Goal: Task Accomplishment & Management: Use online tool/utility

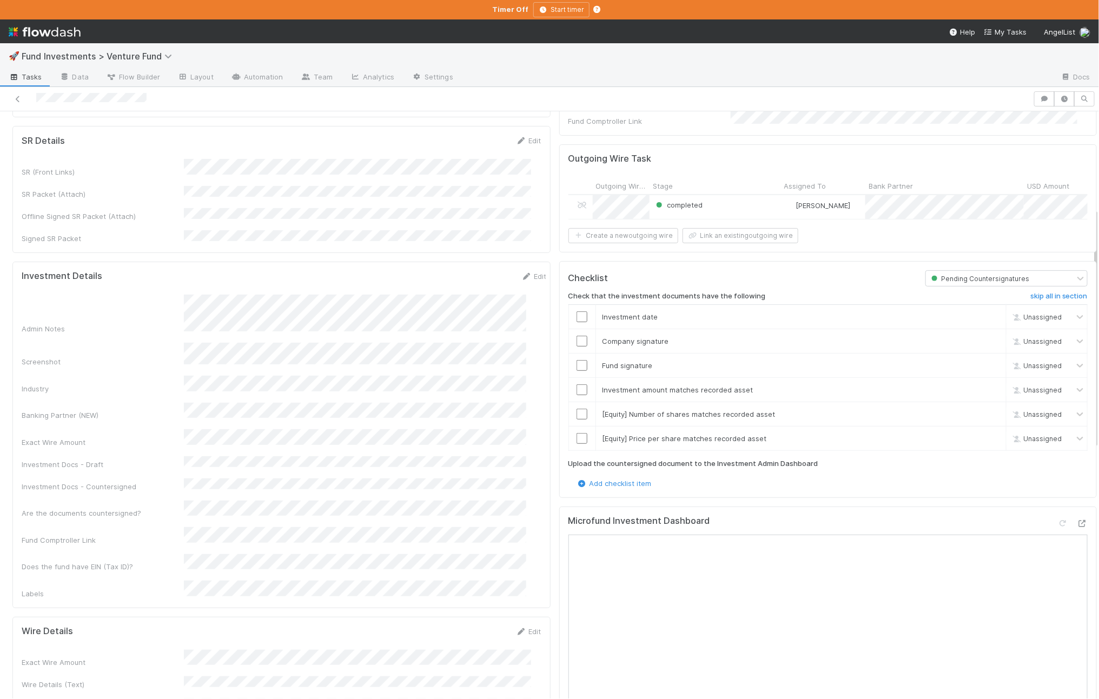
scroll to position [236, 0]
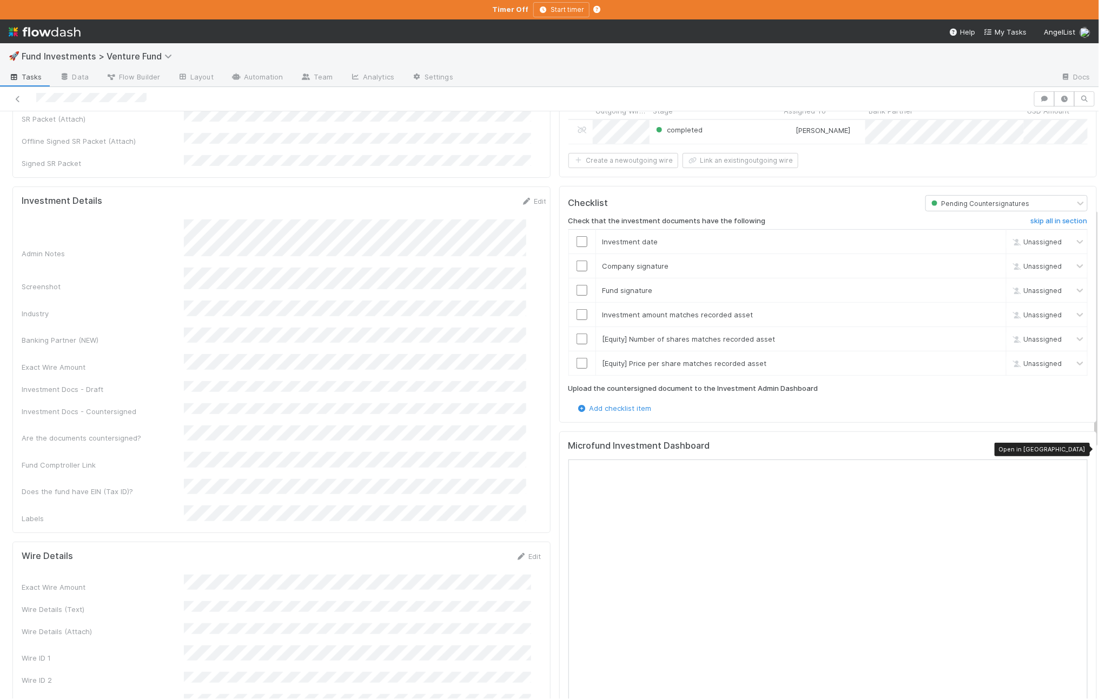
click at [1076, 451] on icon at bounding box center [1081, 448] width 11 height 7
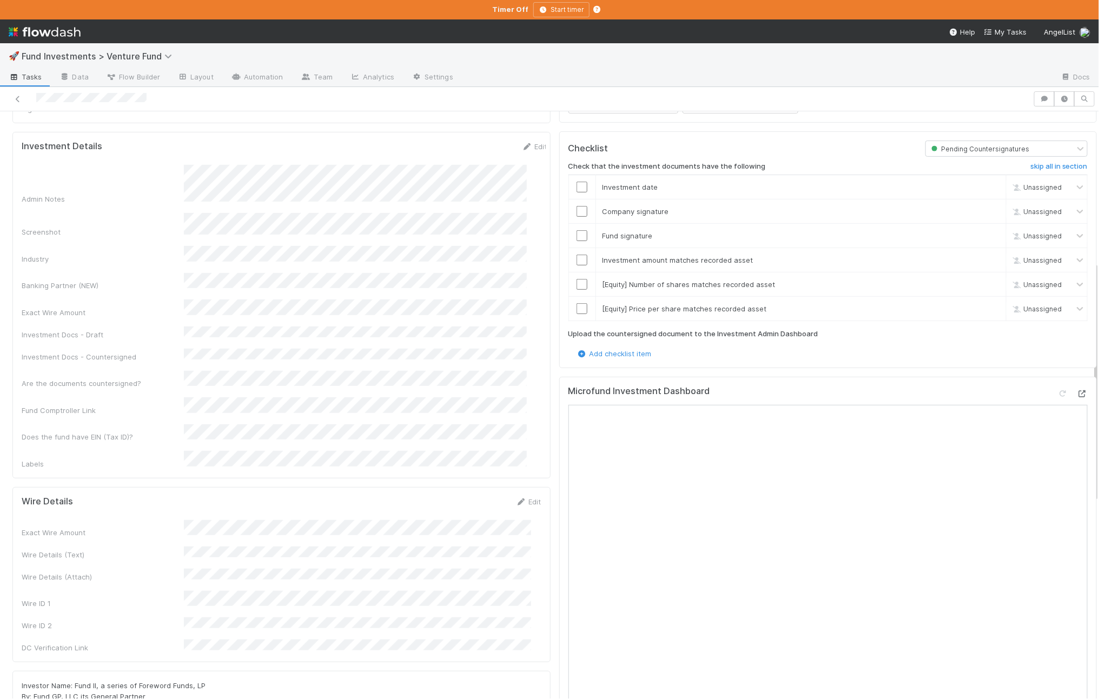
scroll to position [365, 0]
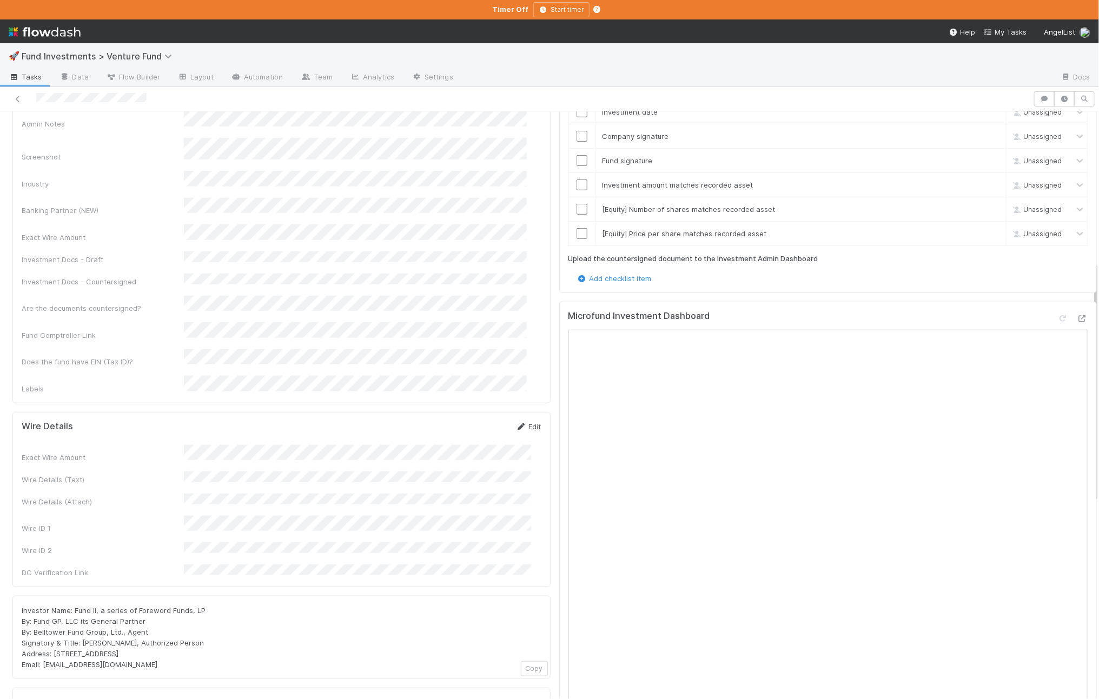
click at [517, 422] on link "Edit" at bounding box center [528, 426] width 25 height 9
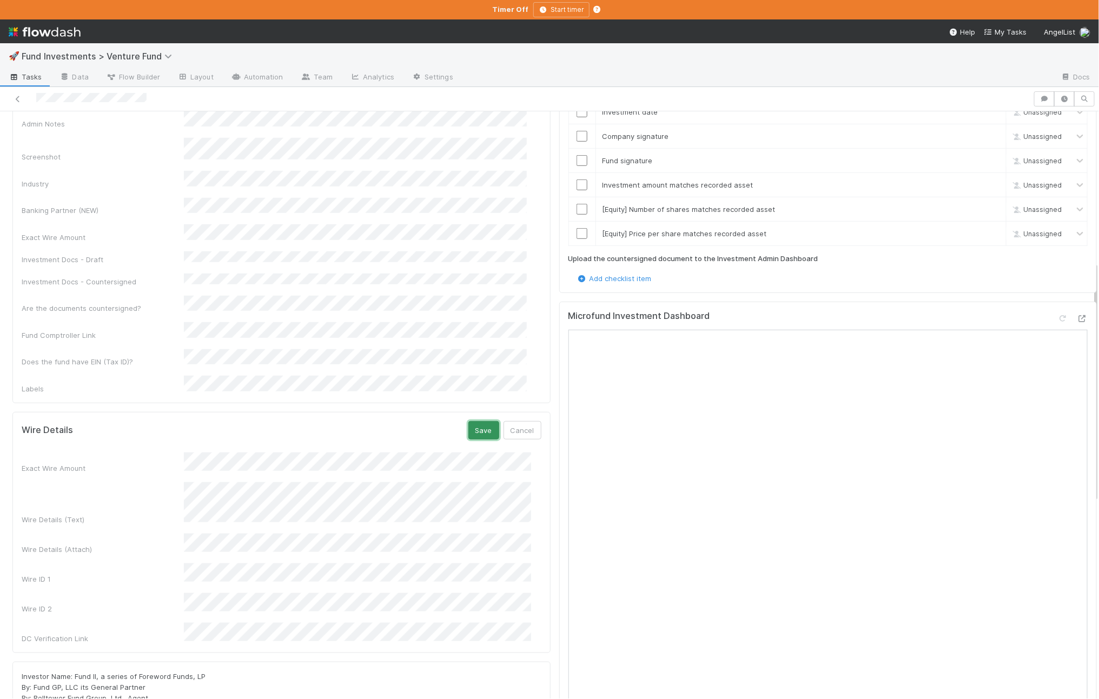
click at [478, 421] on button "Save" at bounding box center [483, 430] width 31 height 18
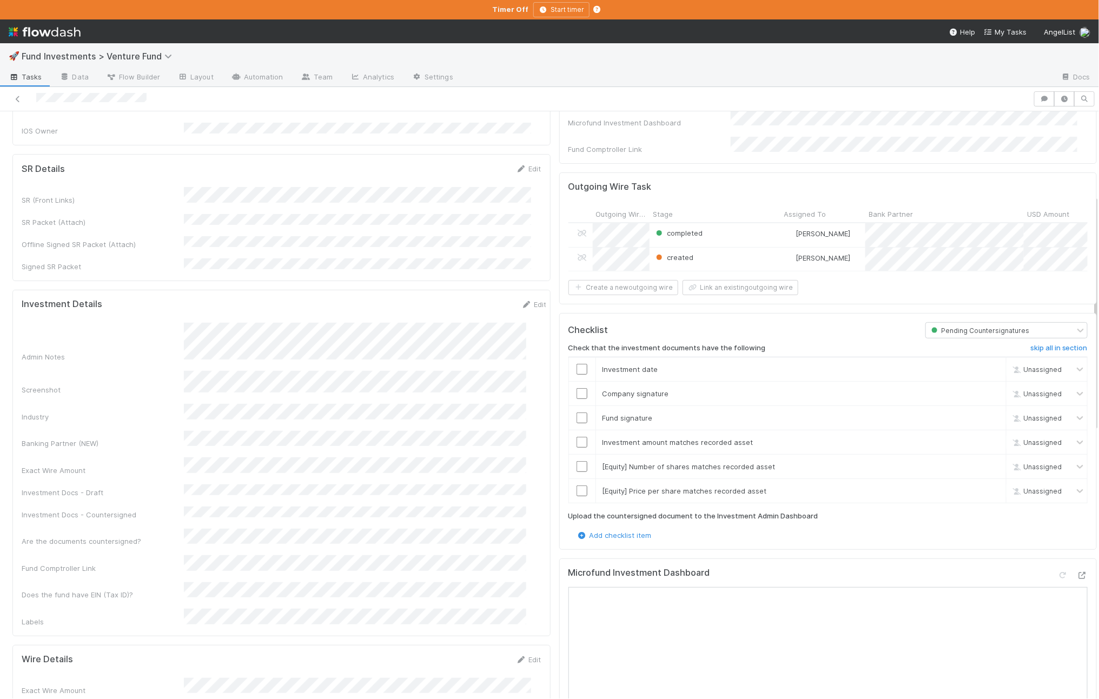
scroll to position [282, 0]
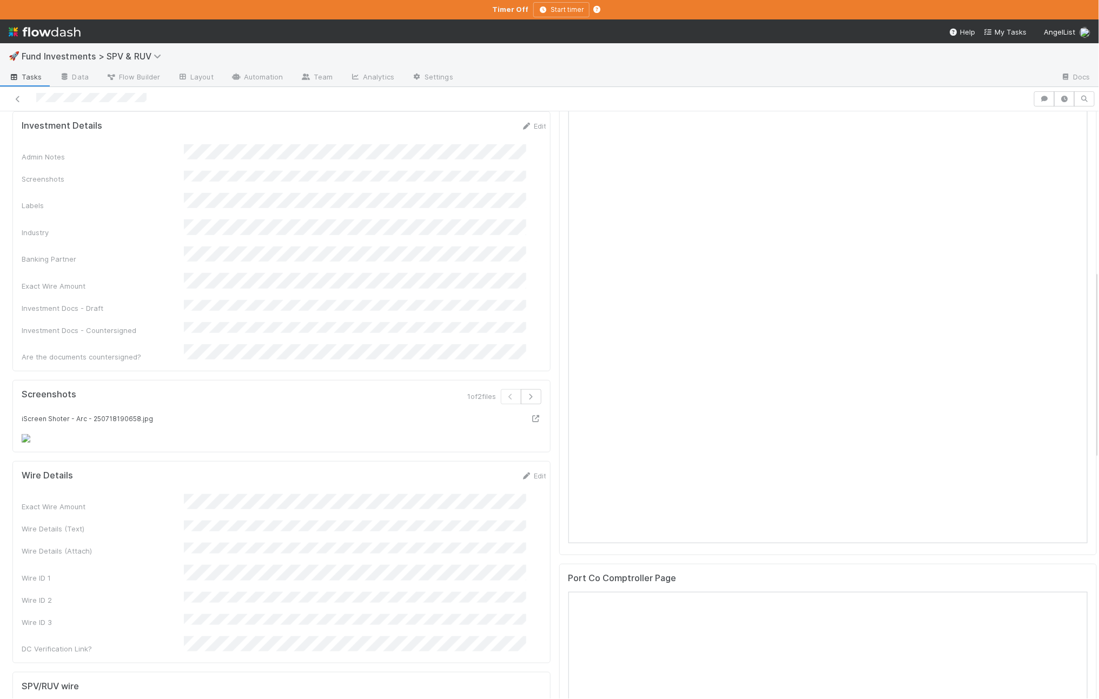
scroll to position [253, 0]
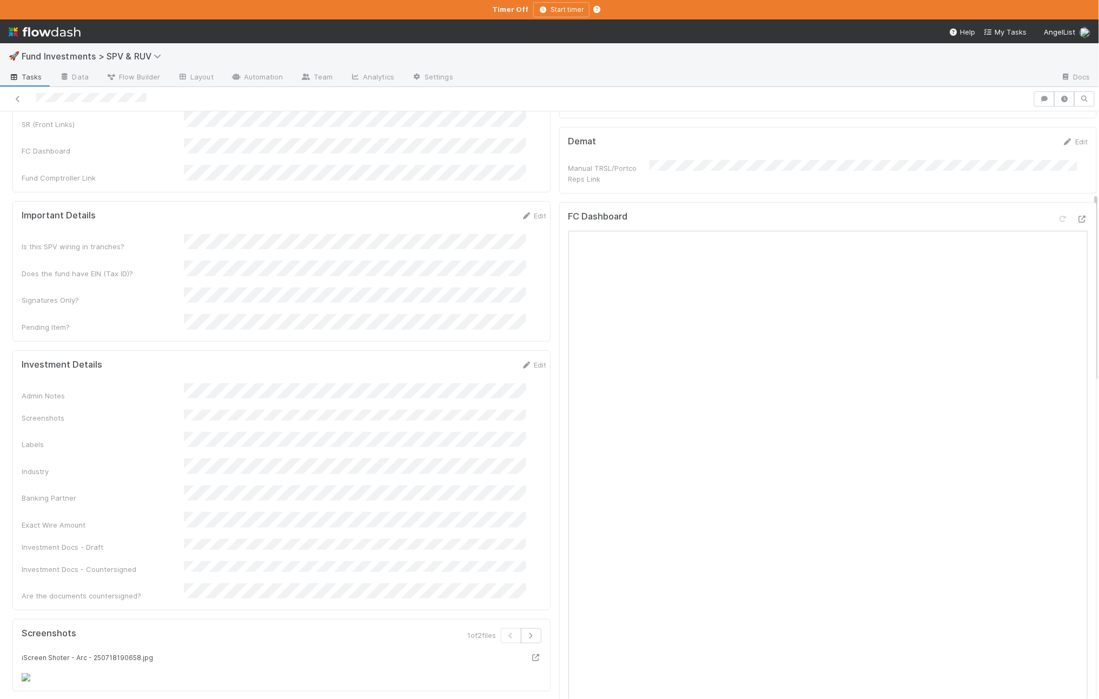
click at [517, 350] on div "Investment Details Edit Admin Notes Screenshots Labels Industry Banking Partner…" at bounding box center [281, 480] width 538 height 261
click at [521, 361] on link "Edit" at bounding box center [533, 365] width 25 height 9
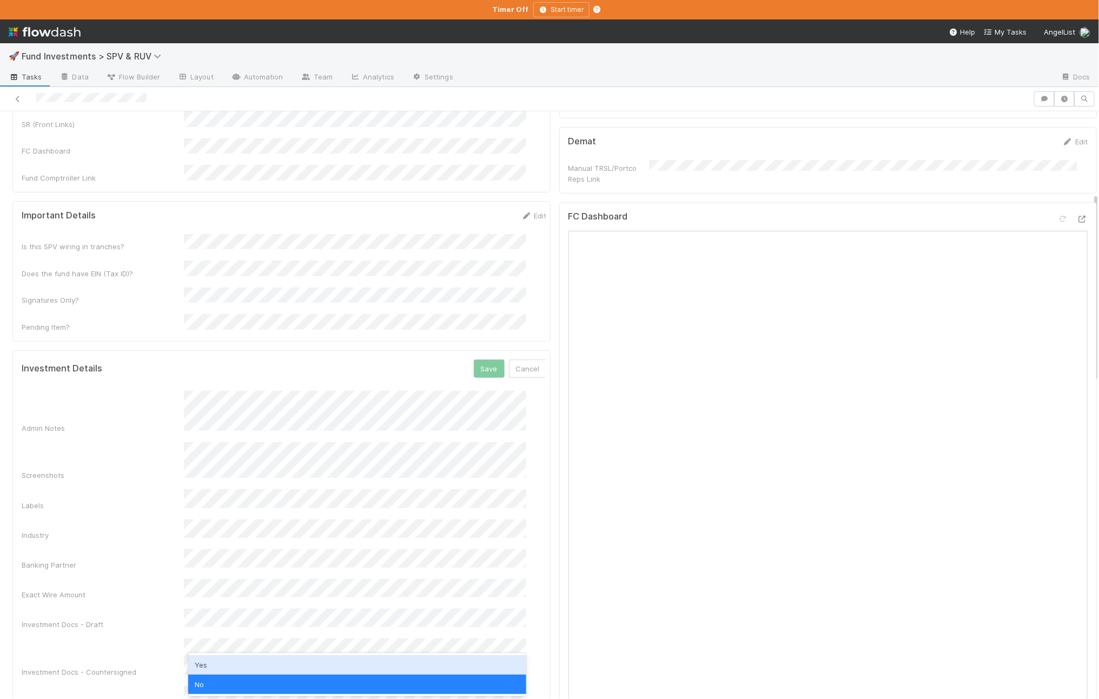
click at [276, 663] on div "Yes" at bounding box center [357, 664] width 338 height 19
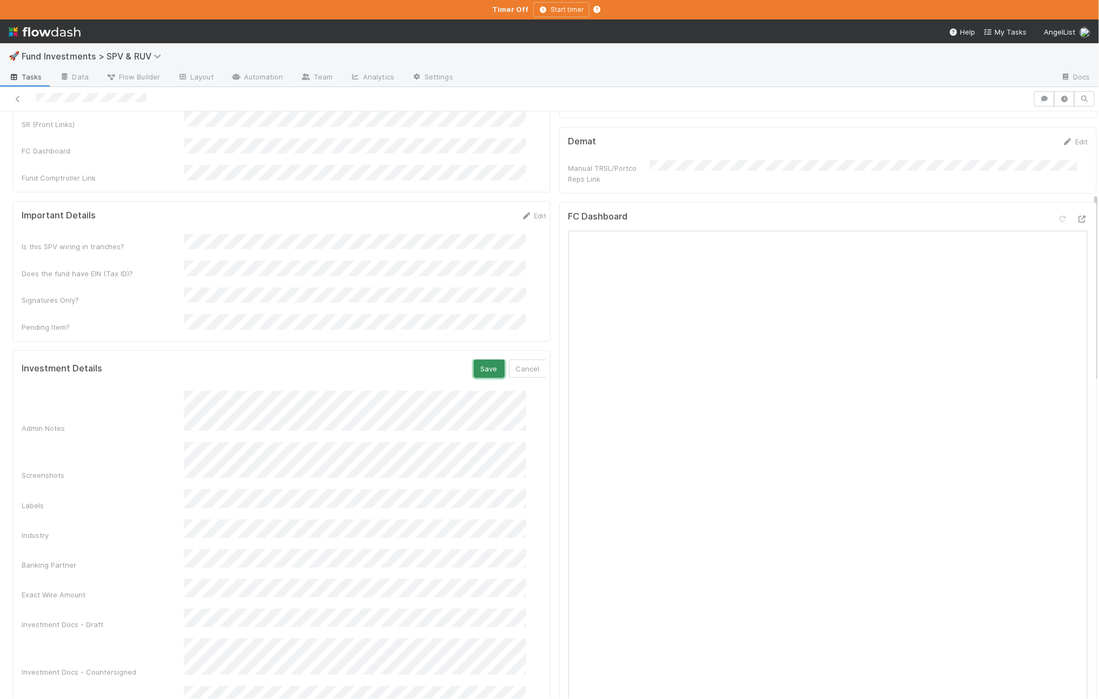
click at [474, 360] on button "Save" at bounding box center [489, 369] width 31 height 18
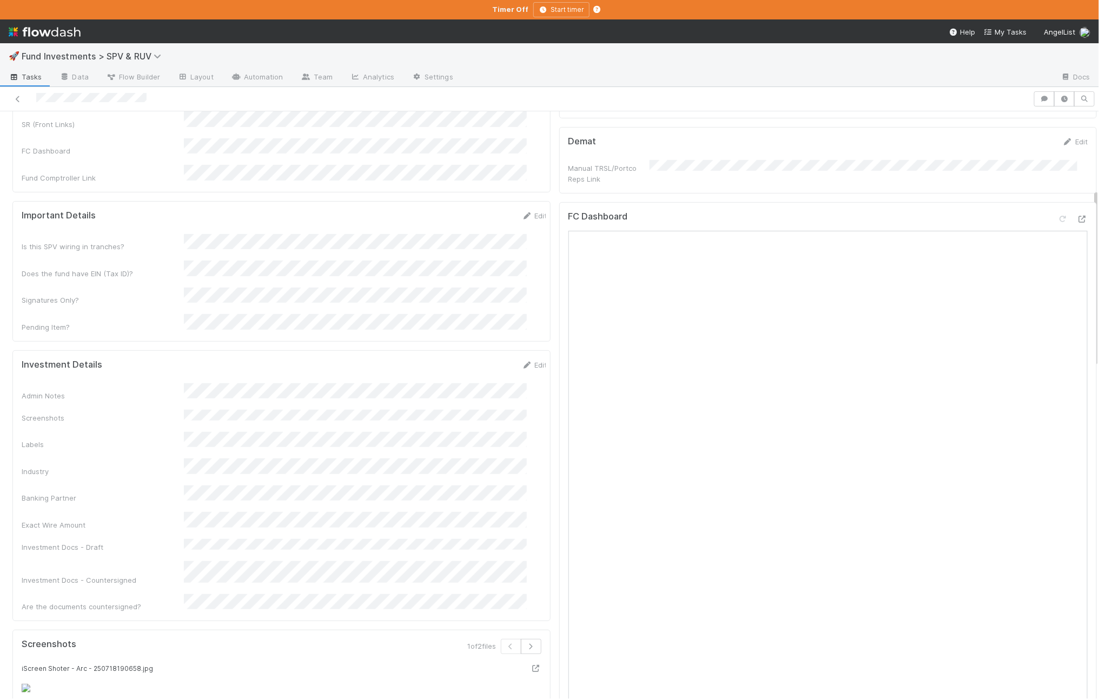
scroll to position [0, 0]
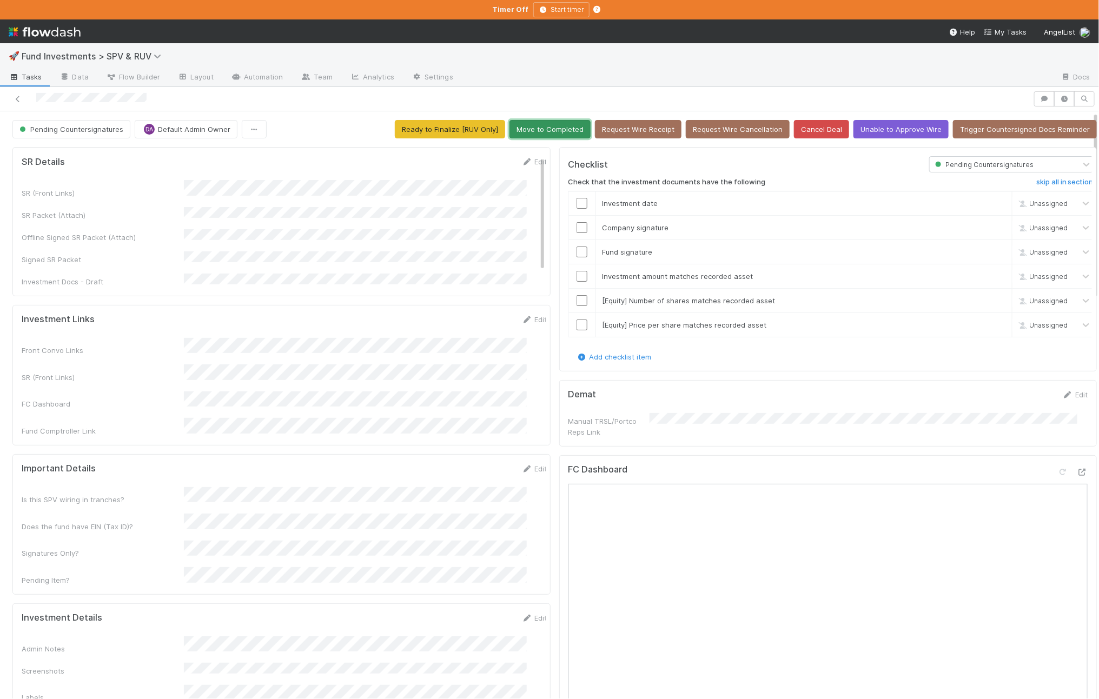
click at [561, 121] on button "Move to Completed" at bounding box center [549, 129] width 81 height 18
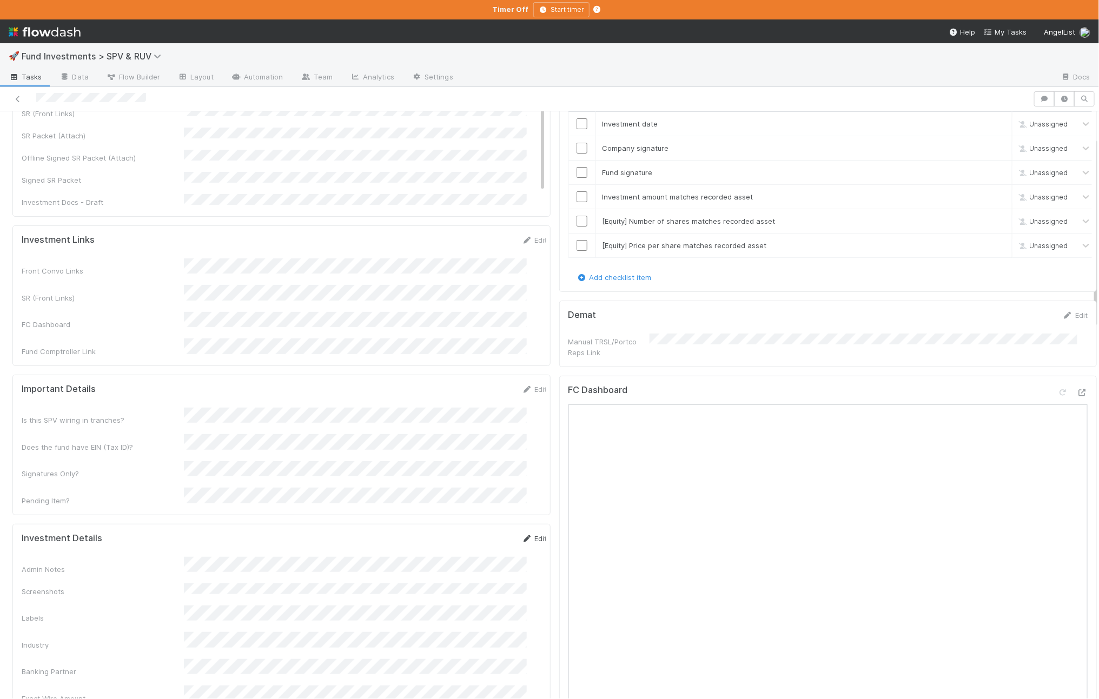
click at [522, 535] on icon at bounding box center [527, 538] width 11 height 7
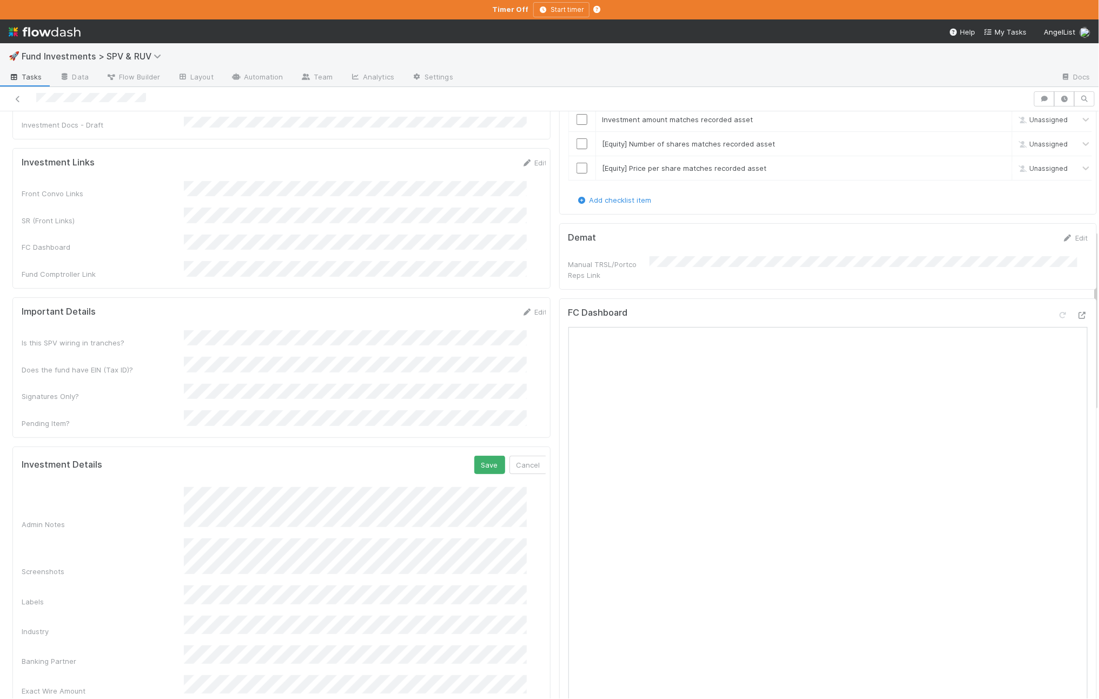
scroll to position [382, 0]
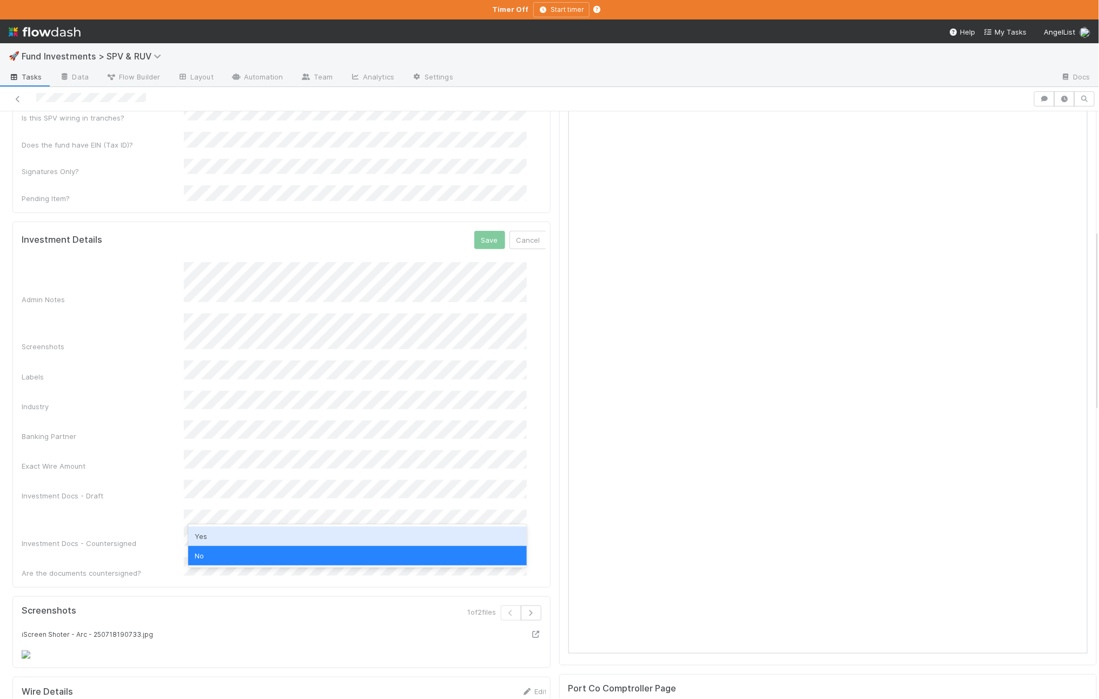
click at [238, 534] on div "Yes" at bounding box center [357, 536] width 338 height 19
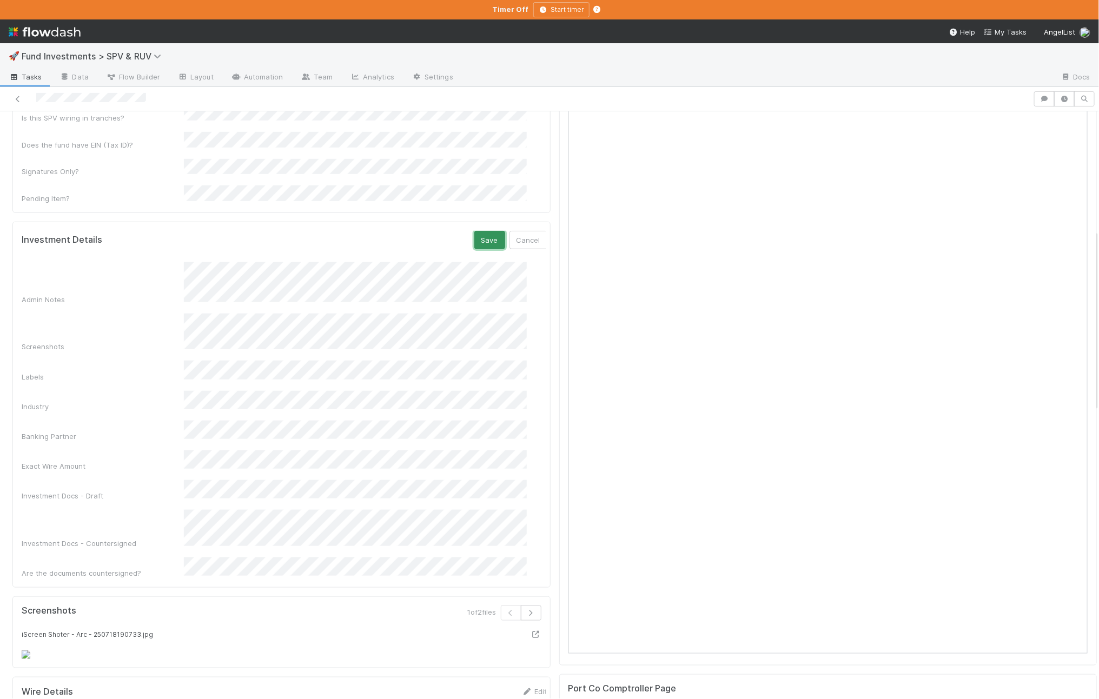
click at [474, 231] on button "Save" at bounding box center [489, 240] width 31 height 18
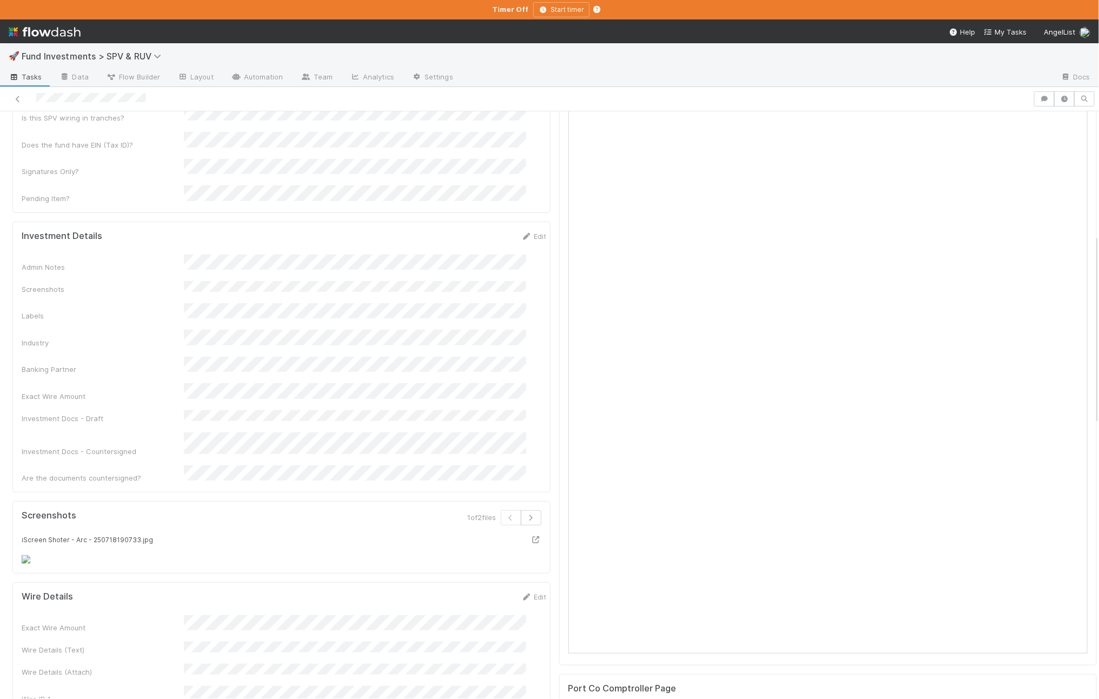
scroll to position [0, 0]
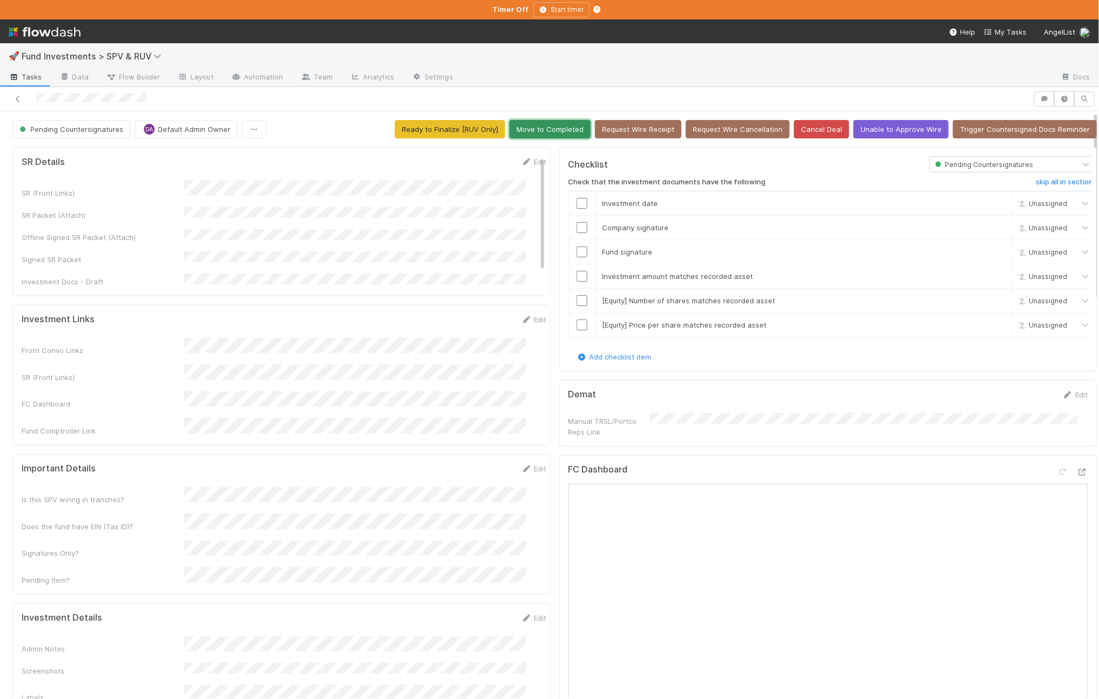
click at [544, 131] on button "Move to Completed" at bounding box center [549, 129] width 81 height 18
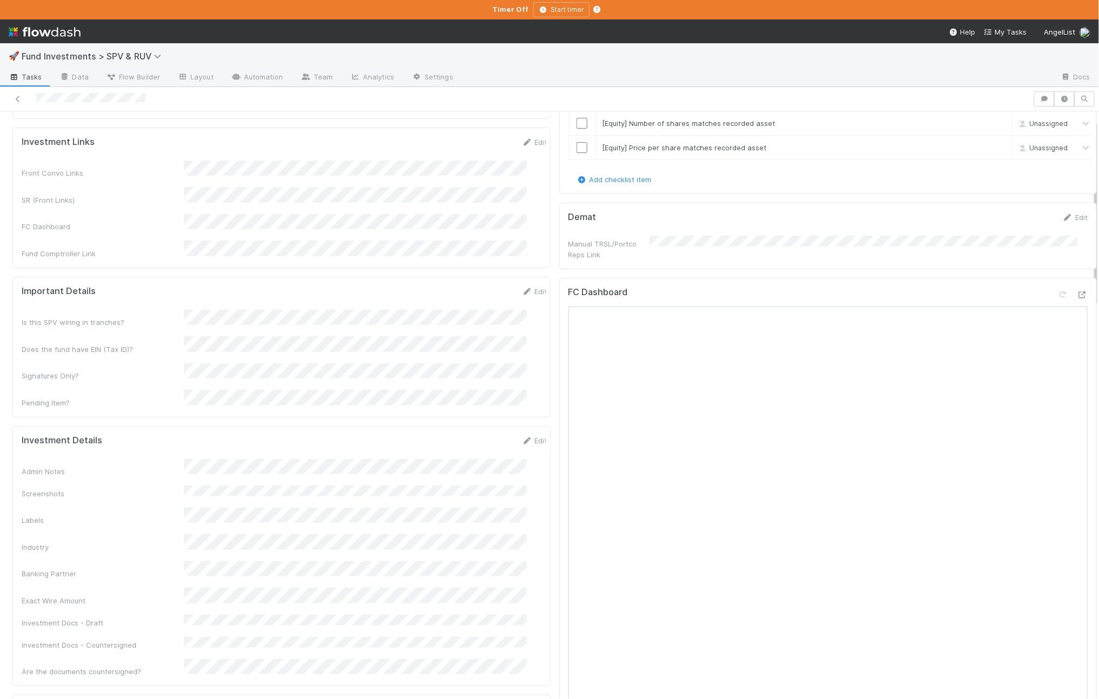
scroll to position [328, 0]
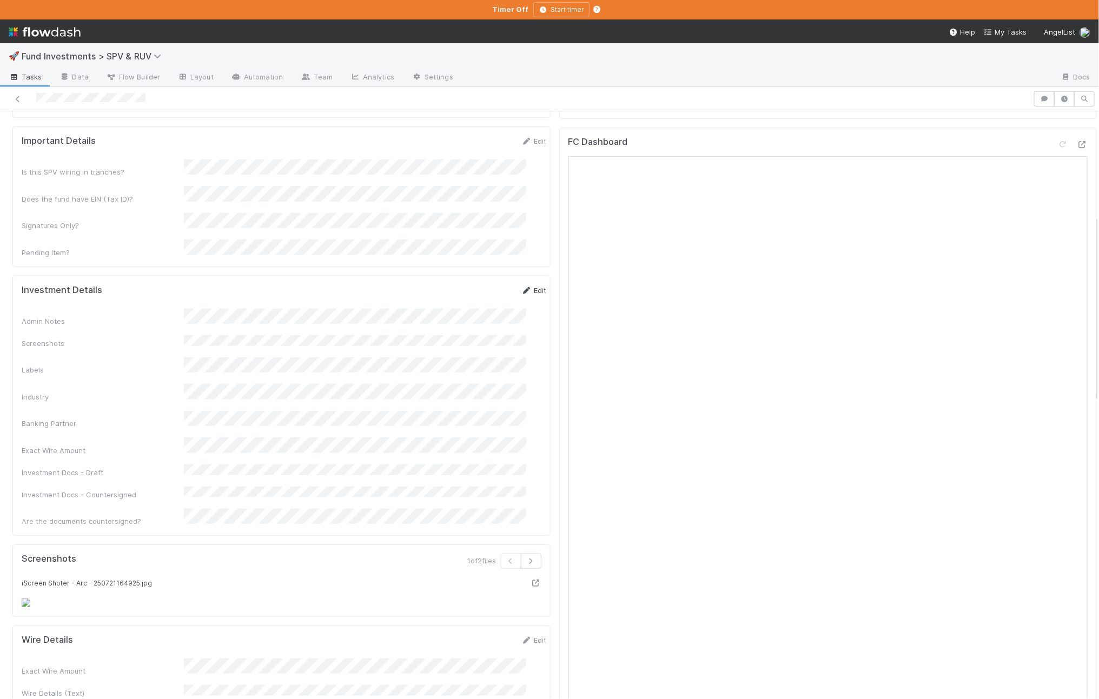
click at [521, 286] on link "Edit" at bounding box center [533, 290] width 25 height 9
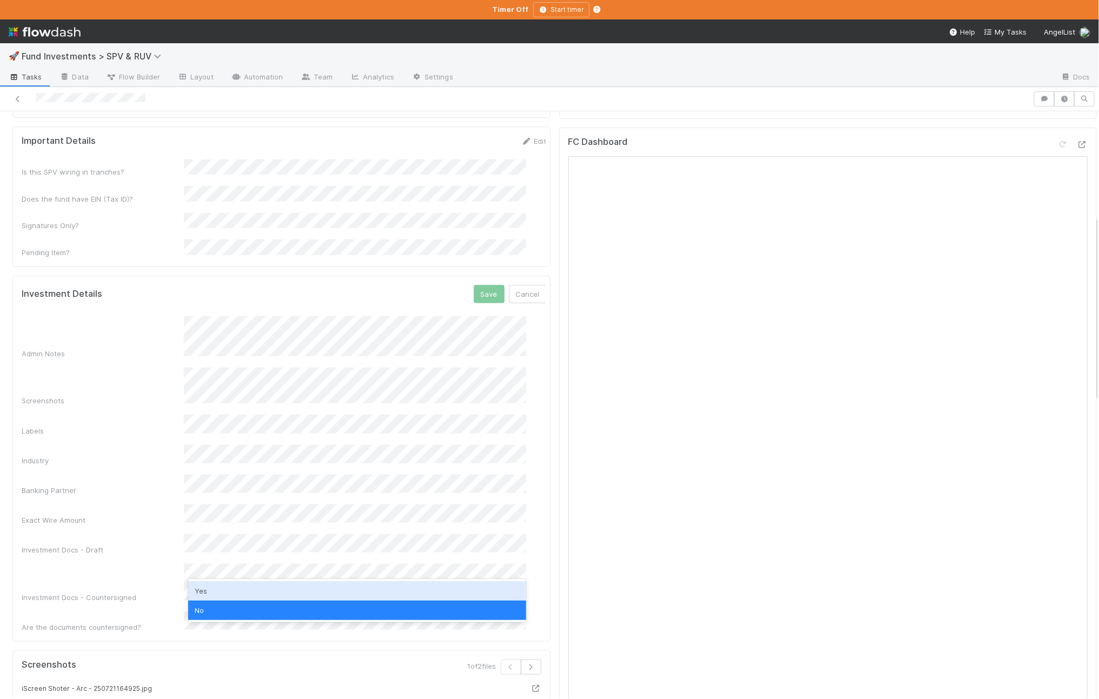
click at [254, 593] on div "Yes" at bounding box center [357, 590] width 338 height 19
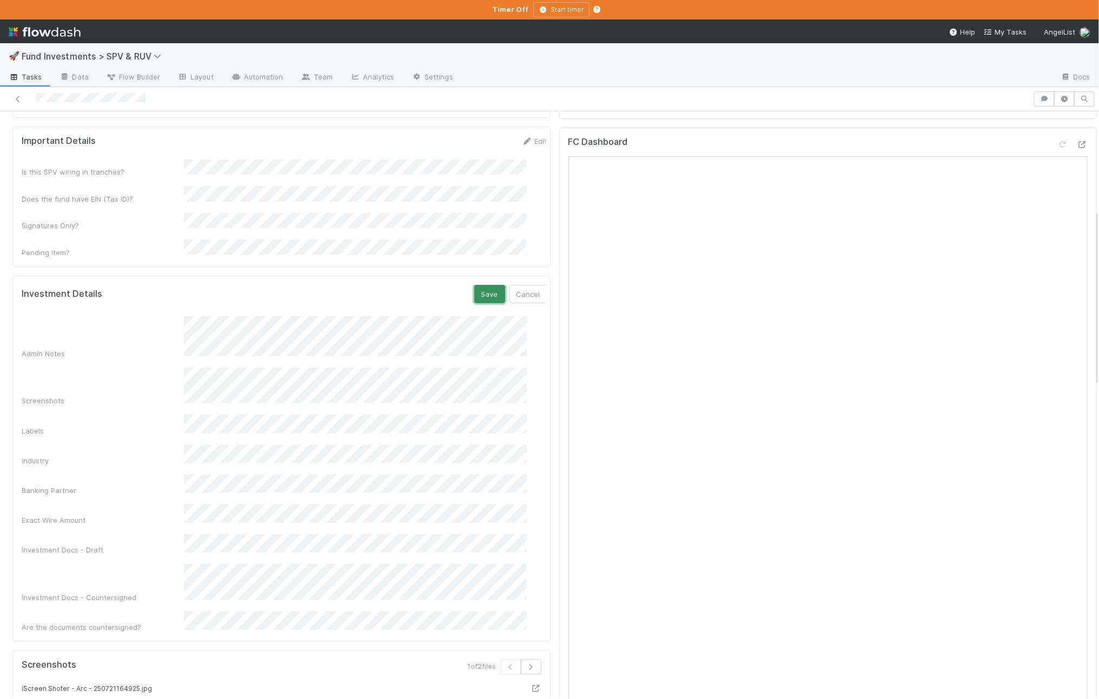
click at [474, 285] on button "Save" at bounding box center [489, 294] width 31 height 18
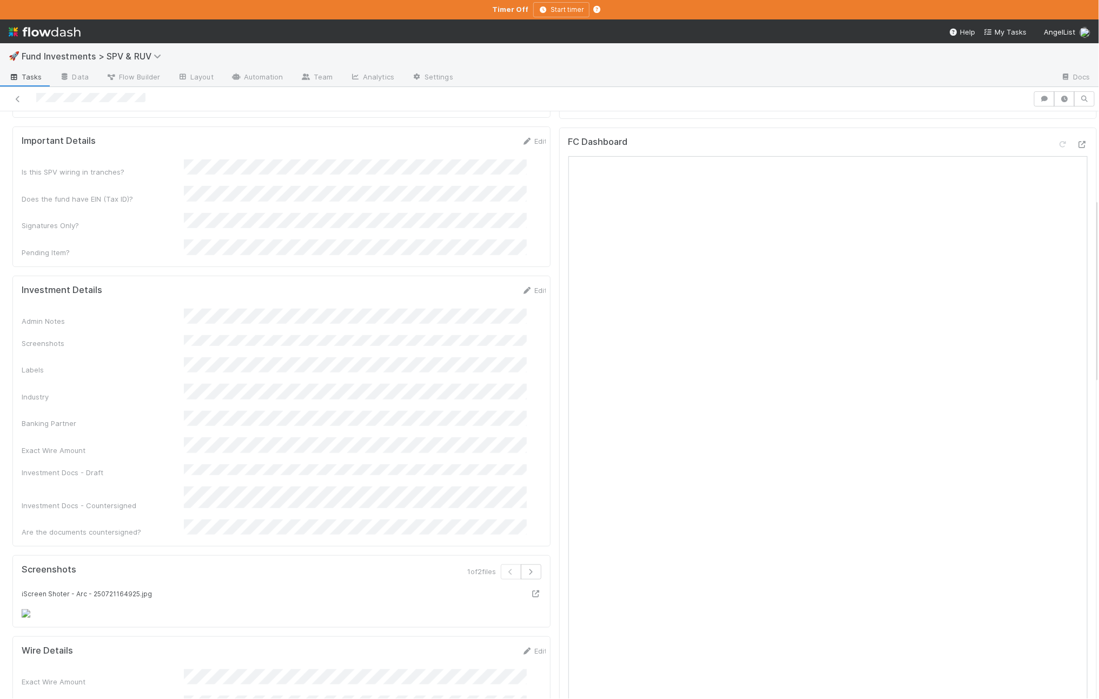
scroll to position [0, 0]
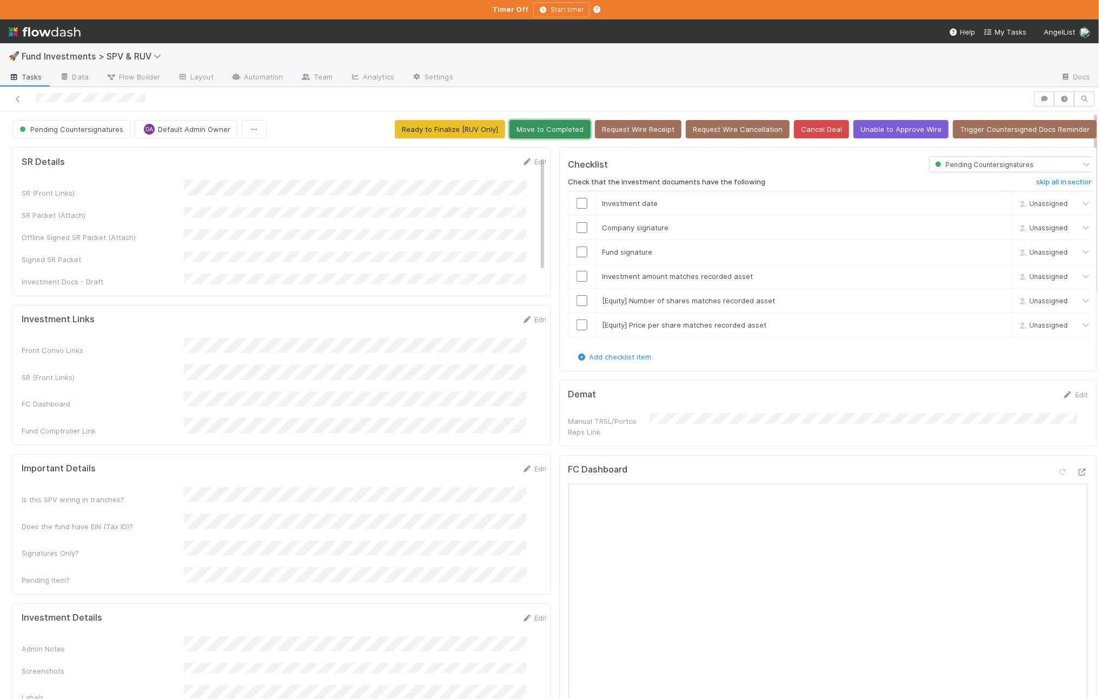
click at [562, 126] on button "Move to Completed" at bounding box center [549, 129] width 81 height 18
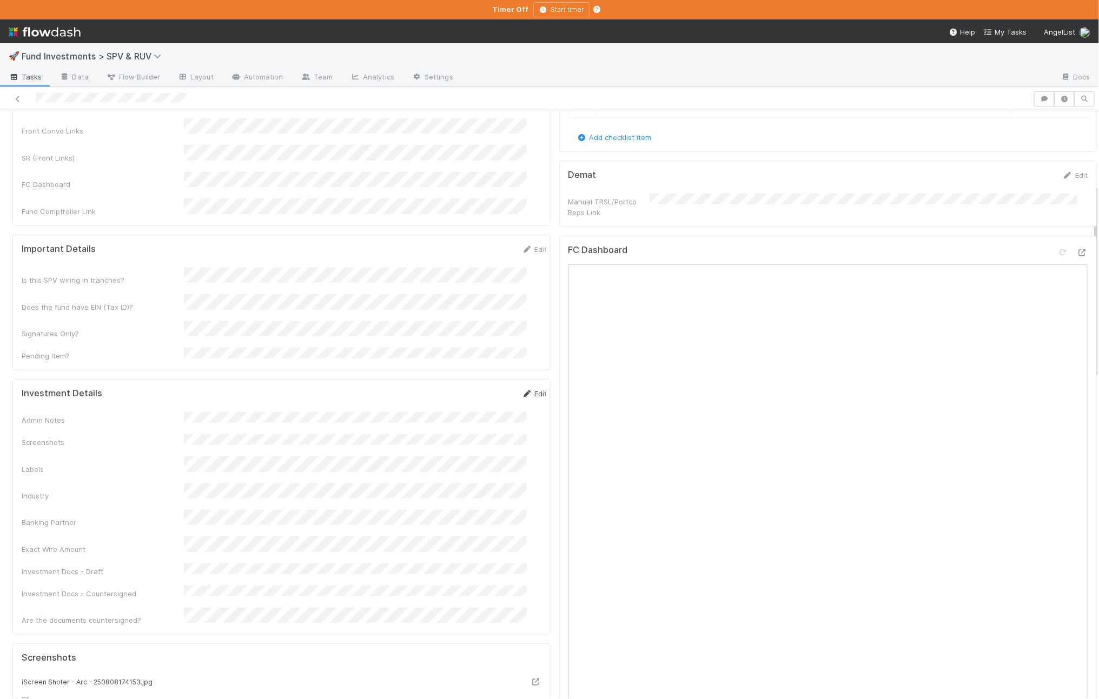
click at [522, 389] on link "Edit" at bounding box center [534, 393] width 25 height 9
click at [225, 634] on div "Admin Notes Screenshots Labels Industry Banking Partner Exact Wire Amount Inves…" at bounding box center [285, 566] width 526 height 292
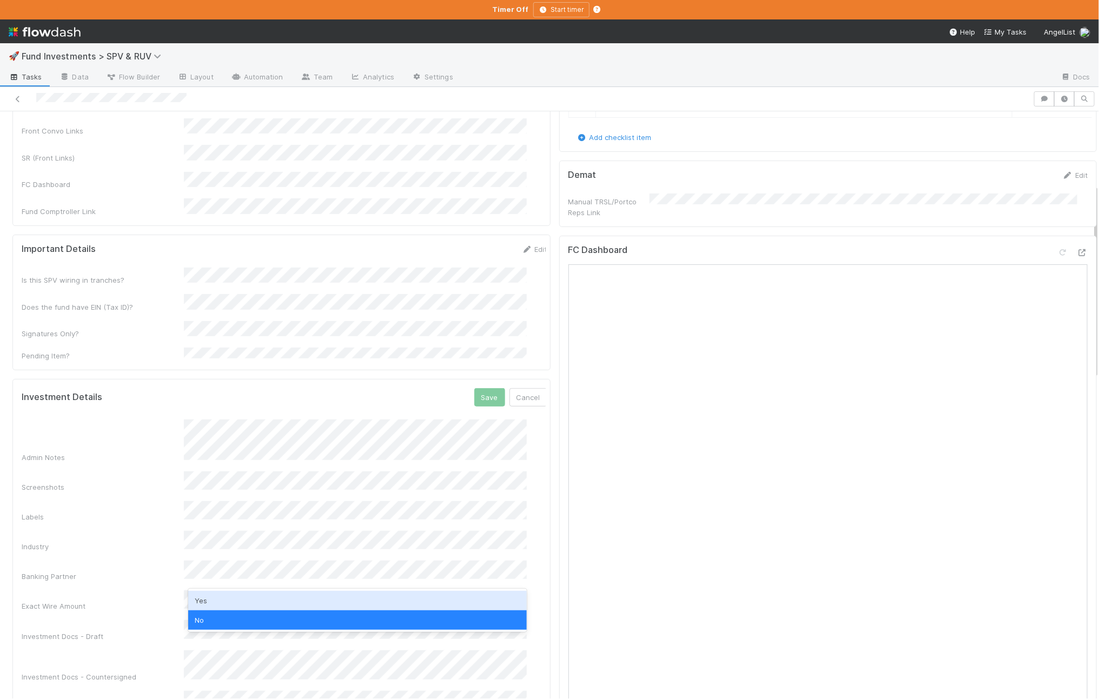
click at [216, 604] on div "Yes" at bounding box center [357, 600] width 338 height 19
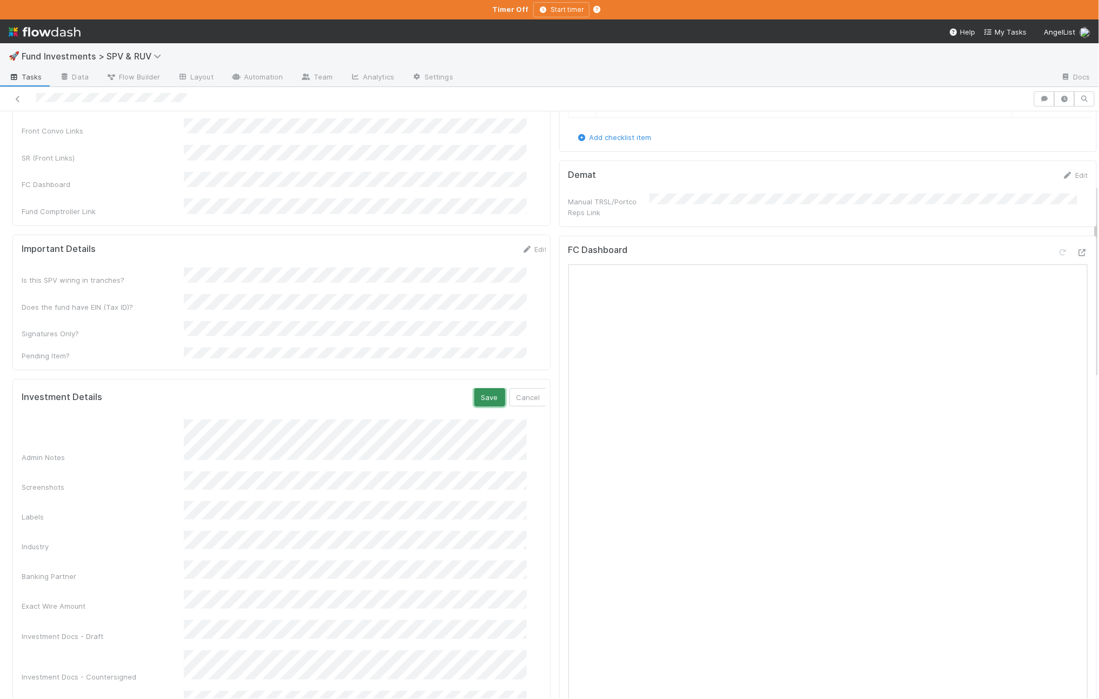
click at [474, 388] on button "Save" at bounding box center [489, 397] width 31 height 18
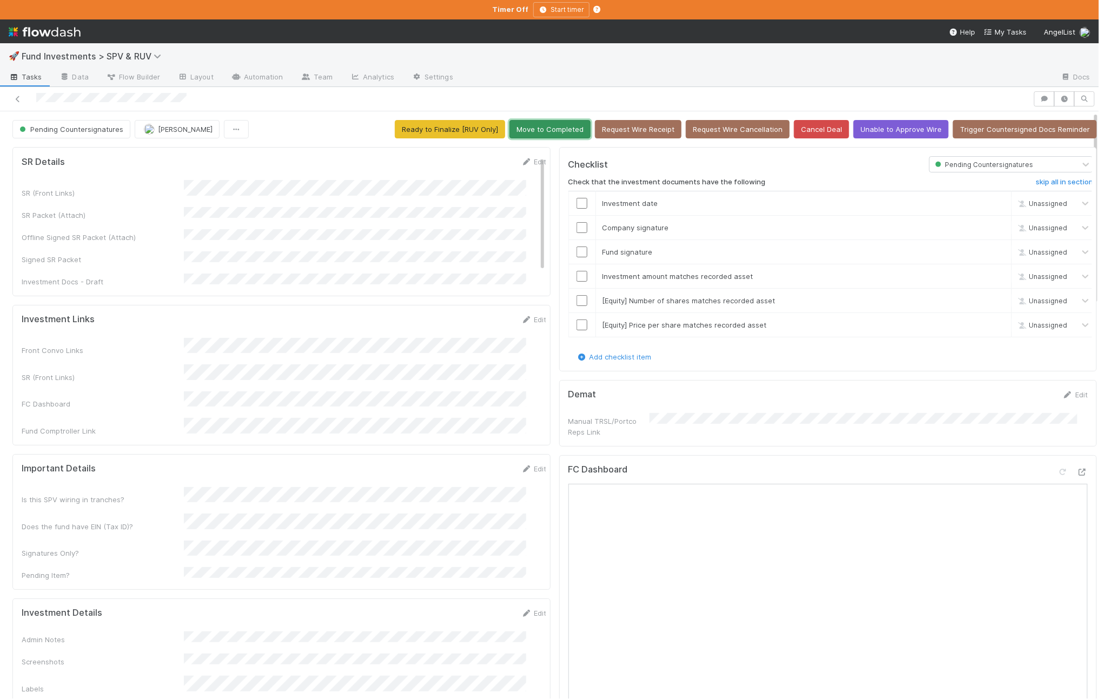
click at [558, 136] on button "Move to Completed" at bounding box center [549, 129] width 81 height 18
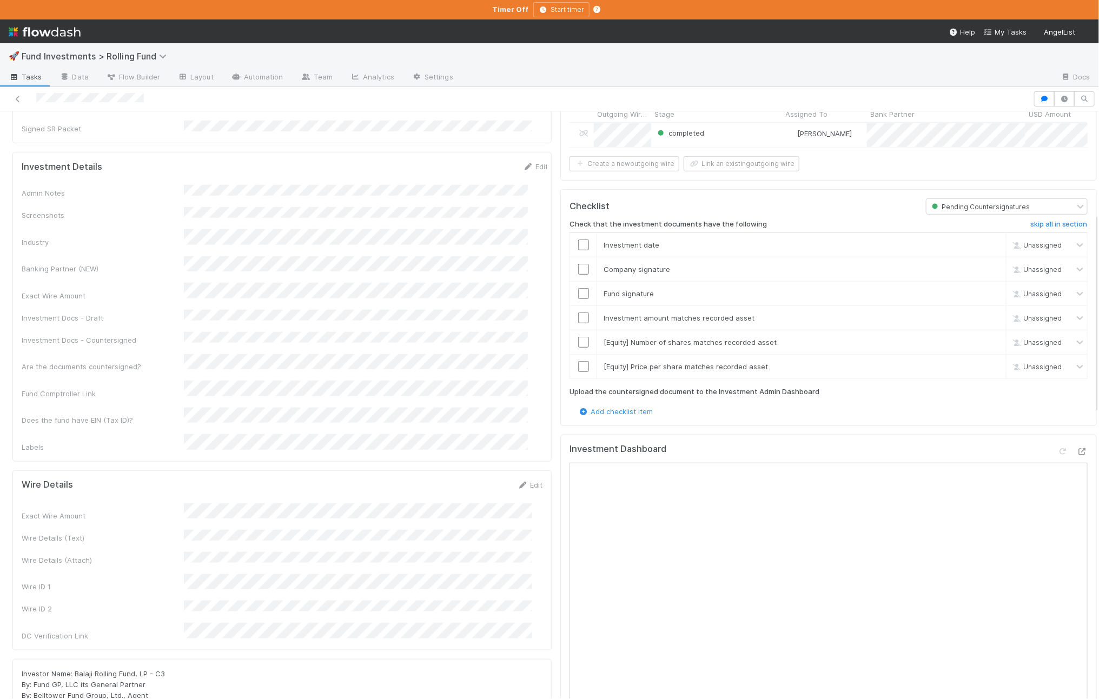
scroll to position [411, 0]
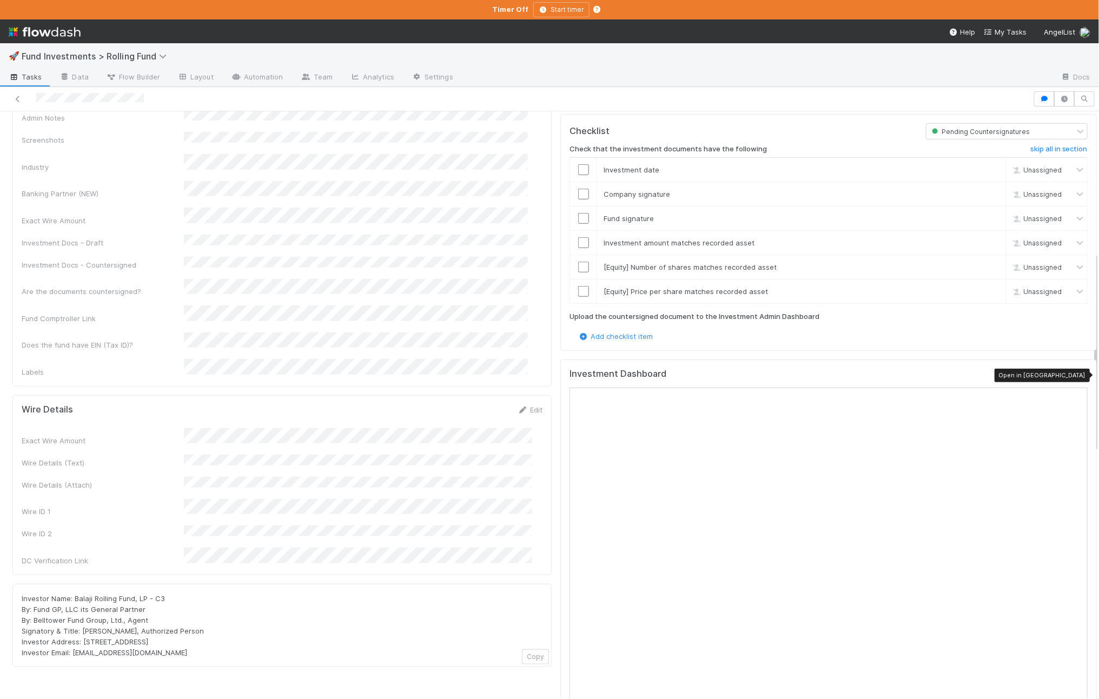
click at [1076, 378] on icon at bounding box center [1081, 376] width 11 height 7
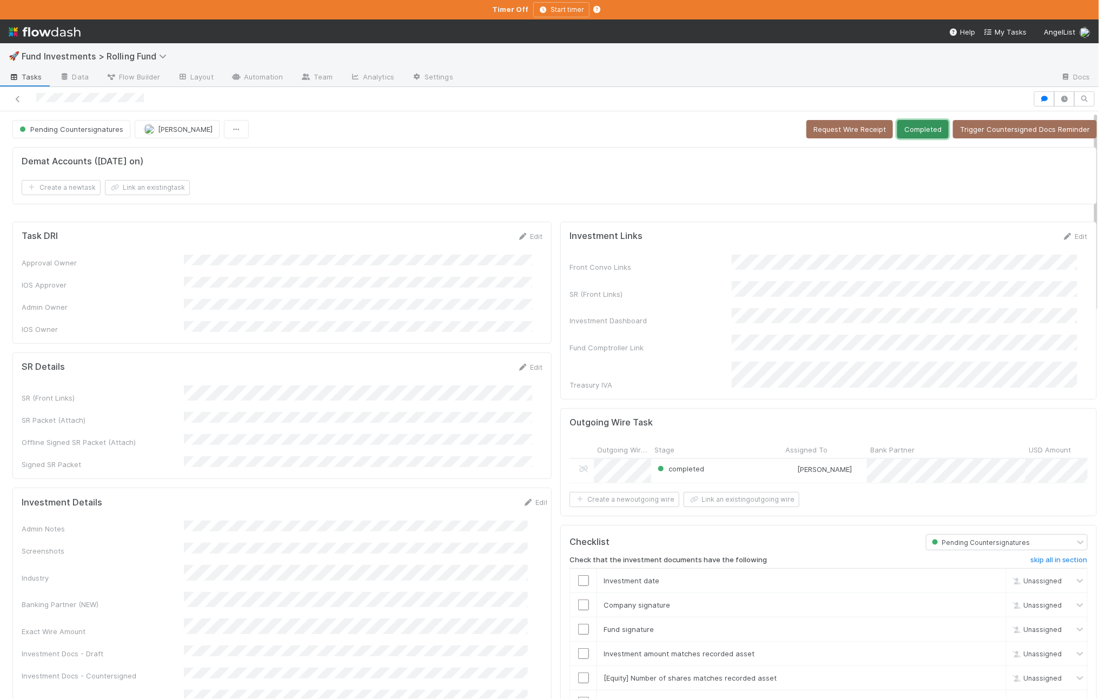
click at [912, 121] on button "Completed" at bounding box center [922, 129] width 51 height 18
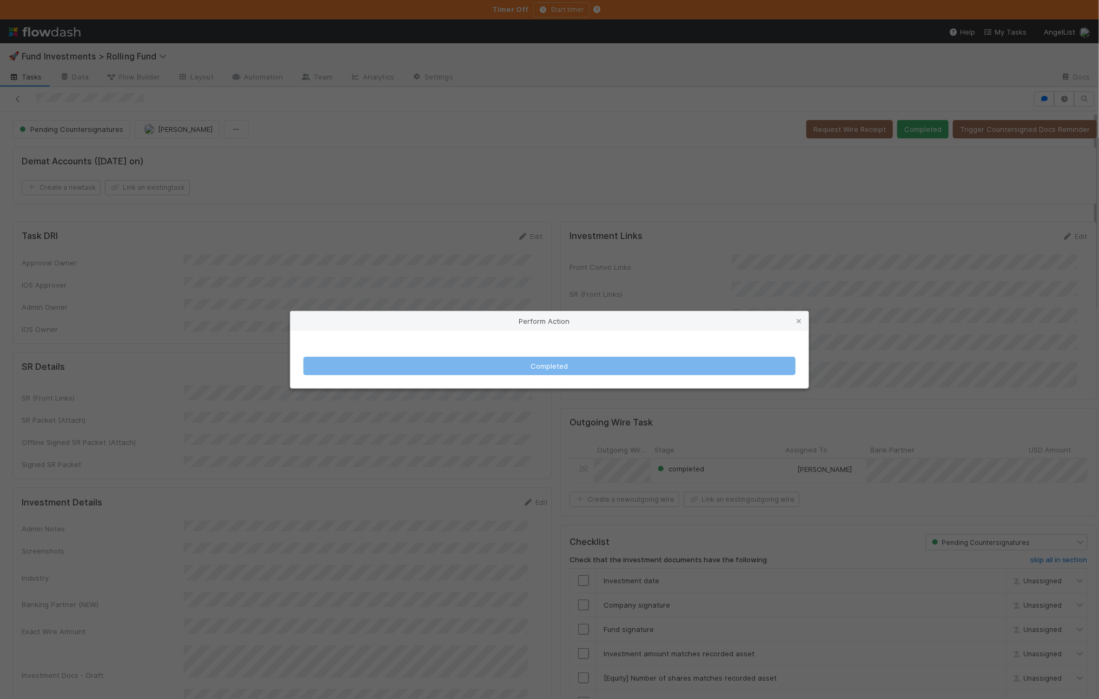
click at [529, 243] on div "Perform Action Completed" at bounding box center [549, 349] width 1099 height 699
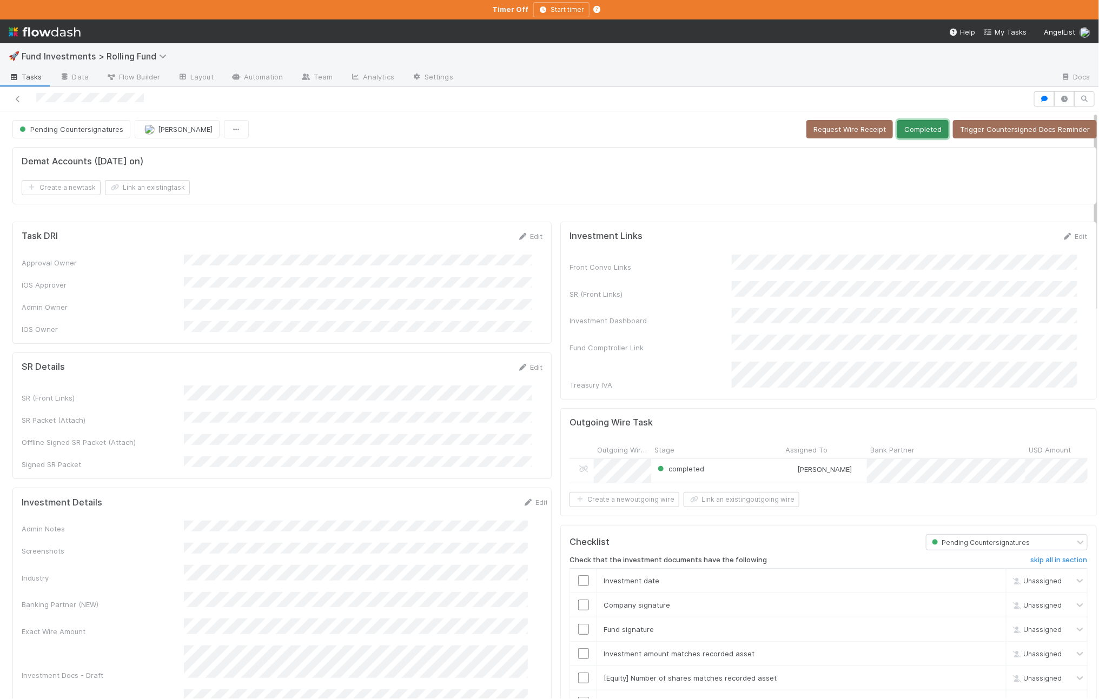
click at [903, 130] on button "Completed" at bounding box center [922, 129] width 51 height 18
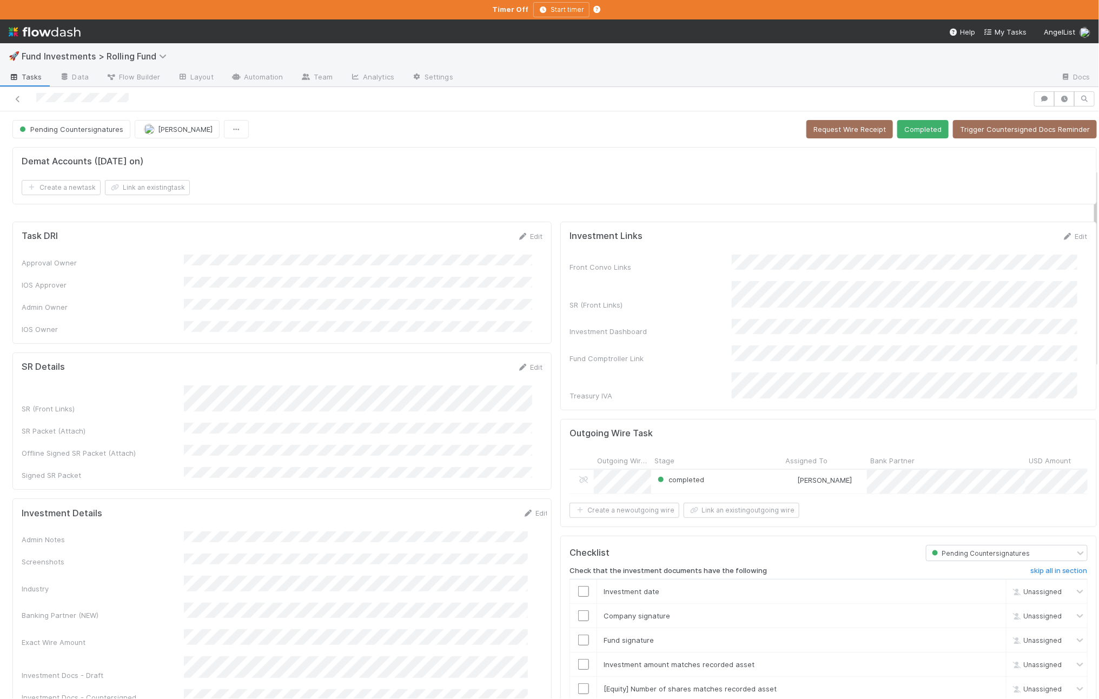
scroll to position [242, 0]
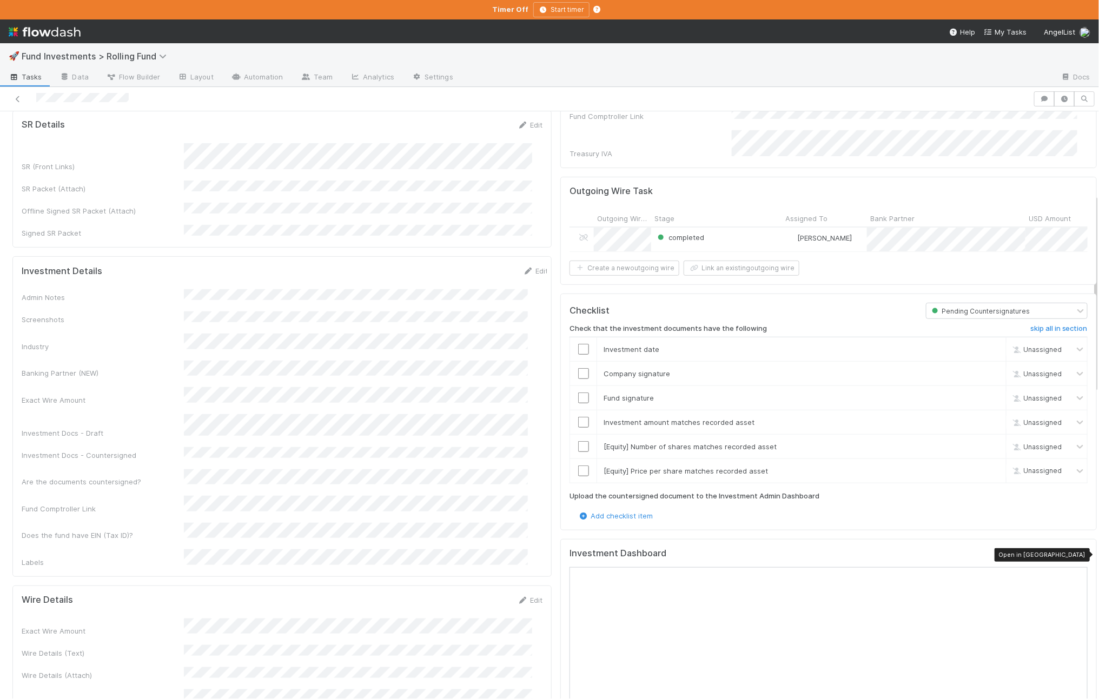
click at [1076, 557] on icon at bounding box center [1081, 556] width 11 height 7
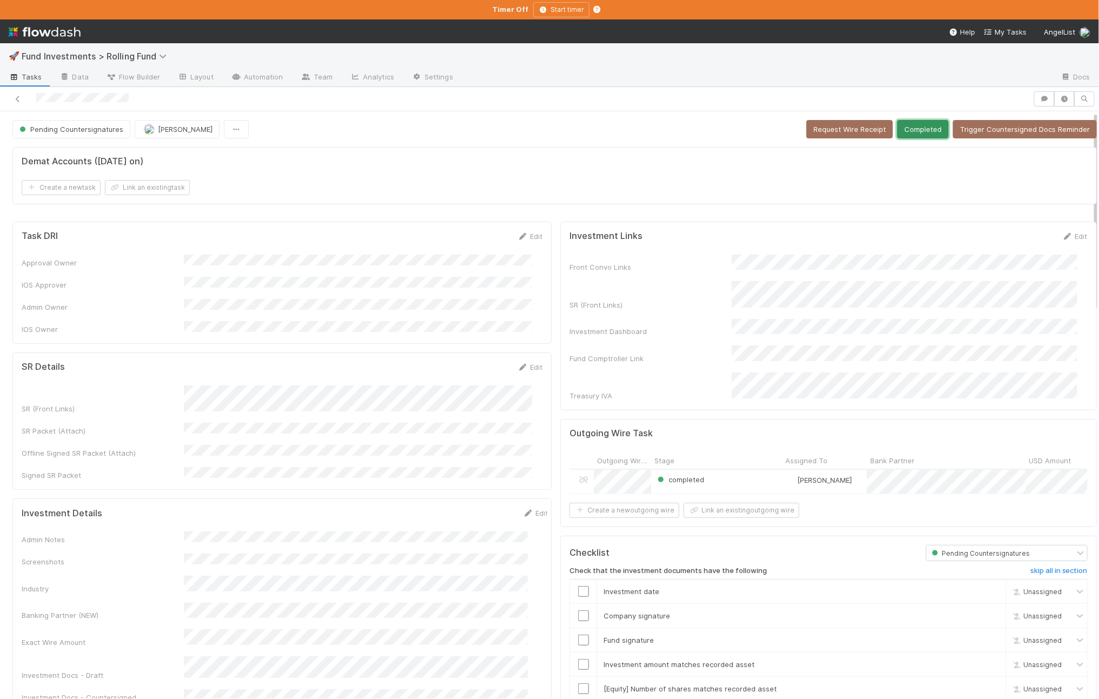
click at [897, 127] on button "Completed" at bounding box center [922, 129] width 51 height 18
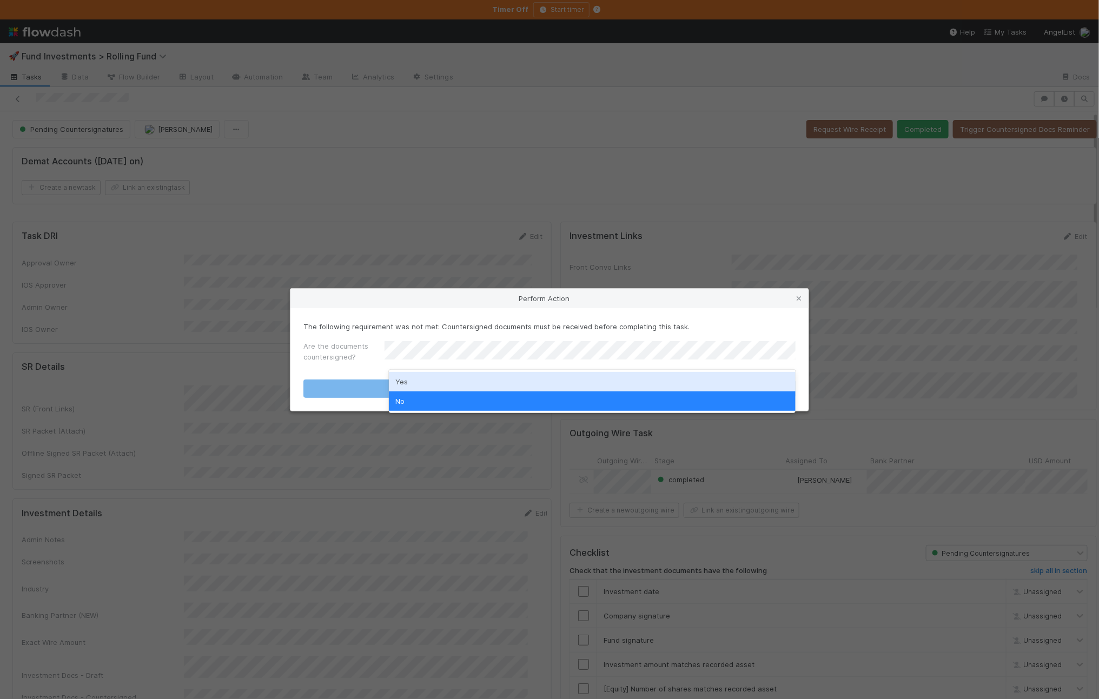
click at [420, 378] on div "Yes" at bounding box center [592, 381] width 407 height 19
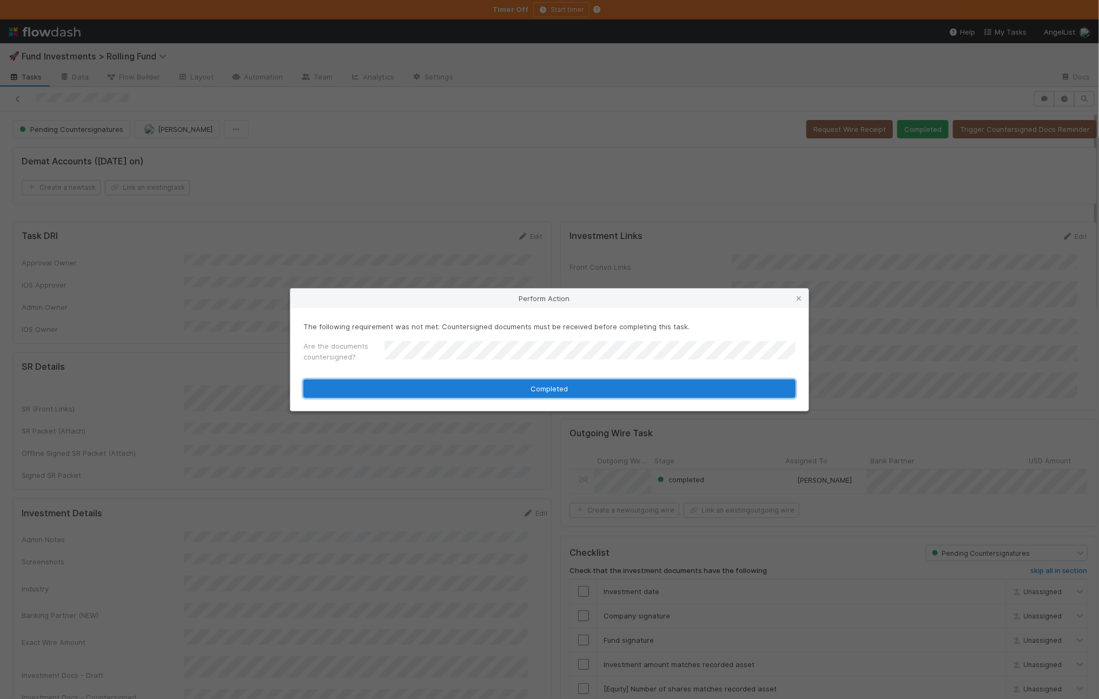
drag, startPoint x: 372, startPoint y: 389, endPoint x: 320, endPoint y: 401, distance: 53.9
click at [372, 389] on button "Completed" at bounding box center [549, 389] width 492 height 18
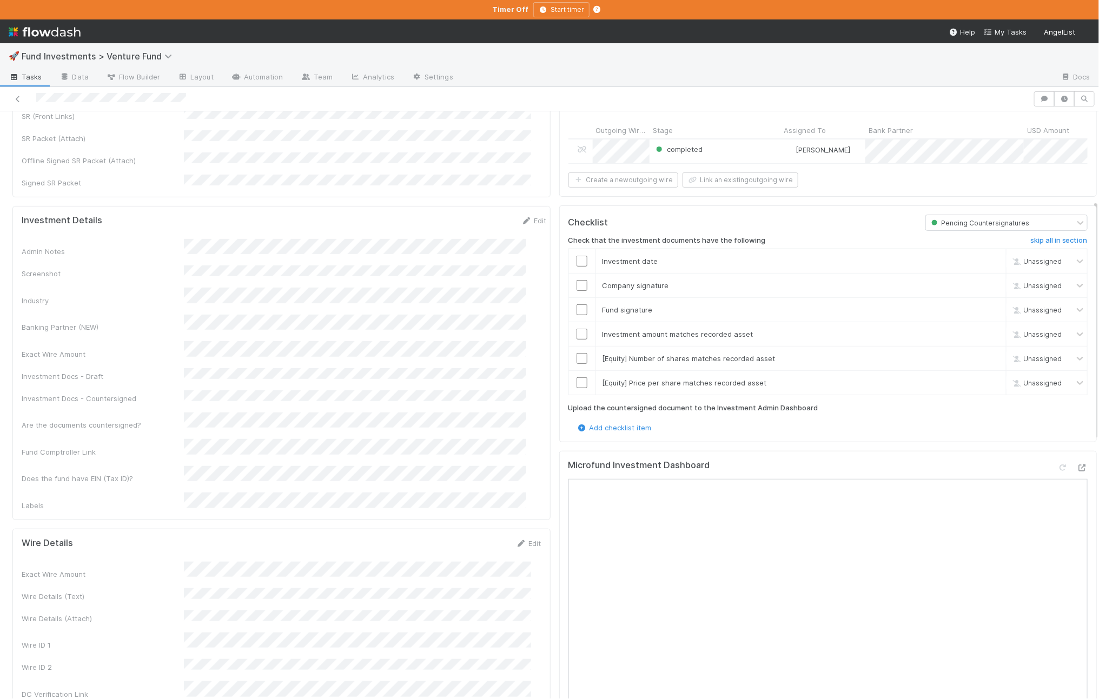
scroll to position [291, 0]
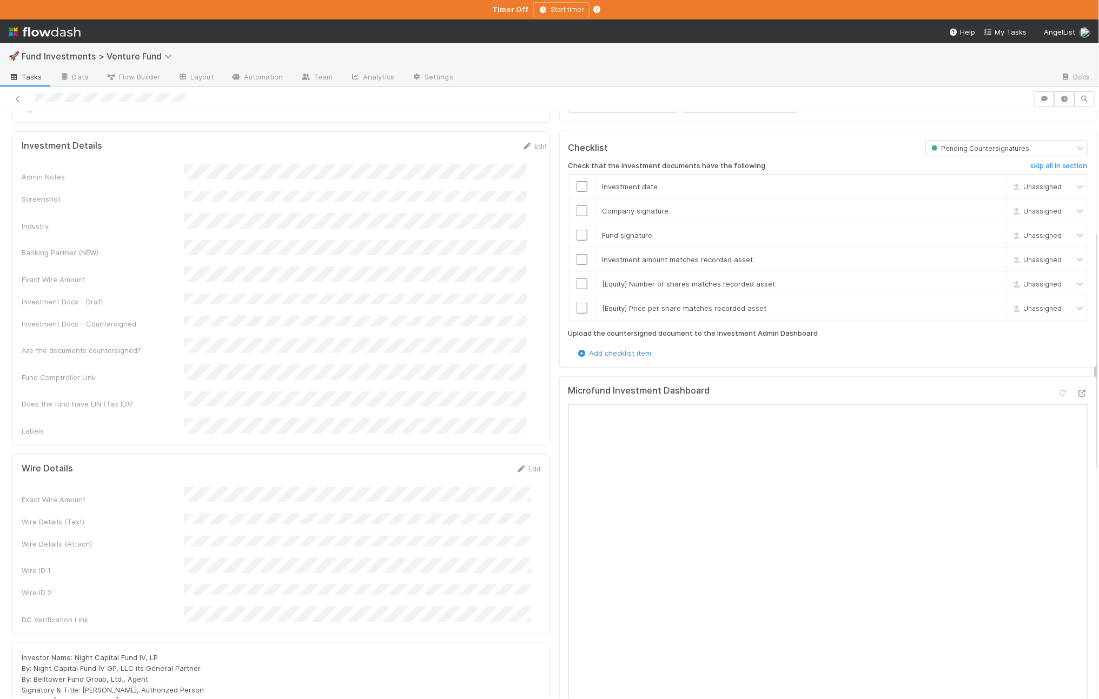
click at [325, 274] on div "Admin Notes Screenshot Industry Banking Partner (NEW) Exact Wire Amount Investm…" at bounding box center [285, 300] width 526 height 272
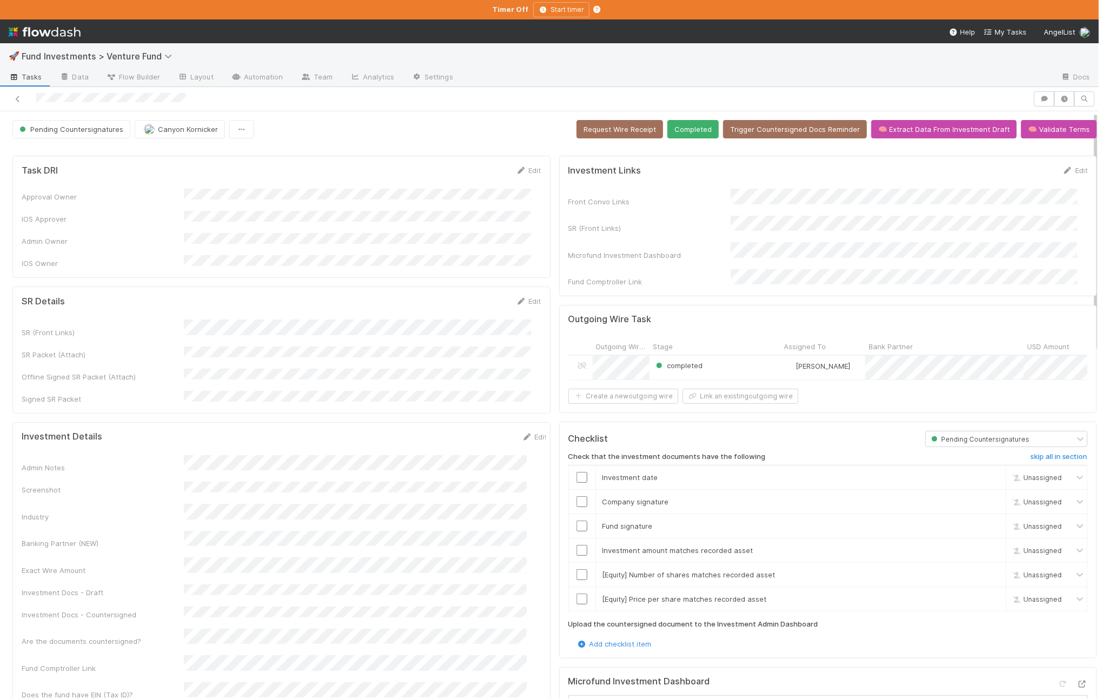
click at [803, 212] on div "Front Convo Links SR (Front Links) Microfund Investment Dashboard Fund Comptrol…" at bounding box center [828, 238] width 520 height 98
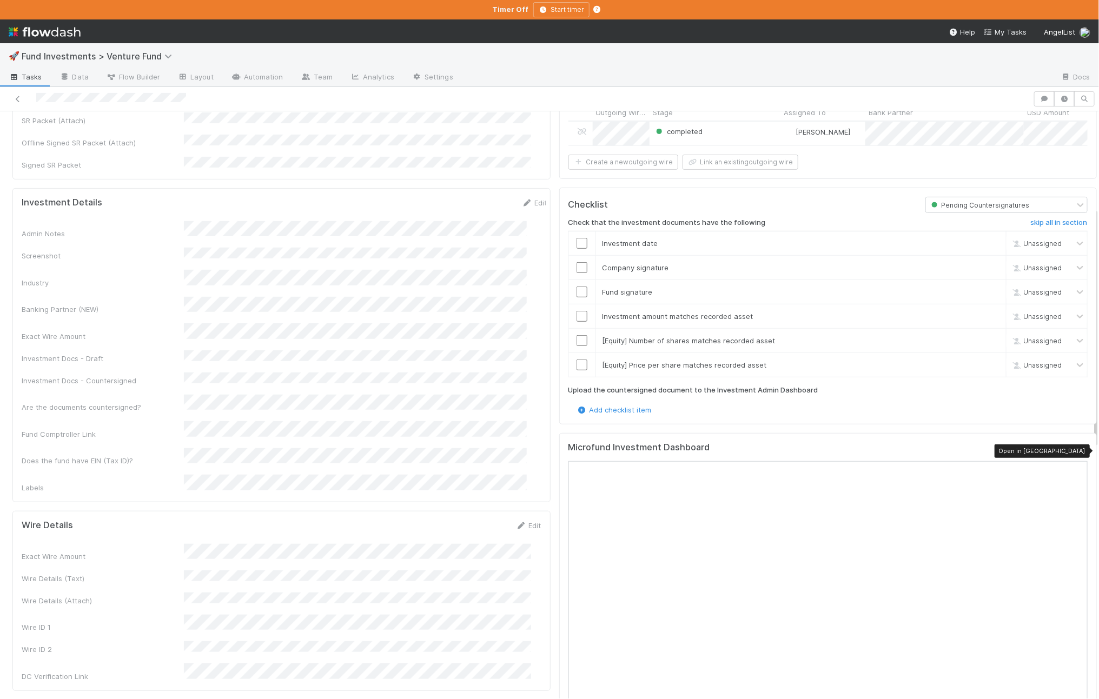
click at [1076, 452] on icon at bounding box center [1081, 450] width 11 height 7
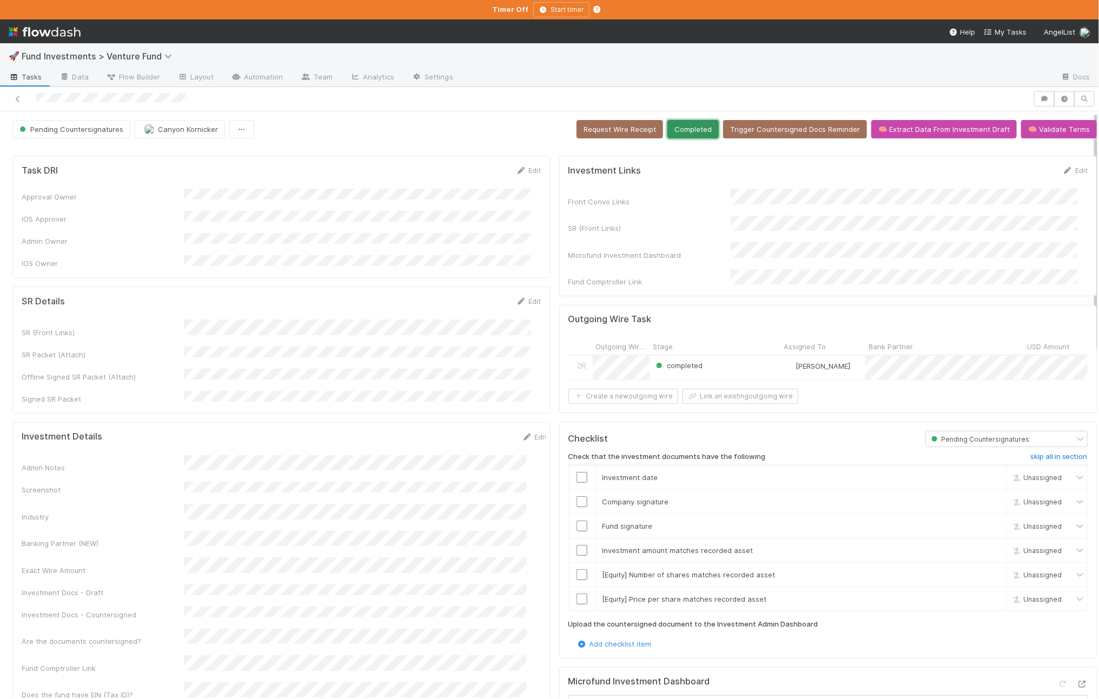
click at [695, 138] on button "Completed" at bounding box center [692, 129] width 51 height 18
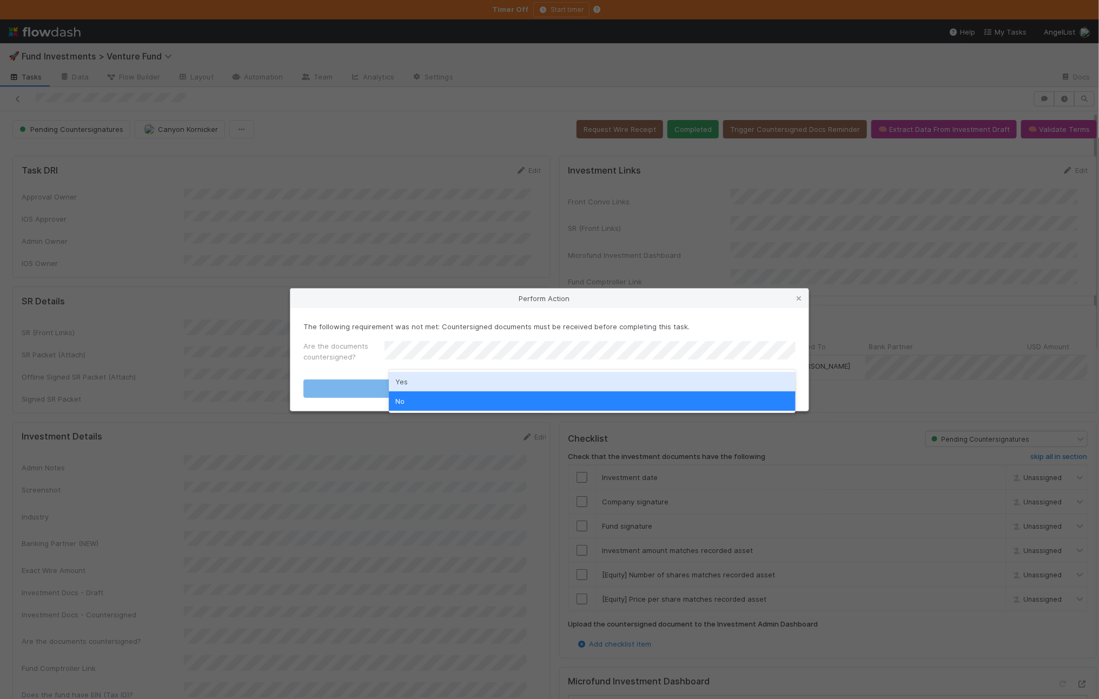
click at [448, 384] on div "Yes" at bounding box center [592, 381] width 407 height 19
click at [425, 389] on button "Completed" at bounding box center [549, 389] width 492 height 18
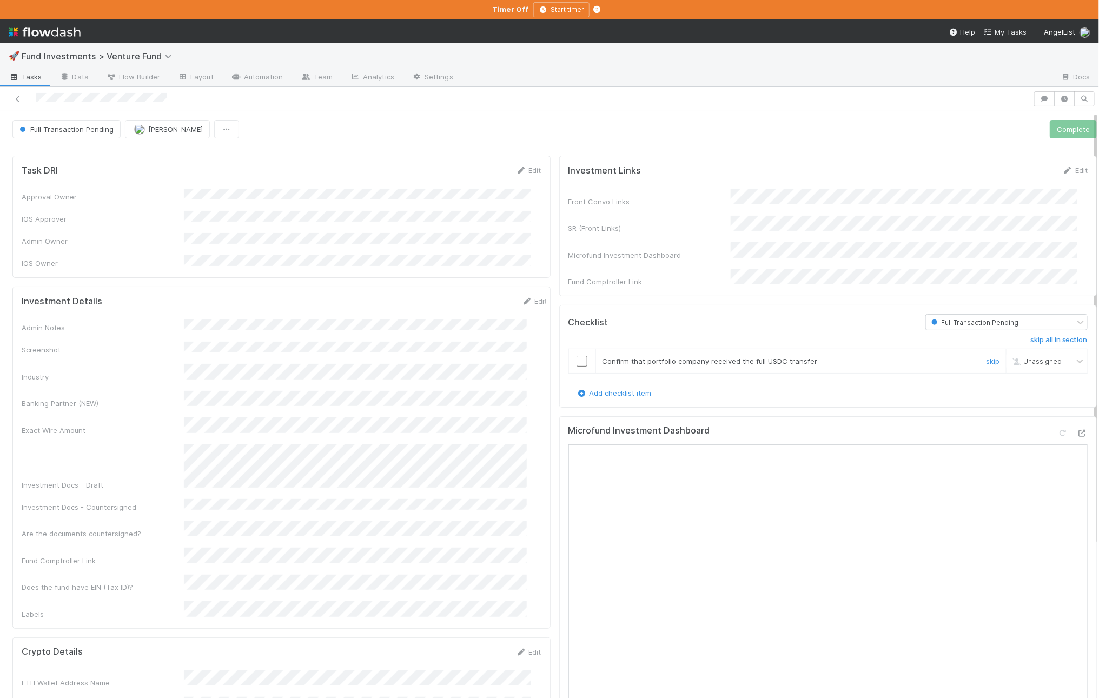
click at [576, 356] on input "checkbox" at bounding box center [581, 361] width 11 height 11
click at [1049, 134] on button "Complete" at bounding box center [1072, 129] width 47 height 18
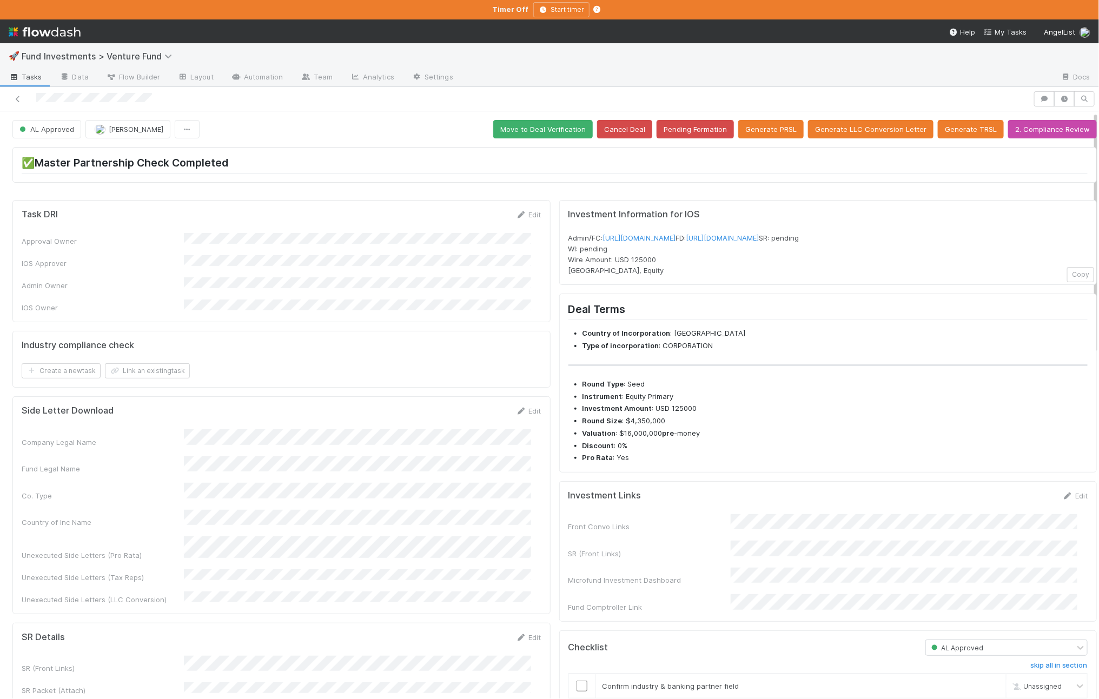
scroll to position [317, 0]
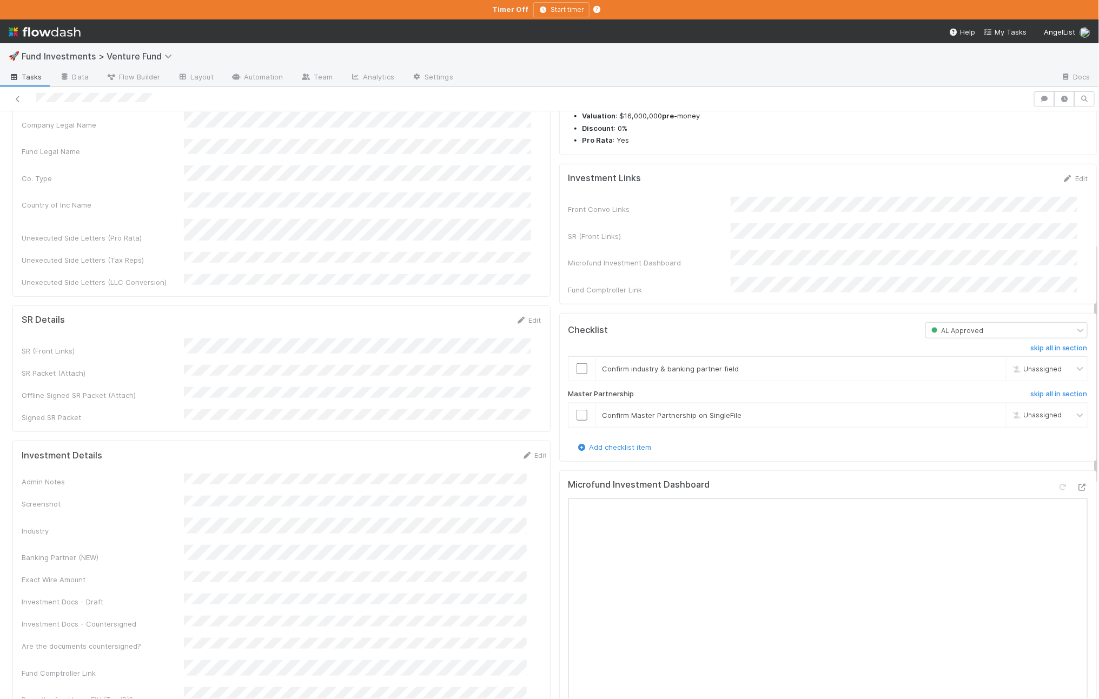
click at [1067, 184] on div "Investment Links Edit" at bounding box center [828, 178] width 536 height 11
click at [1062, 183] on link "Edit" at bounding box center [1074, 178] width 25 height 9
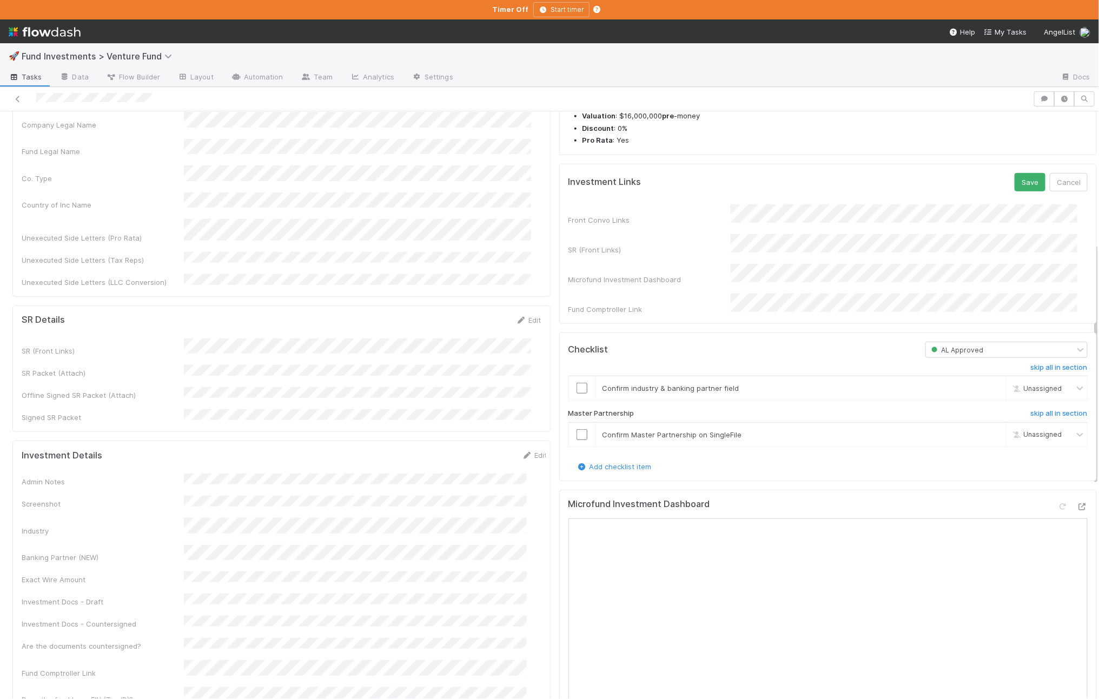
click at [896, 224] on form "Investment Links Save Cancel Front Convo Links SR (Front Links) Microfund Inves…" at bounding box center [828, 244] width 520 height 142
click at [1017, 191] on button "Save" at bounding box center [1029, 182] width 31 height 18
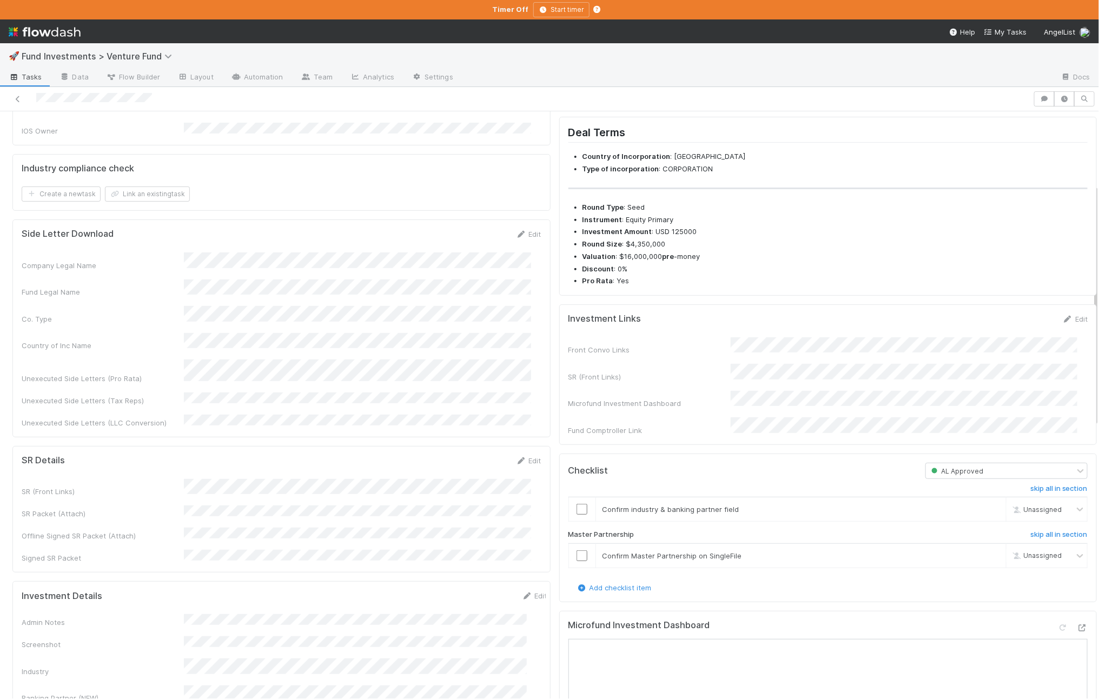
scroll to position [334, 0]
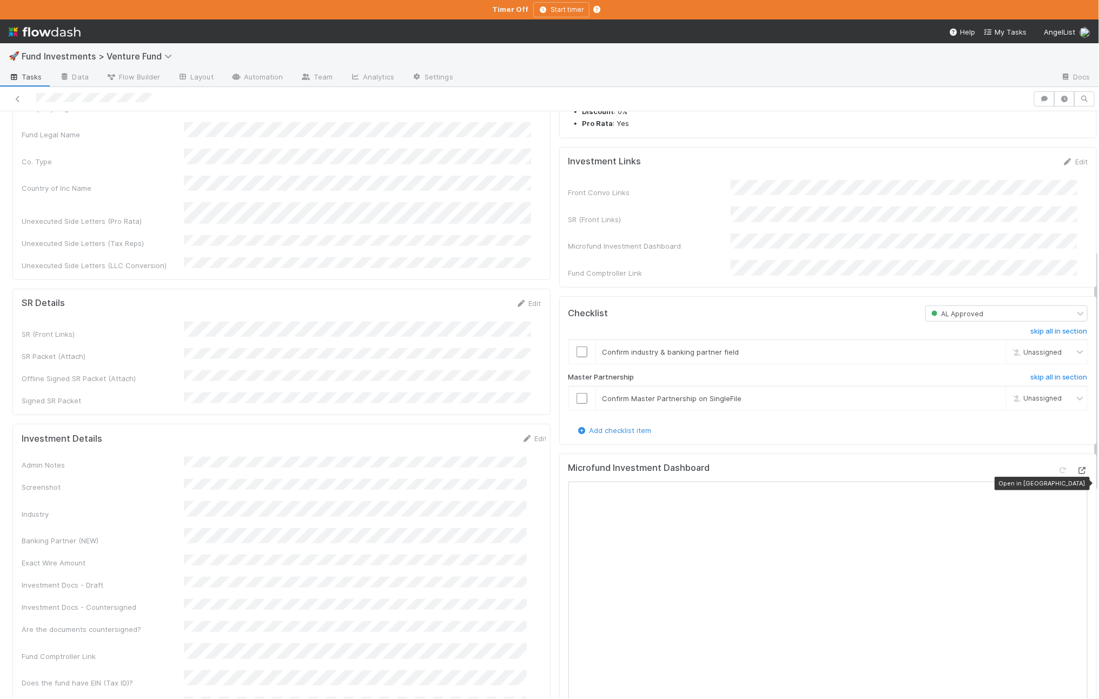
click at [1076, 474] on icon at bounding box center [1081, 470] width 11 height 7
click at [446, 433] on div "Investment Details Edit" at bounding box center [285, 438] width 526 height 11
click at [512, 433] on form "Investment Details Edit Admin Notes Screenshot Industry Banking Partner (NEW) E…" at bounding box center [285, 574] width 526 height 282
click at [522, 434] on link "Edit" at bounding box center [534, 438] width 25 height 9
click at [474, 433] on button "Save" at bounding box center [489, 442] width 31 height 18
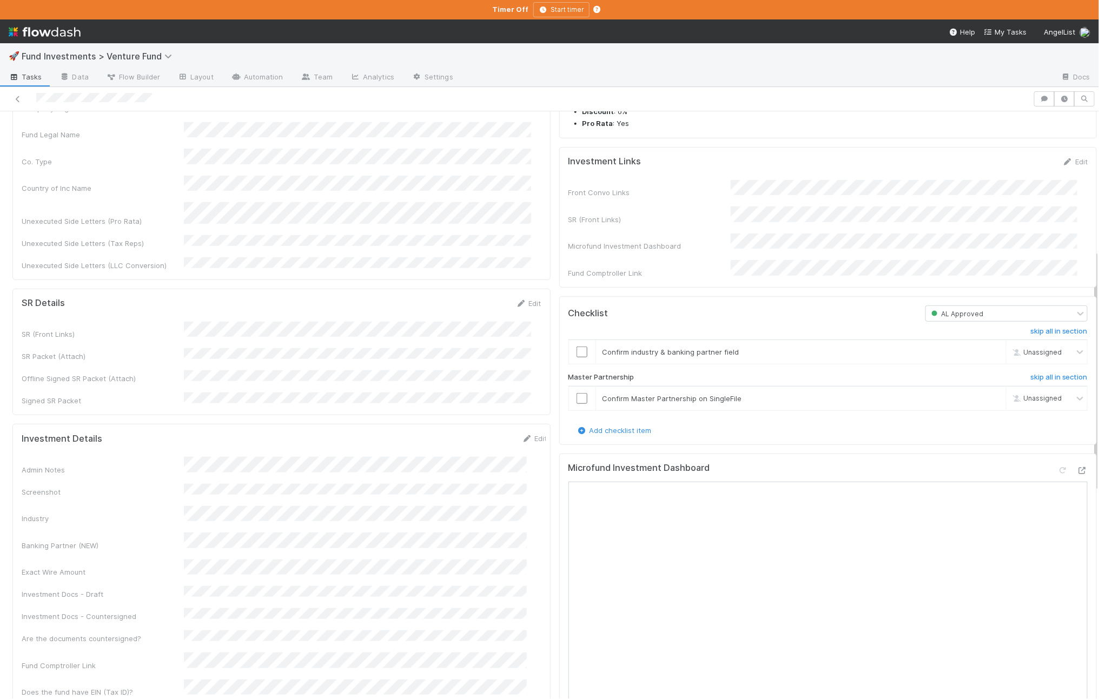
click at [177, 457] on div "Admin Notes" at bounding box center [285, 466] width 526 height 18
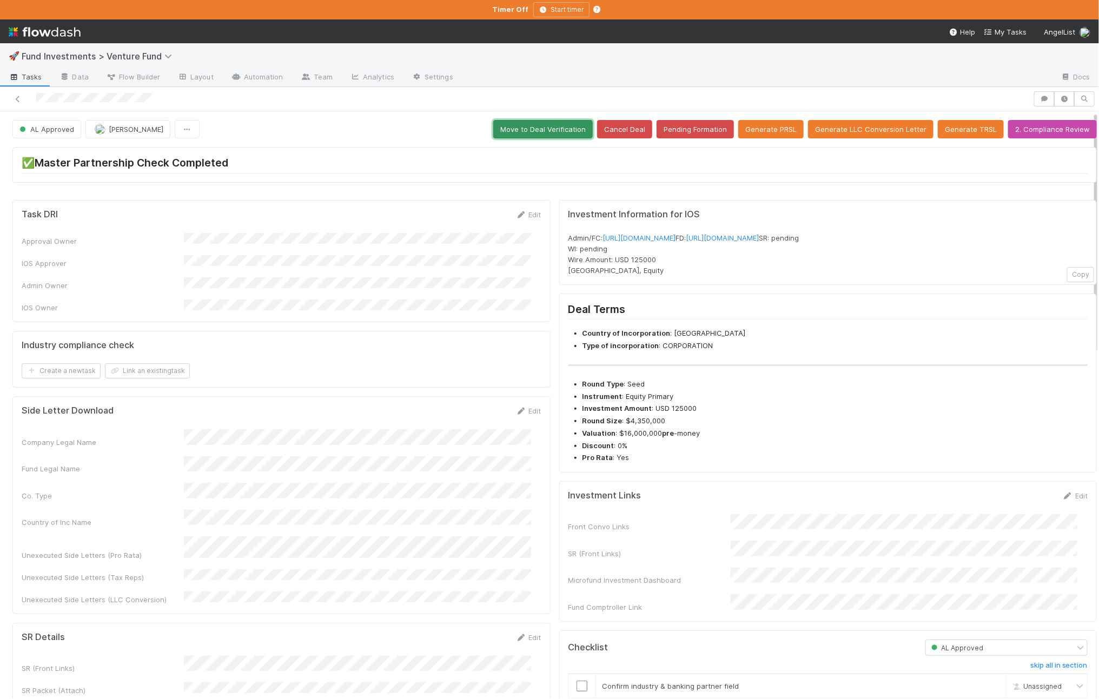
click at [507, 138] on button "Move to Deal Verification" at bounding box center [542, 129] width 99 height 18
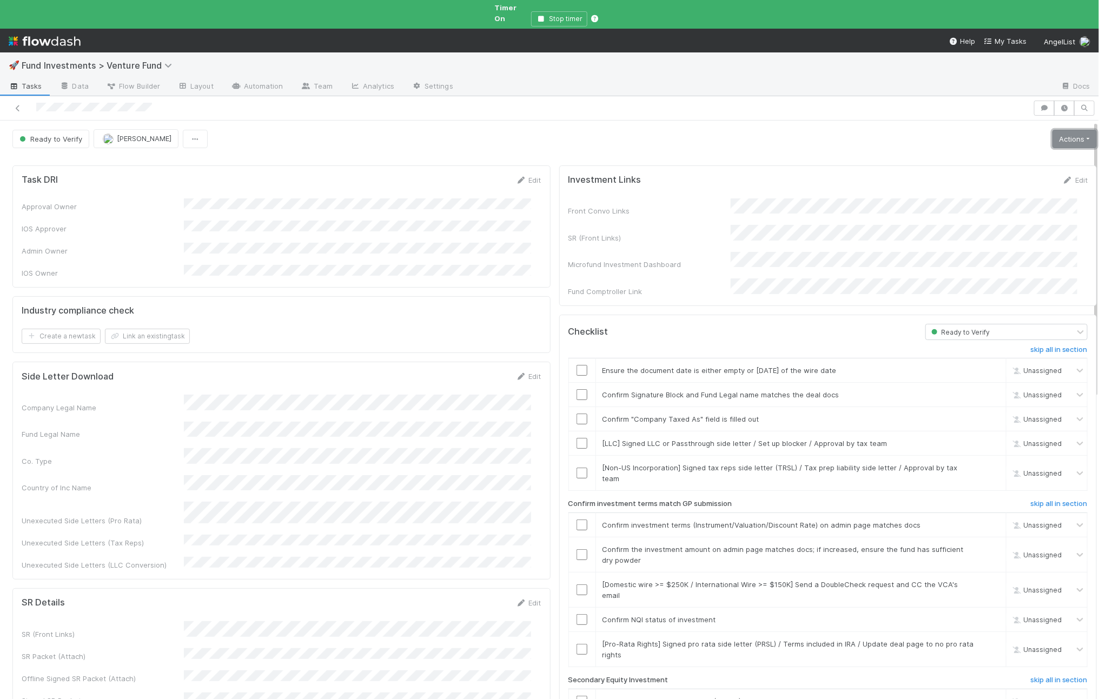
click at [1052, 130] on link "Actions" at bounding box center [1074, 139] width 44 height 18
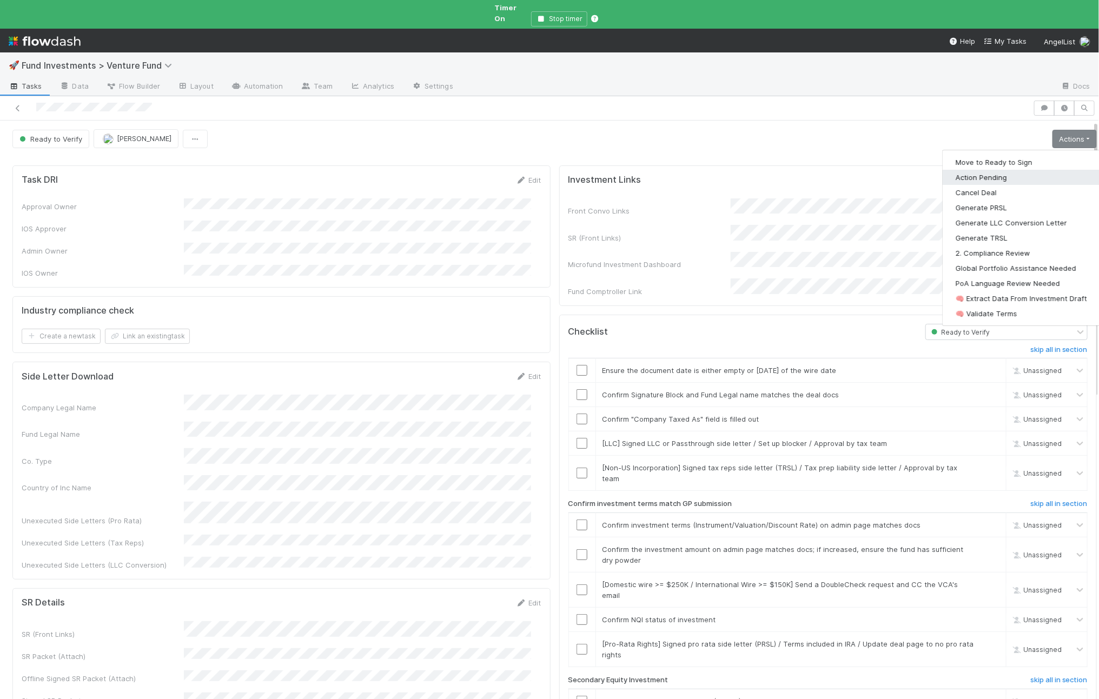
click at [986, 170] on button "Action Pending" at bounding box center [1020, 177] width 157 height 15
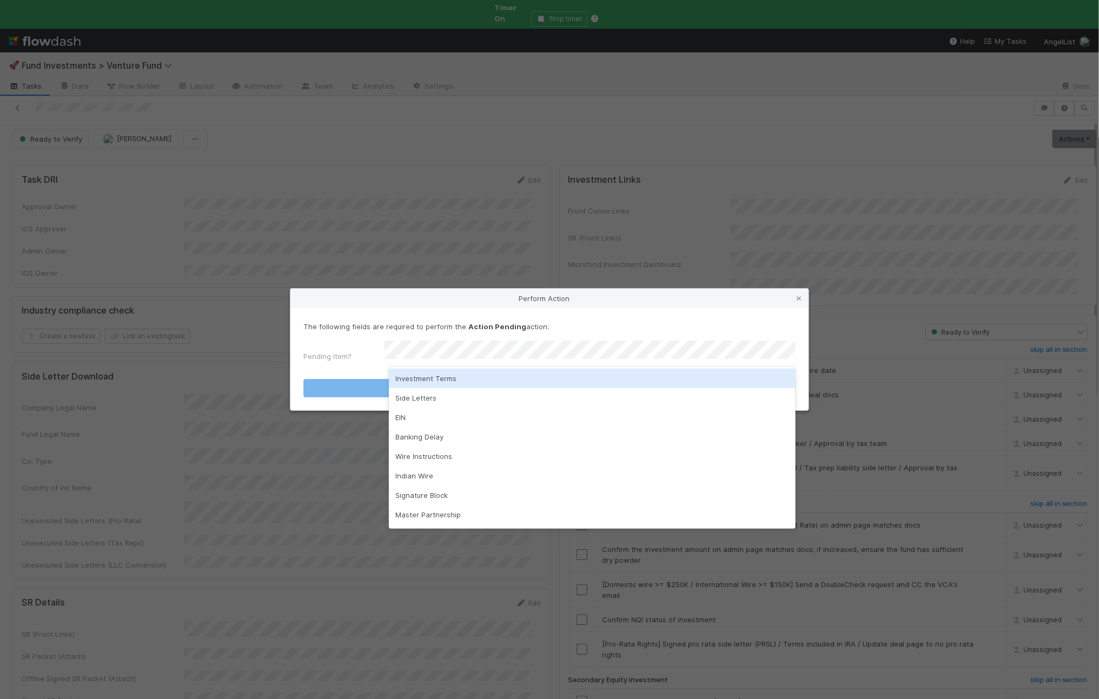
click at [427, 376] on div "Investment Terms" at bounding box center [592, 378] width 407 height 19
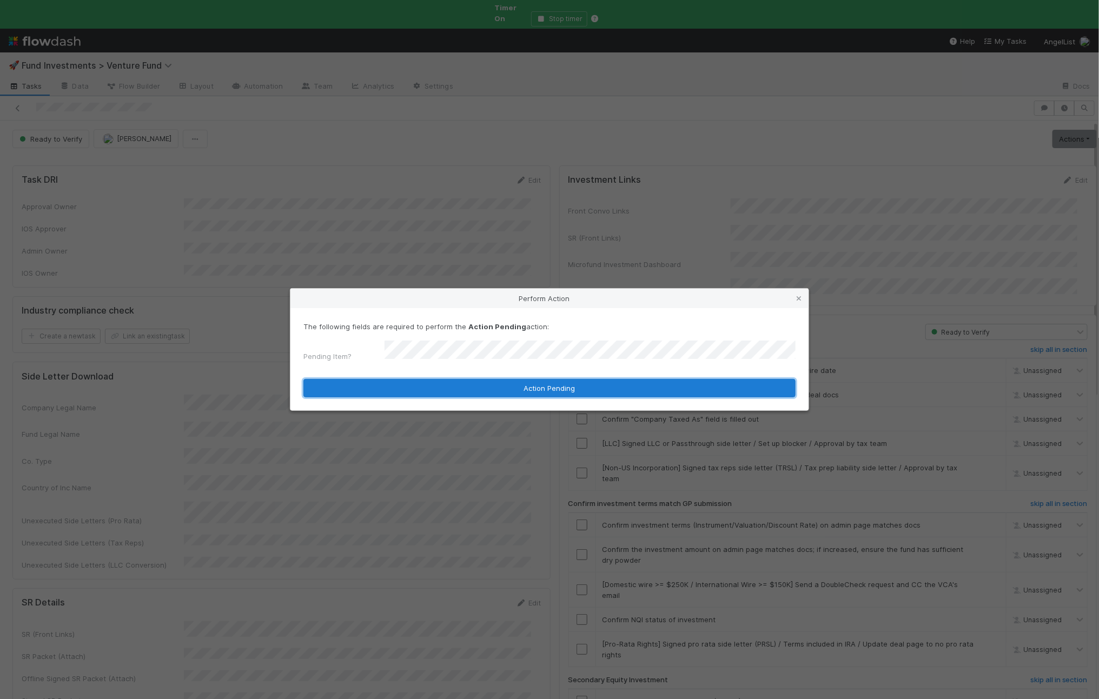
click at [393, 385] on button "Action Pending" at bounding box center [549, 388] width 492 height 18
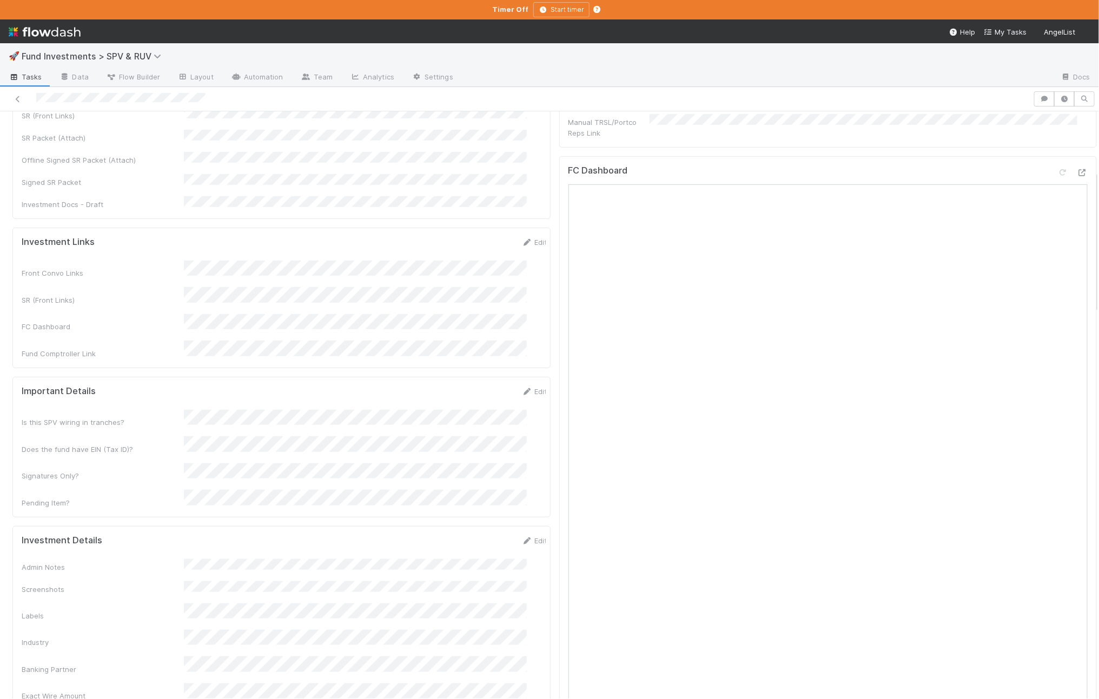
scroll to position [423, 0]
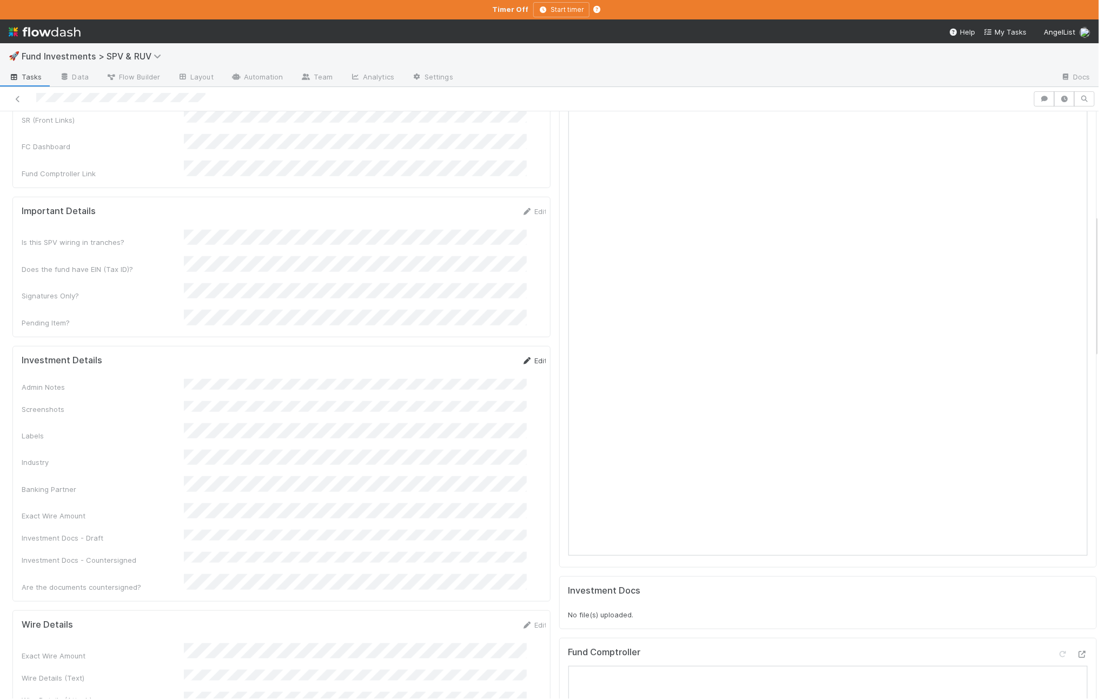
click at [522, 356] on link "Edit" at bounding box center [534, 360] width 25 height 9
click at [478, 355] on button "Save" at bounding box center [489, 364] width 31 height 18
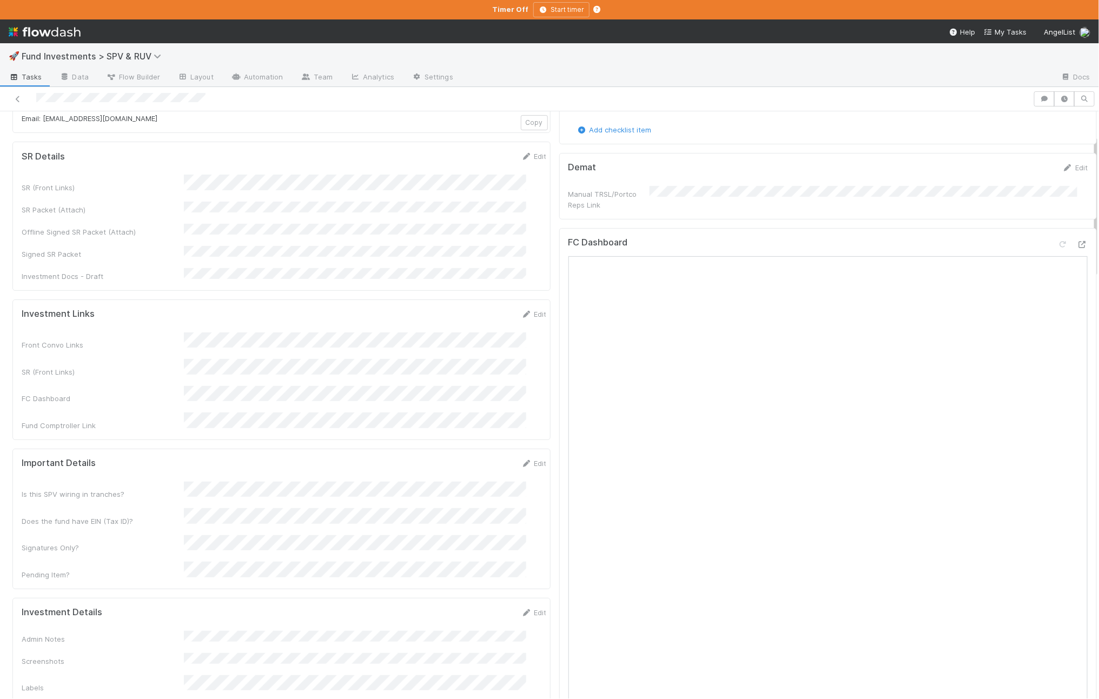
scroll to position [96, 0]
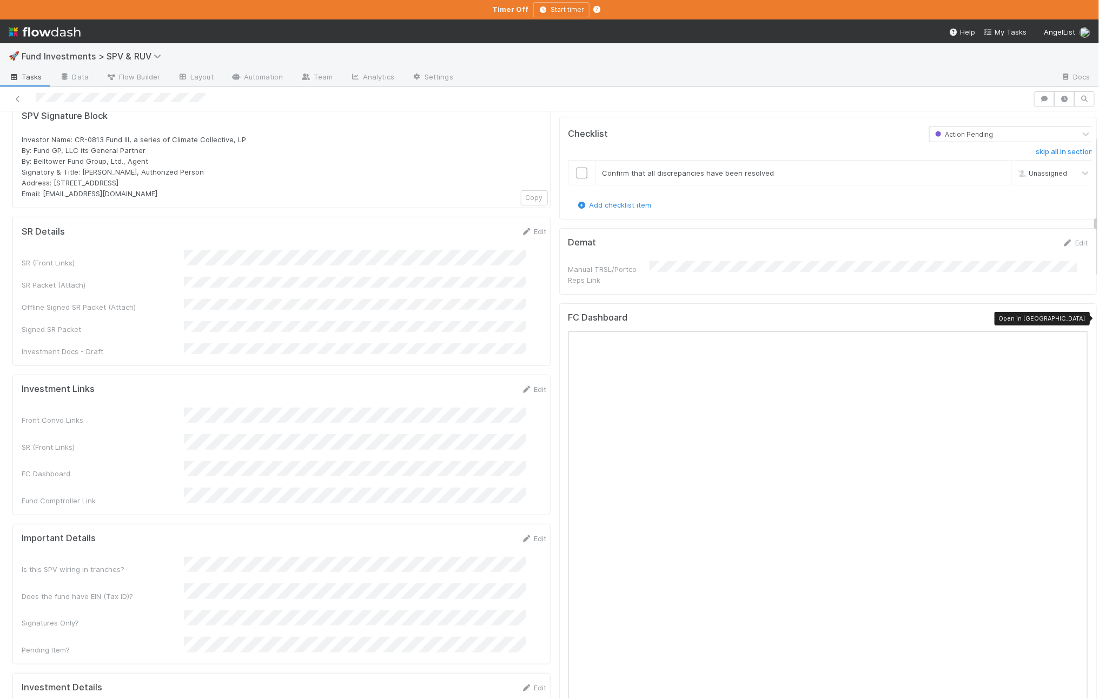
click at [1076, 321] on icon at bounding box center [1081, 319] width 11 height 7
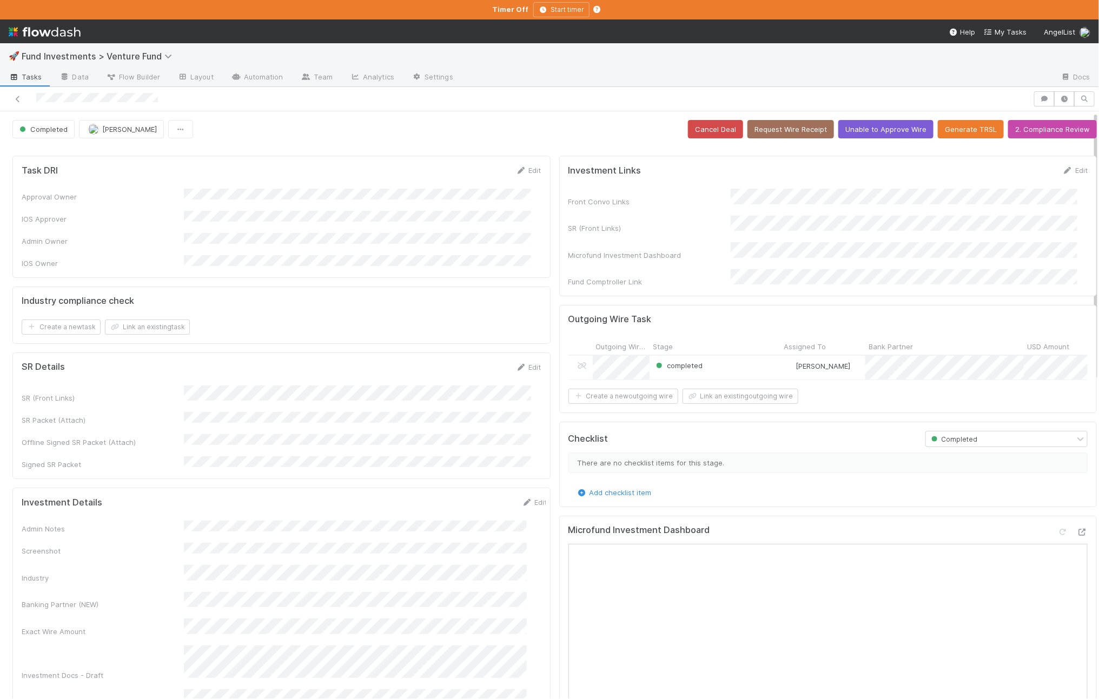
scroll to position [68, 0]
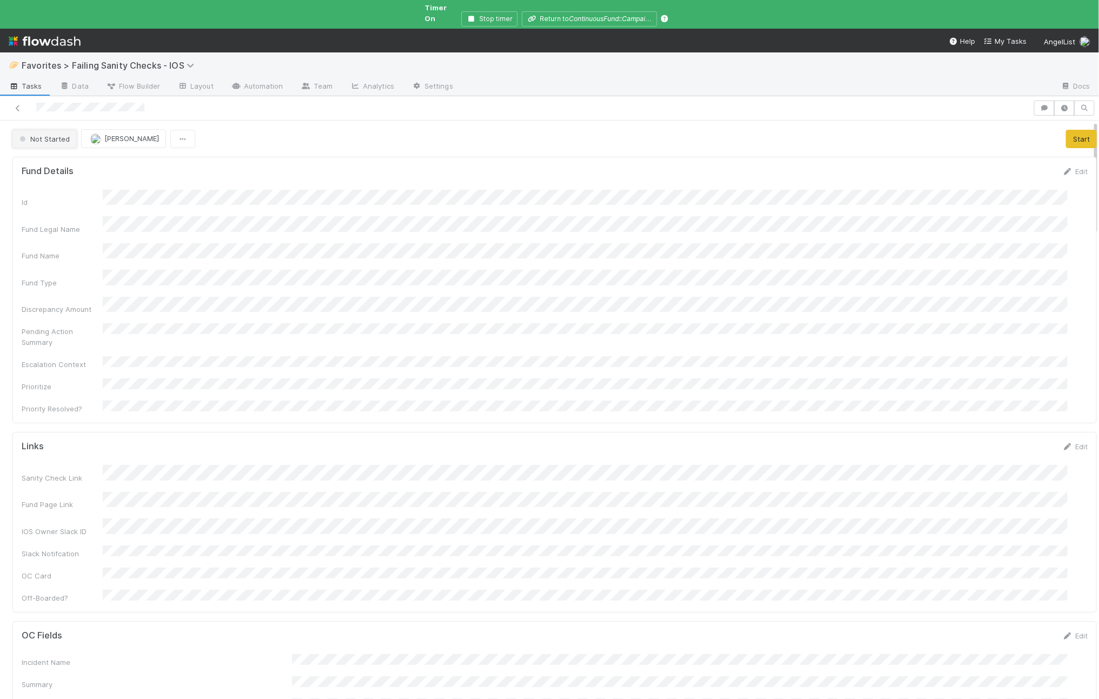
click at [55, 135] on span "Not Started" at bounding box center [43, 139] width 52 height 9
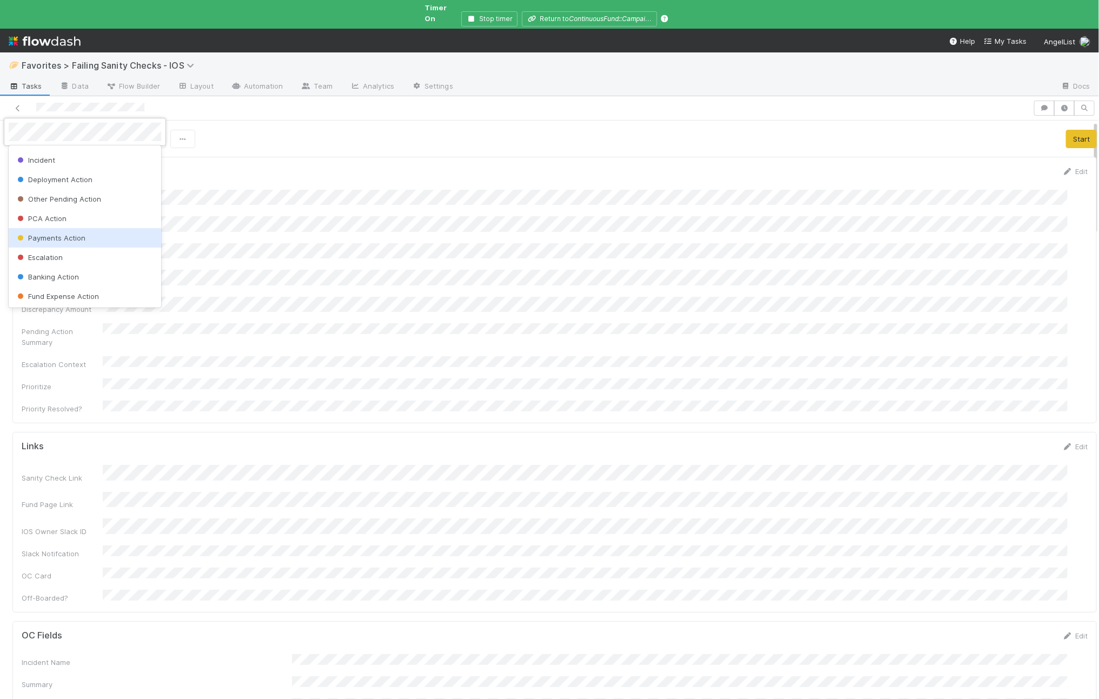
scroll to position [17, 0]
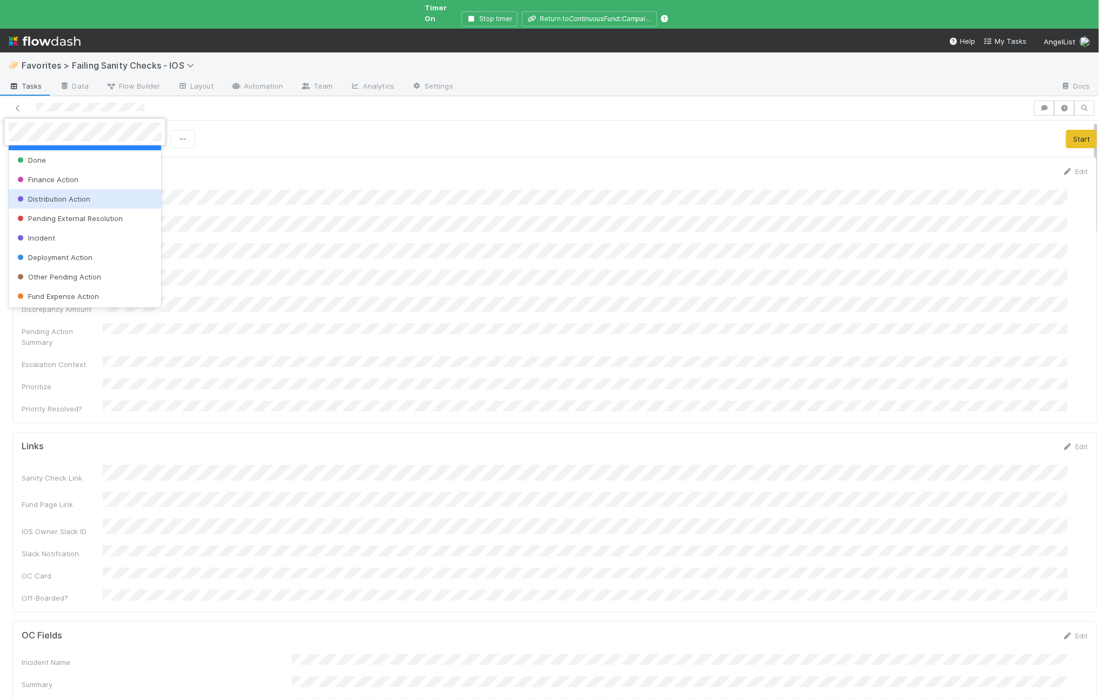
click at [83, 199] on span "Distribution Action" at bounding box center [52, 199] width 75 height 9
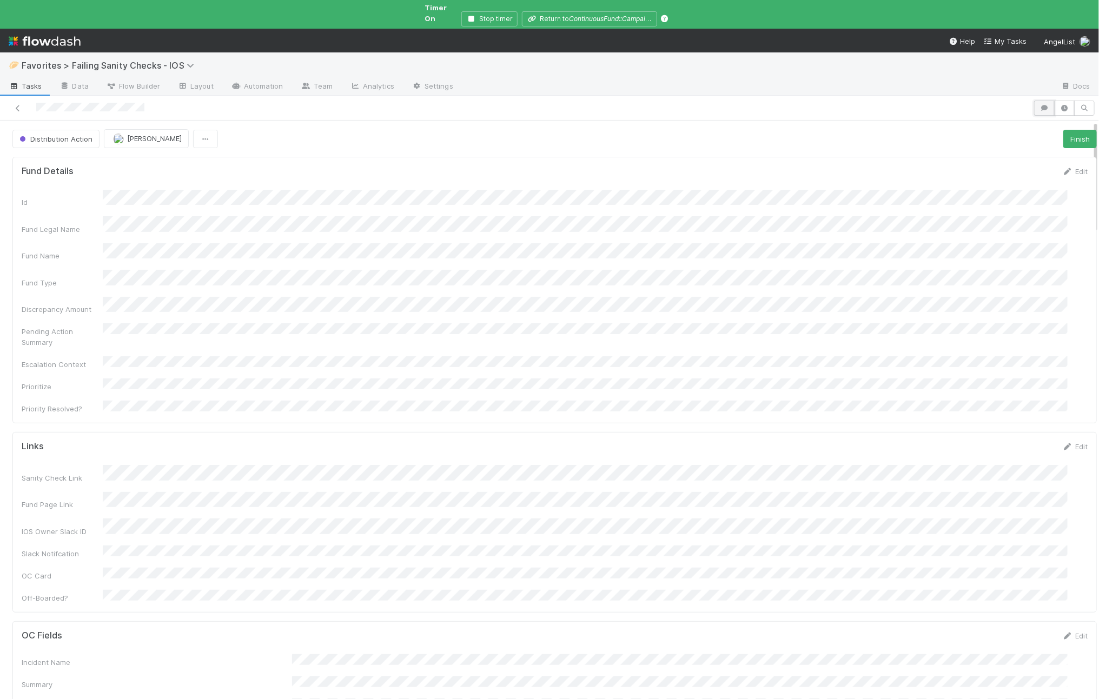
click at [1034, 101] on button "button" at bounding box center [1044, 108] width 21 height 15
click at [986, 204] on div "Comments Add a comment..." at bounding box center [997, 176] width 223 height 110
click at [946, 161] on div "Add a comment..." at bounding box center [997, 162] width 223 height 28
click at [940, 158] on span "Add a comment..." at bounding box center [935, 162] width 58 height 9
click at [937, 325] on button "Add Comment" at bounding box center [934, 329] width 63 height 18
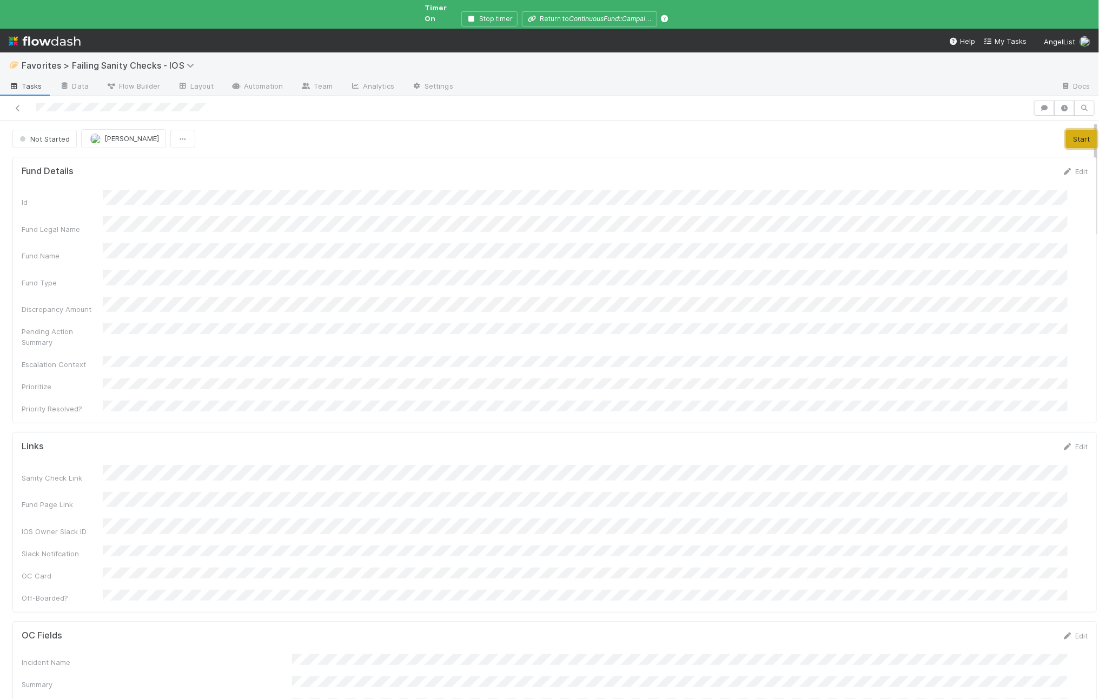
click at [1066, 131] on button "Start" at bounding box center [1081, 139] width 31 height 18
click at [1039, 105] on icon "button" at bounding box center [1044, 108] width 11 height 6
click at [954, 158] on span "Add a comment..." at bounding box center [935, 162] width 58 height 9
click at [947, 309] on div "Attach files: Choose or drag and drop file(s) Add Comment" at bounding box center [997, 257] width 188 height 162
click at [942, 320] on button "Add Comment" at bounding box center [934, 329] width 63 height 18
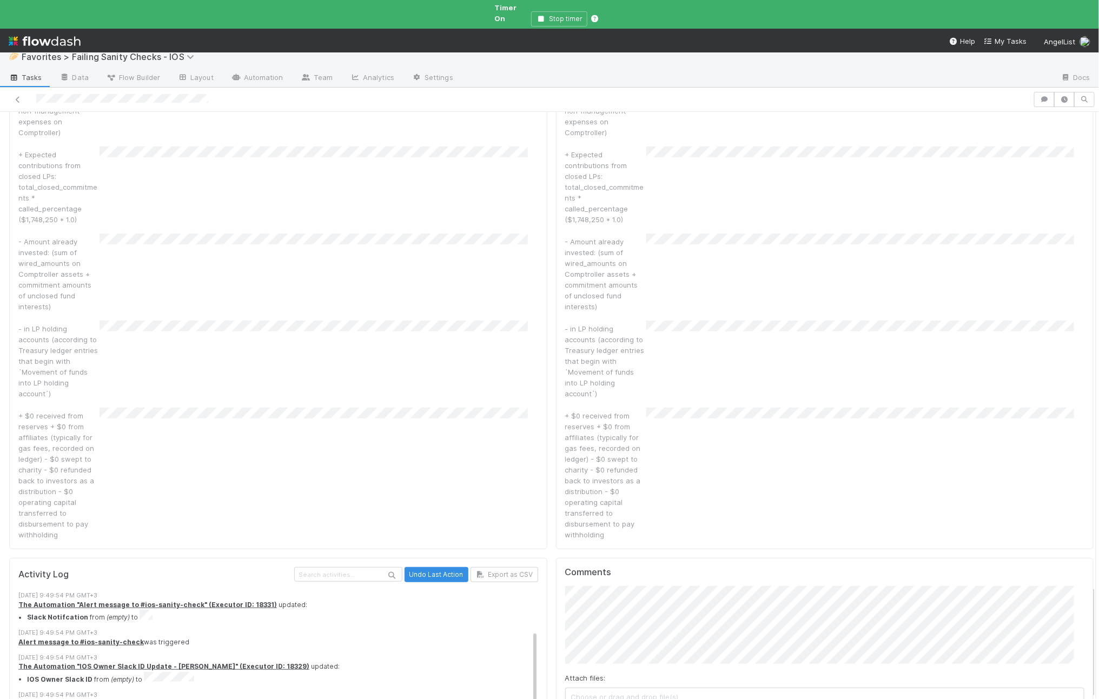
scroll to position [49, 0]
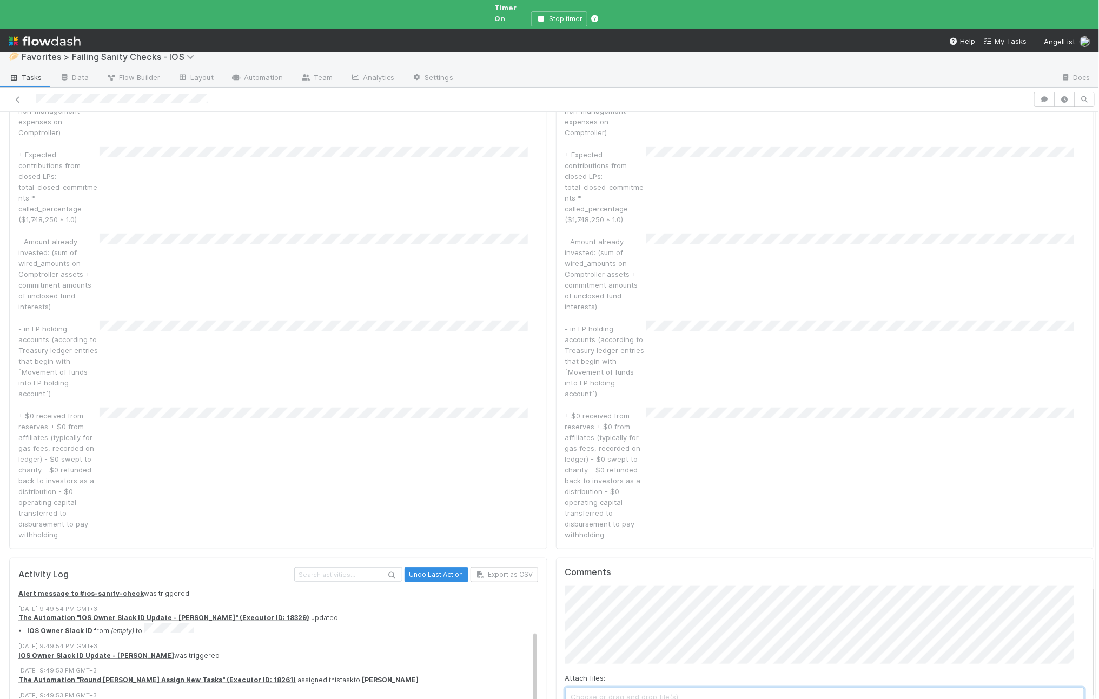
click at [588, 654] on span "Choose or drag and drop file(s)" at bounding box center [825, 696] width 518 height 17
click at [586, 593] on div "Comments Attach files: Choose or drag and drop file(s) Add Comment" at bounding box center [825, 652] width 538 height 189
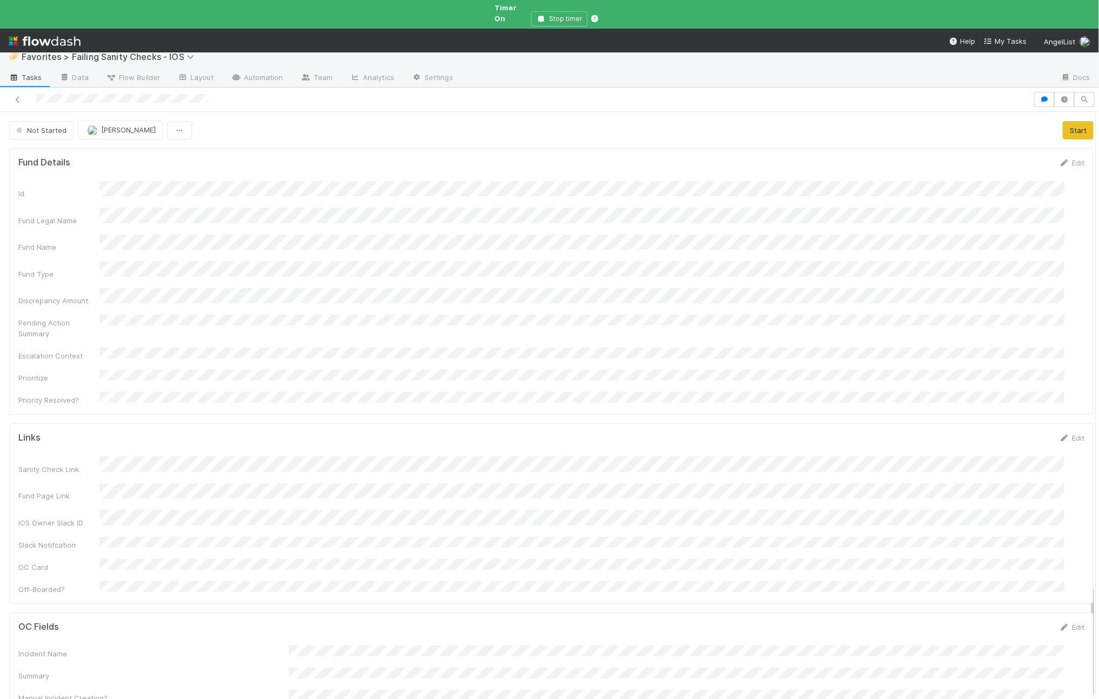
scroll to position [0, 0]
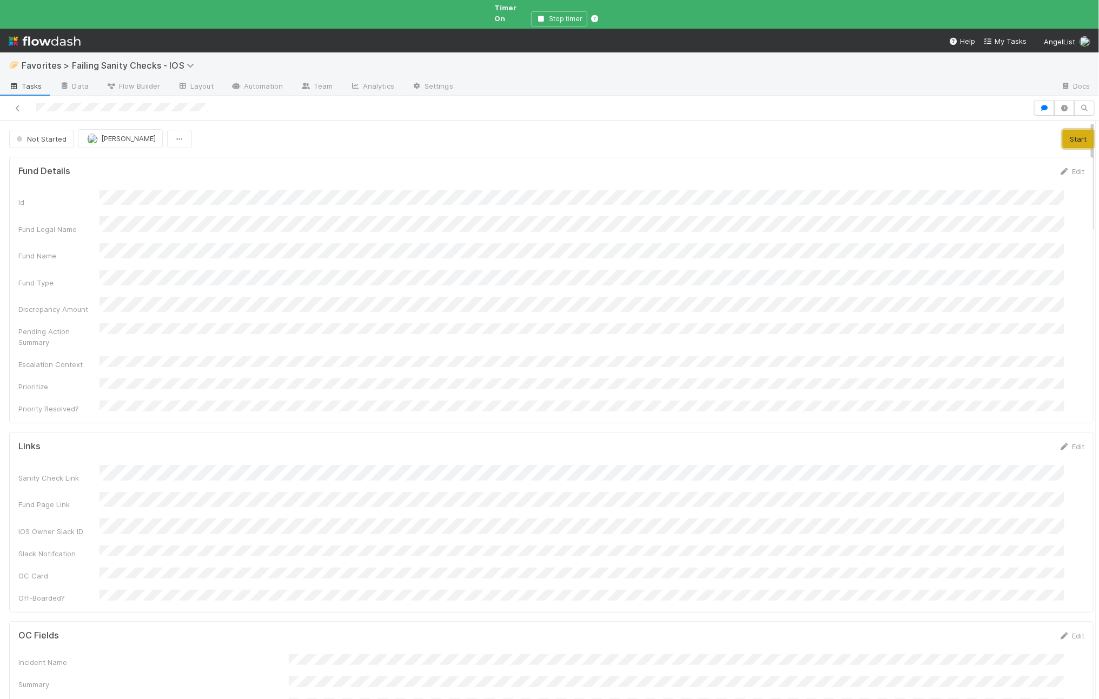
click at [1062, 130] on button "Start" at bounding box center [1077, 139] width 31 height 18
click at [1054, 101] on button "button" at bounding box center [1064, 108] width 21 height 15
click at [1039, 105] on icon "button" at bounding box center [1044, 108] width 11 height 6
drag, startPoint x: 1043, startPoint y: 99, endPoint x: 987, endPoint y: 109, distance: 57.6
click at [1043, 105] on icon "button" at bounding box center [1044, 108] width 11 height 6
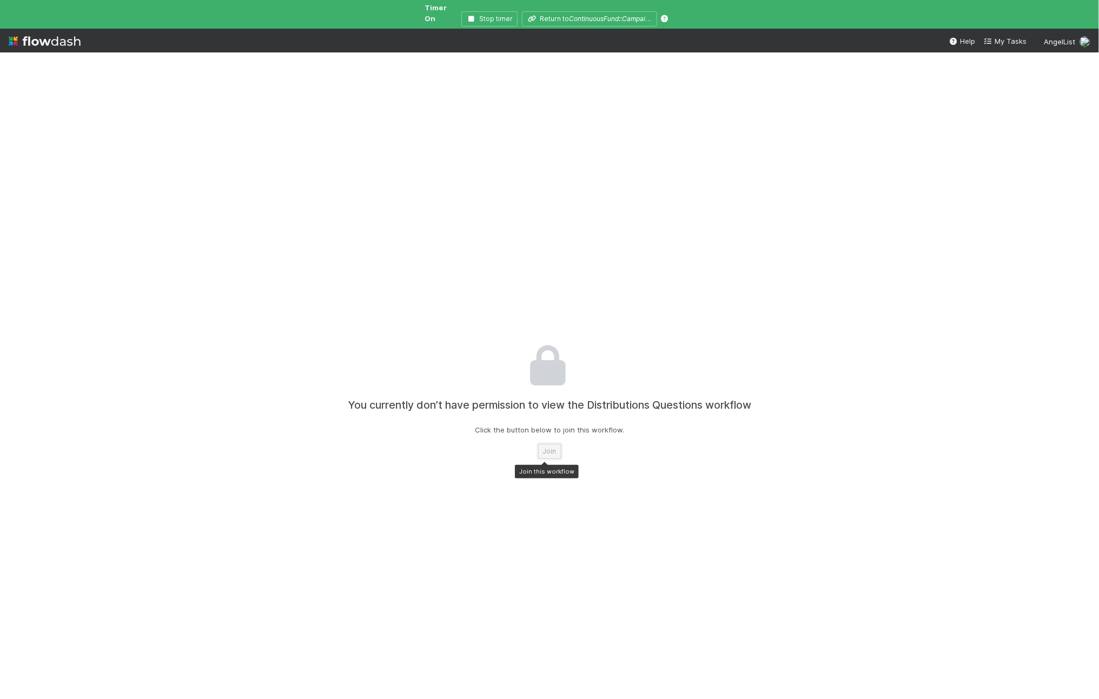
click at [542, 444] on button "Join" at bounding box center [549, 451] width 23 height 15
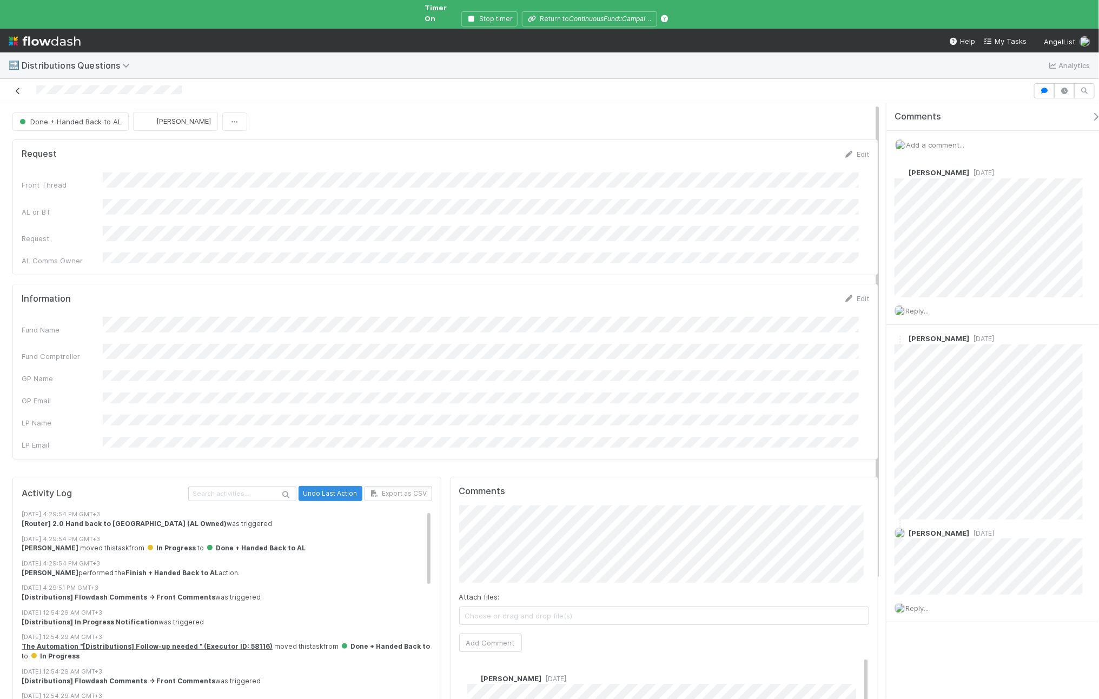
click at [12, 88] on icon at bounding box center [17, 91] width 11 height 7
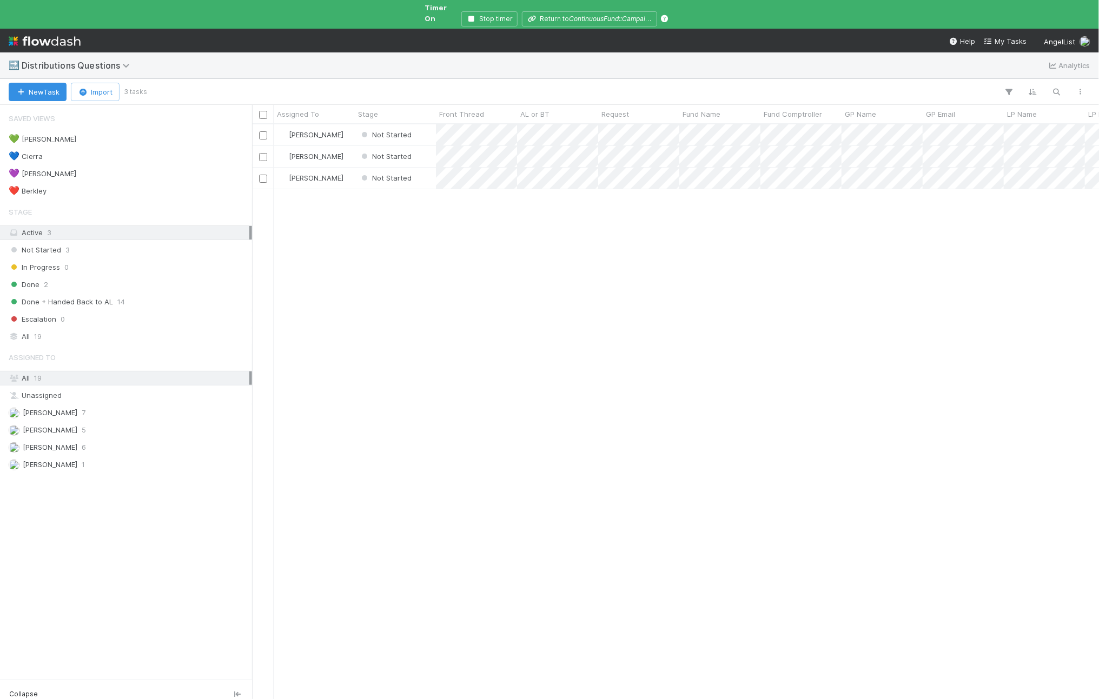
scroll to position [574, 836]
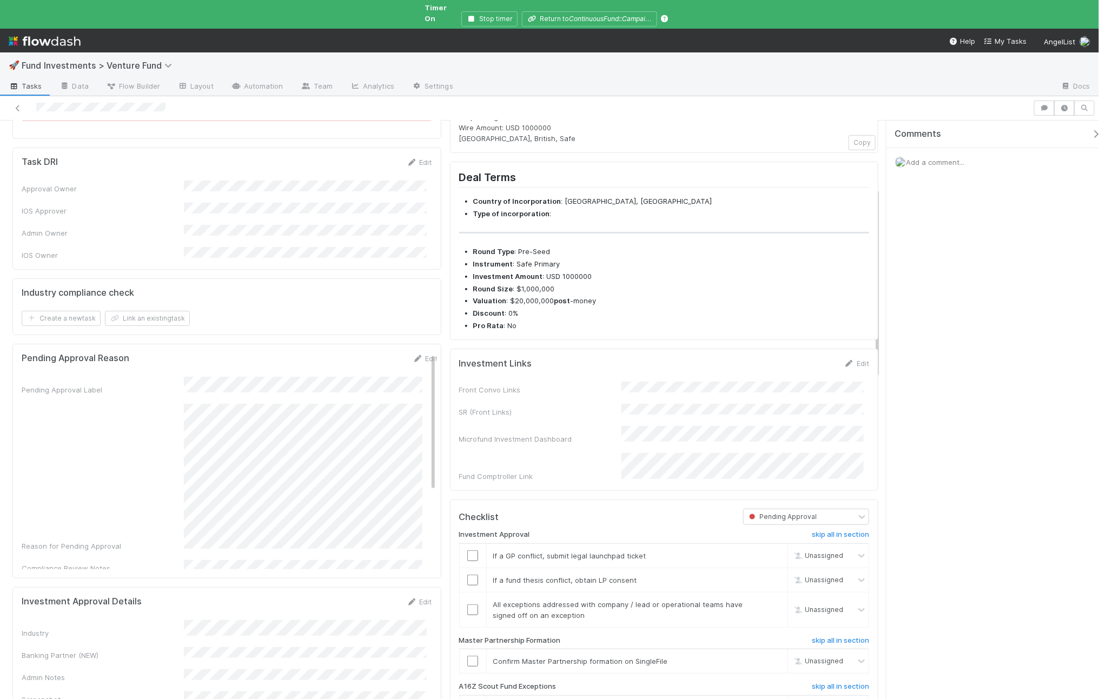
scroll to position [673, 0]
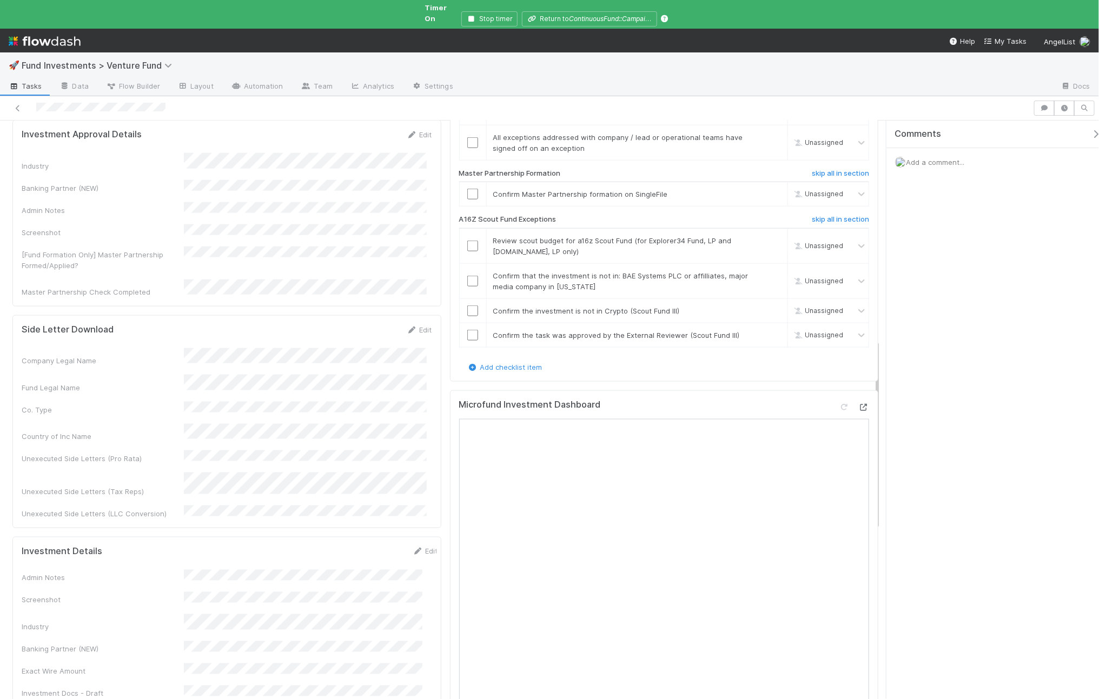
click at [858, 410] on icon at bounding box center [863, 407] width 11 height 7
click at [935, 158] on span "Add a comment..." at bounding box center [935, 162] width 58 height 9
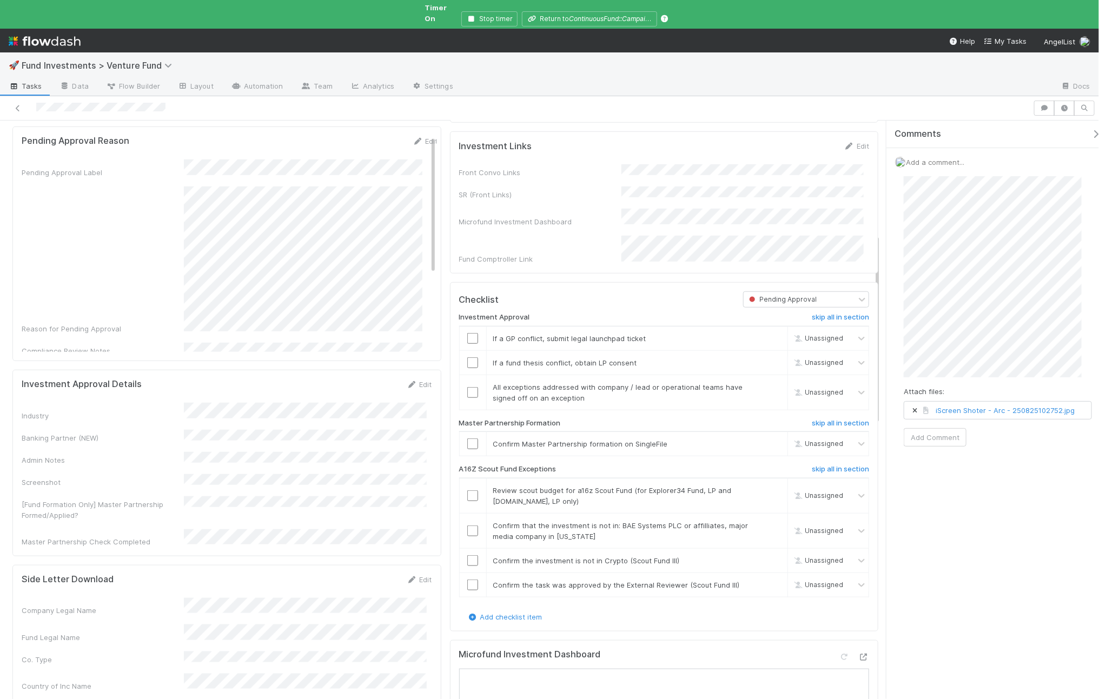
scroll to position [274, 0]
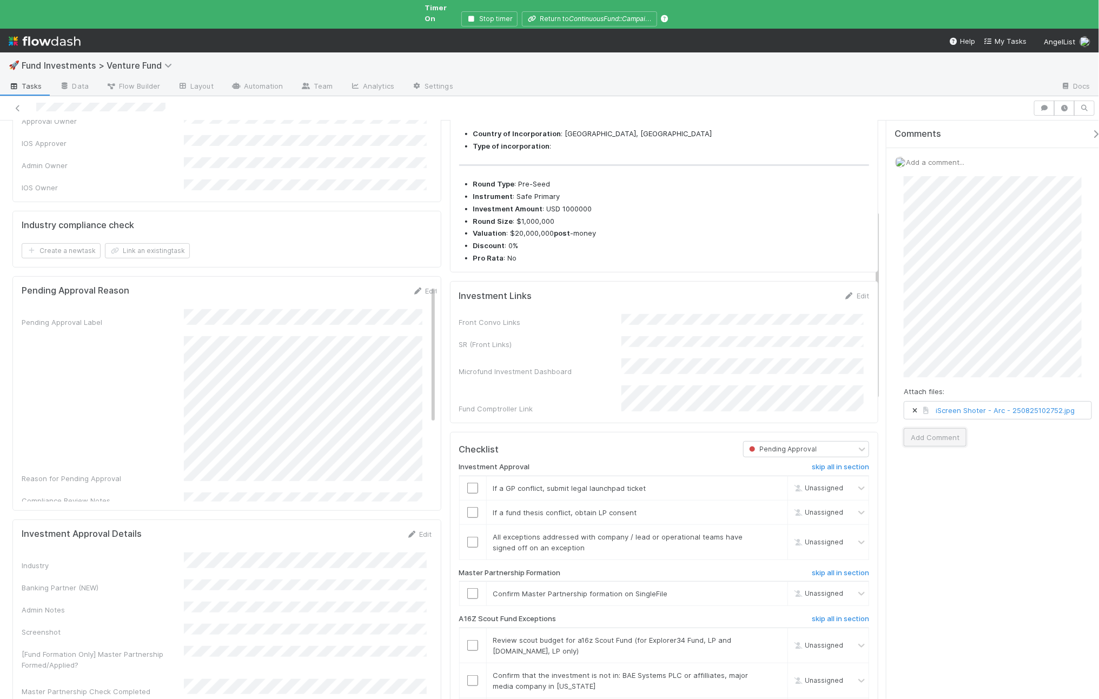
click at [935, 431] on button "Add Comment" at bounding box center [934, 437] width 63 height 18
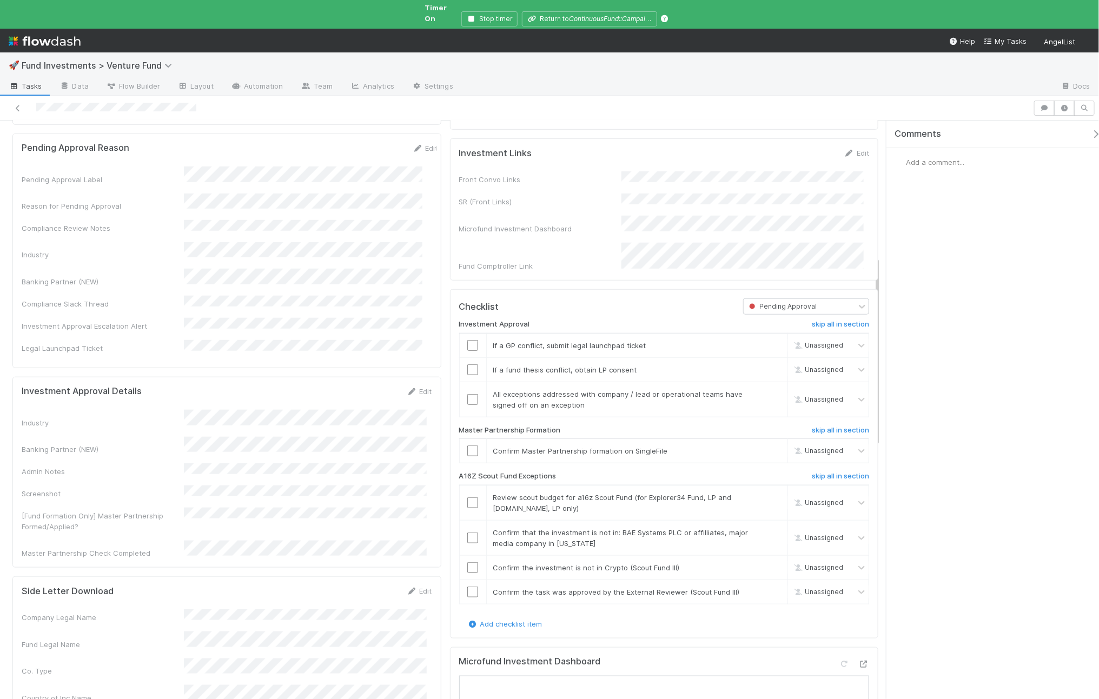
scroll to position [776, 0]
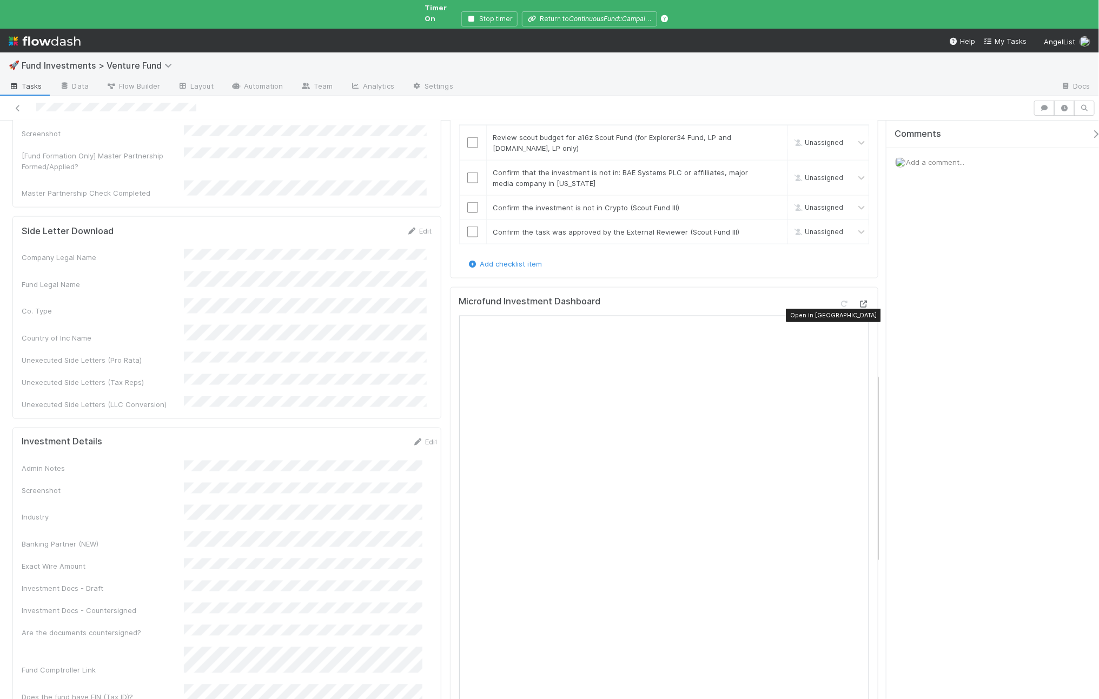
click at [858, 308] on icon at bounding box center [863, 304] width 11 height 7
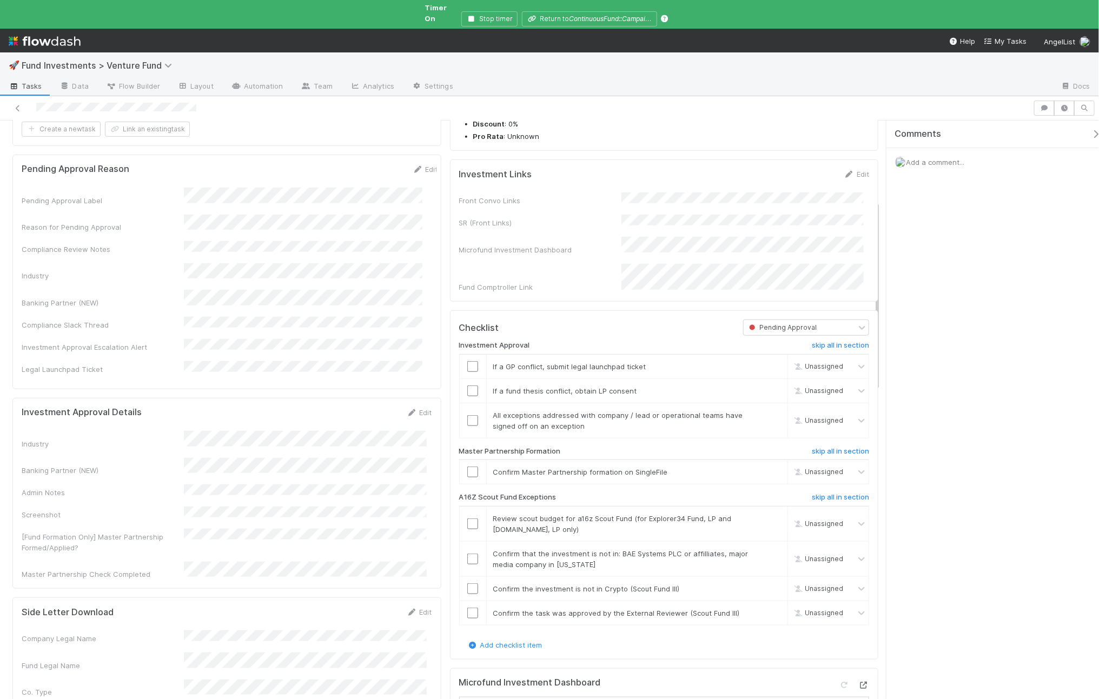
scroll to position [470, 0]
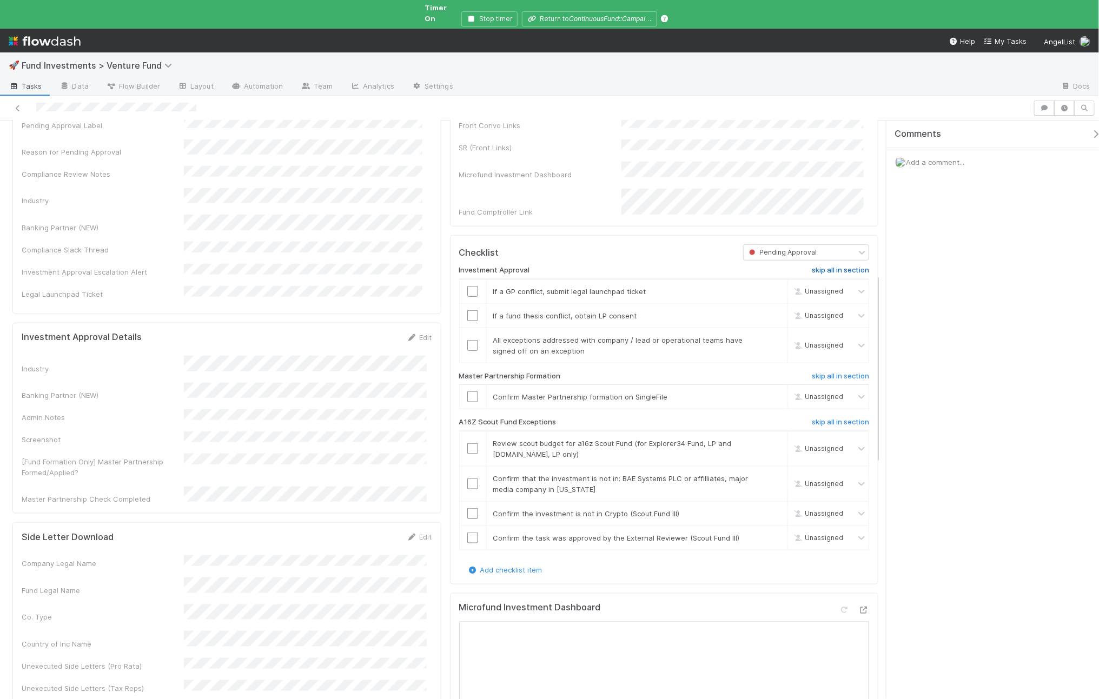
click at [838, 272] on h6 "skip all in section" at bounding box center [840, 270] width 57 height 9
click at [467, 398] on input "checkbox" at bounding box center [472, 396] width 11 height 11
click at [472, 488] on input "checkbox" at bounding box center [472, 483] width 11 height 11
click at [474, 516] on div at bounding box center [473, 513] width 26 height 11
click at [469, 516] on input "checkbox" at bounding box center [472, 513] width 11 height 11
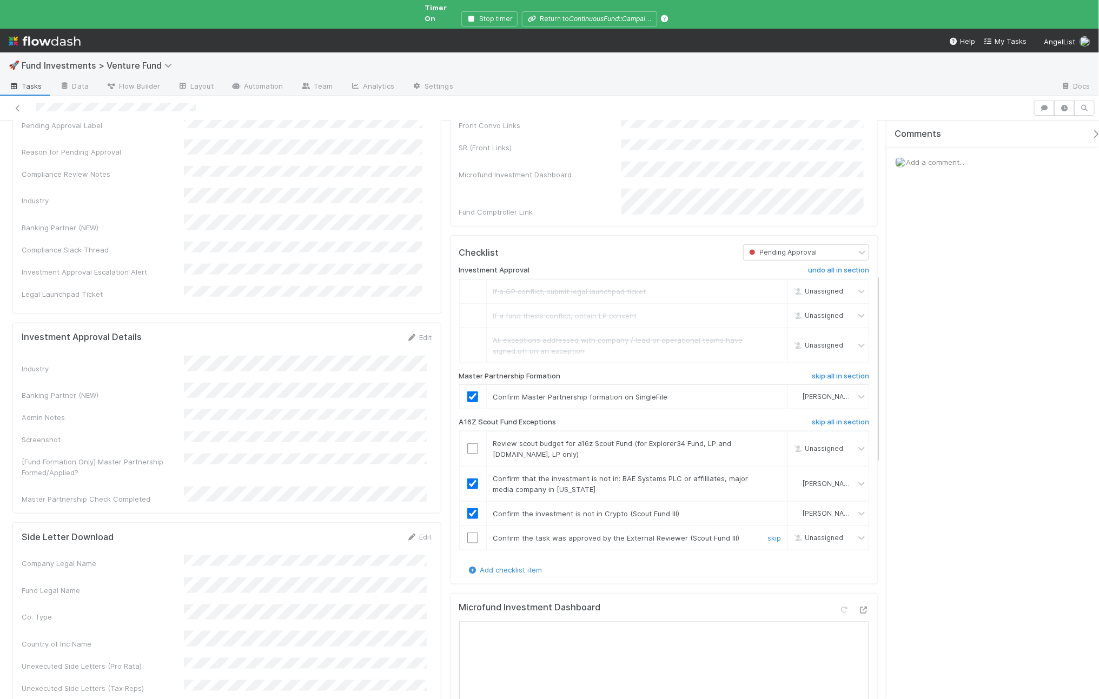
click at [472, 539] on input "checkbox" at bounding box center [472, 538] width 11 height 11
click at [460, 449] on div at bounding box center [473, 448] width 26 height 11
click at [467, 450] on input "checkbox" at bounding box center [472, 448] width 11 height 11
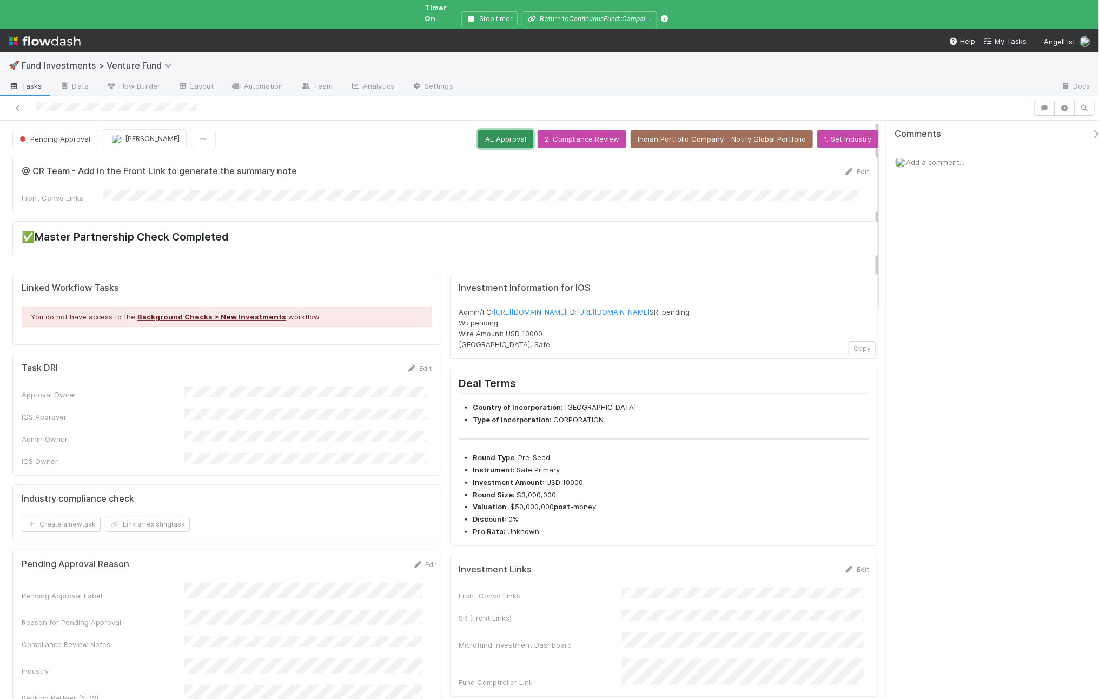
click at [487, 130] on button "AL Approval" at bounding box center [505, 139] width 55 height 18
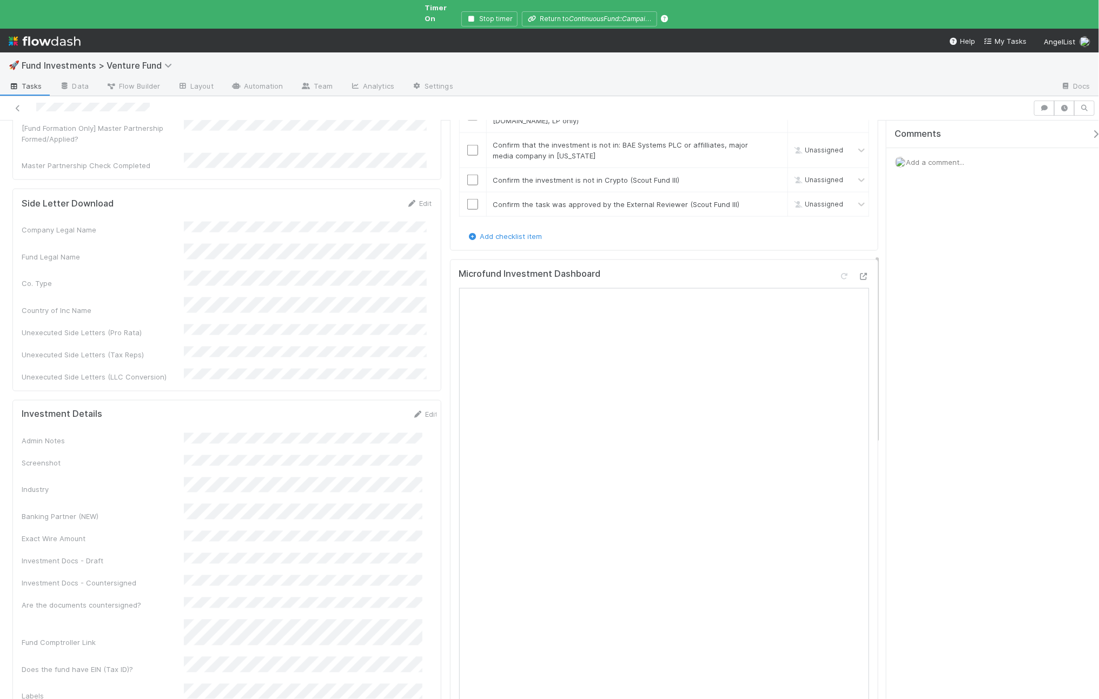
scroll to position [879, 0]
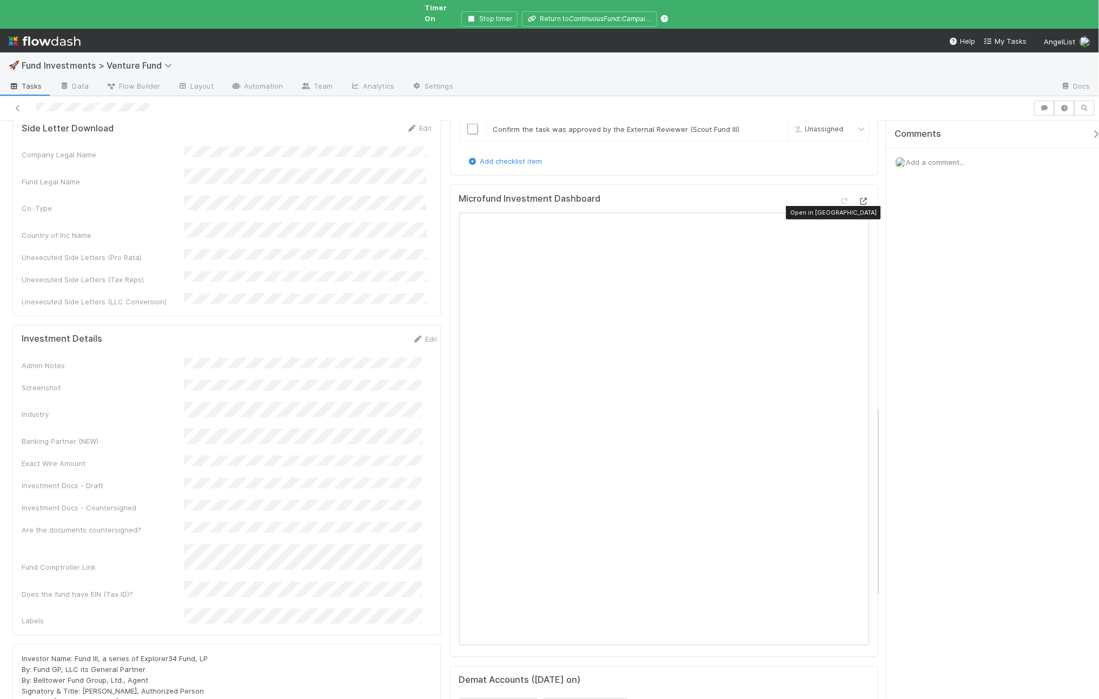
click at [858, 203] on icon at bounding box center [863, 201] width 11 height 7
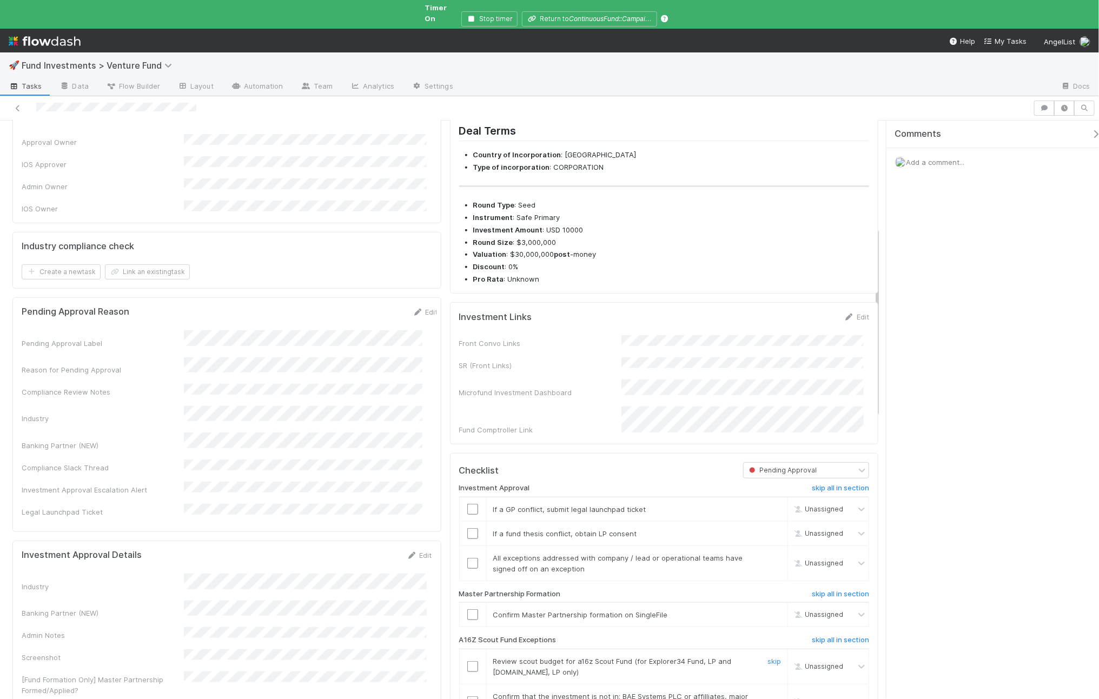
scroll to position [328, 0]
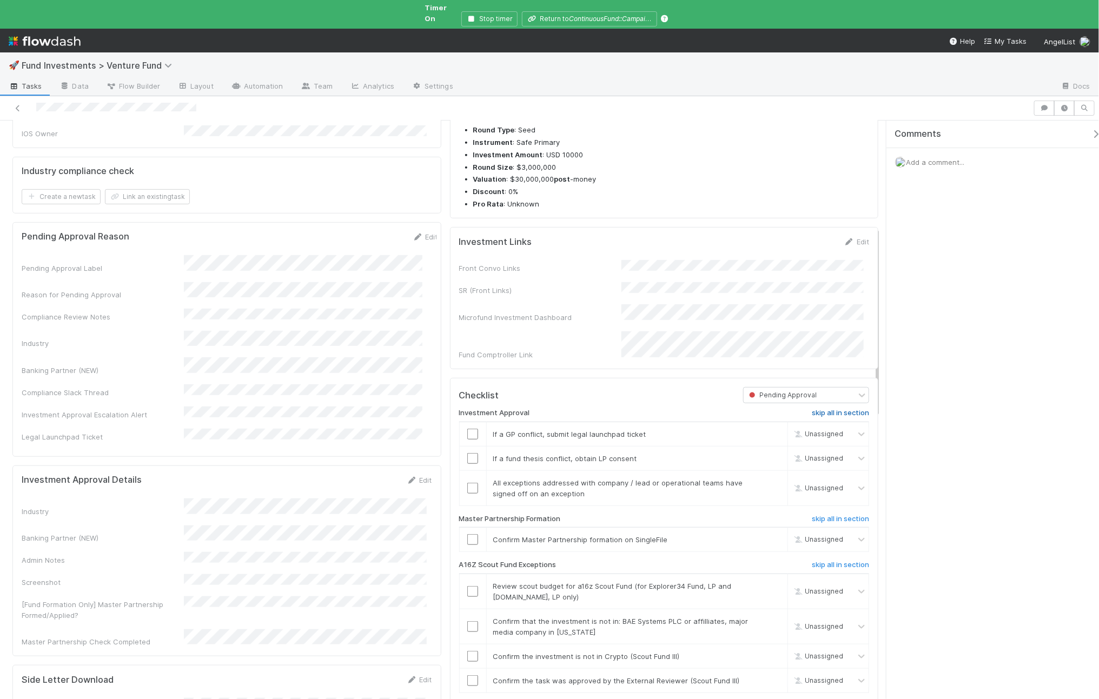
click at [847, 411] on h6 "skip all in section" at bounding box center [840, 413] width 57 height 9
click at [467, 535] on td at bounding box center [472, 540] width 27 height 24
click at [460, 545] on div at bounding box center [473, 539] width 26 height 11
click at [468, 542] on input "checkbox" at bounding box center [472, 539] width 11 height 11
click at [472, 624] on input "checkbox" at bounding box center [472, 626] width 11 height 11
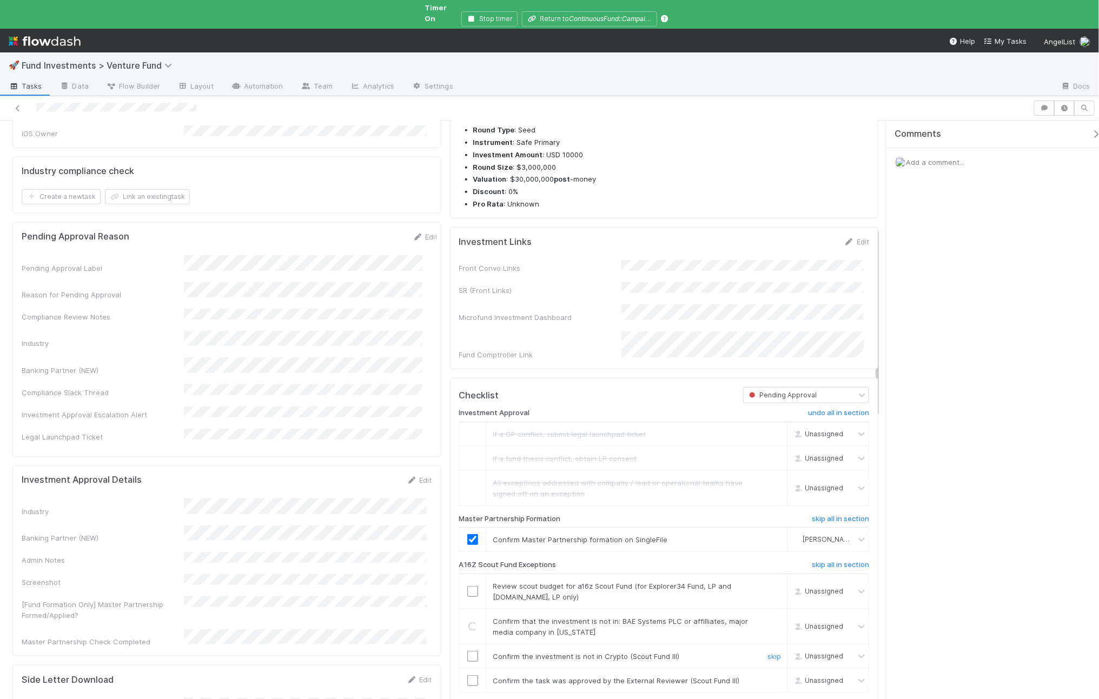
drag, startPoint x: 466, startPoint y: 660, endPoint x: 471, endPoint y: 649, distance: 12.3
click at [467, 660] on input "checkbox" at bounding box center [472, 656] width 11 height 11
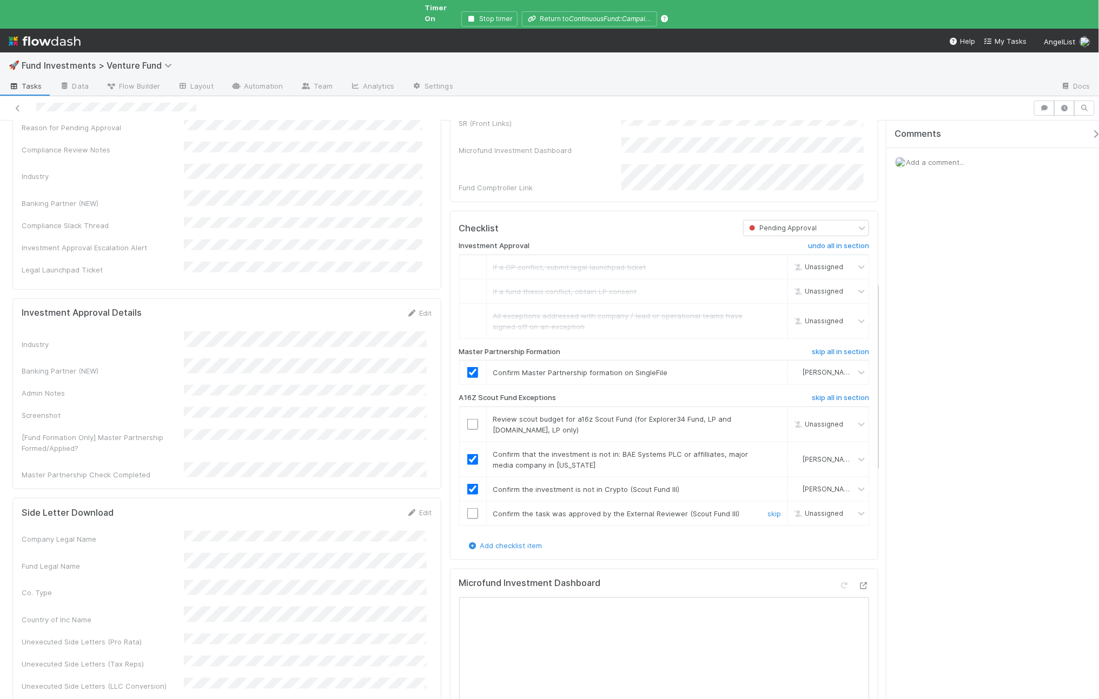
click at [473, 517] on input "checkbox" at bounding box center [472, 513] width 11 height 11
click at [473, 422] on div at bounding box center [473, 424] width 26 height 11
click at [471, 424] on input "checkbox" at bounding box center [472, 424] width 11 height 11
click at [468, 426] on input "checkbox" at bounding box center [472, 424] width 11 height 11
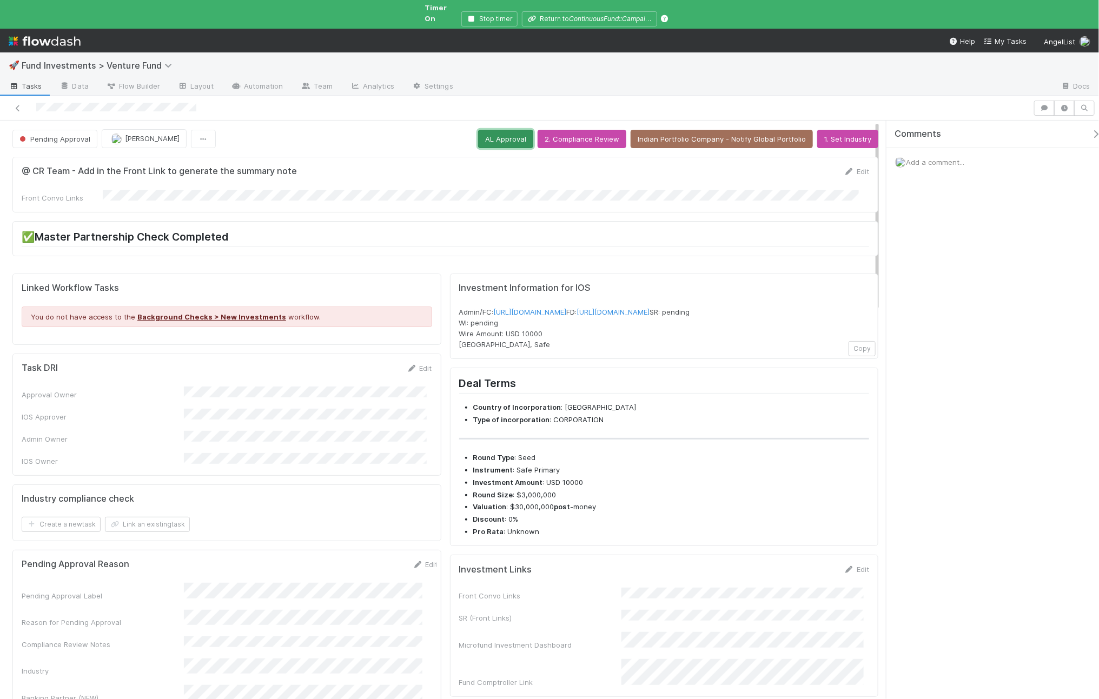
click at [498, 130] on button "AL Approval" at bounding box center [505, 139] width 55 height 18
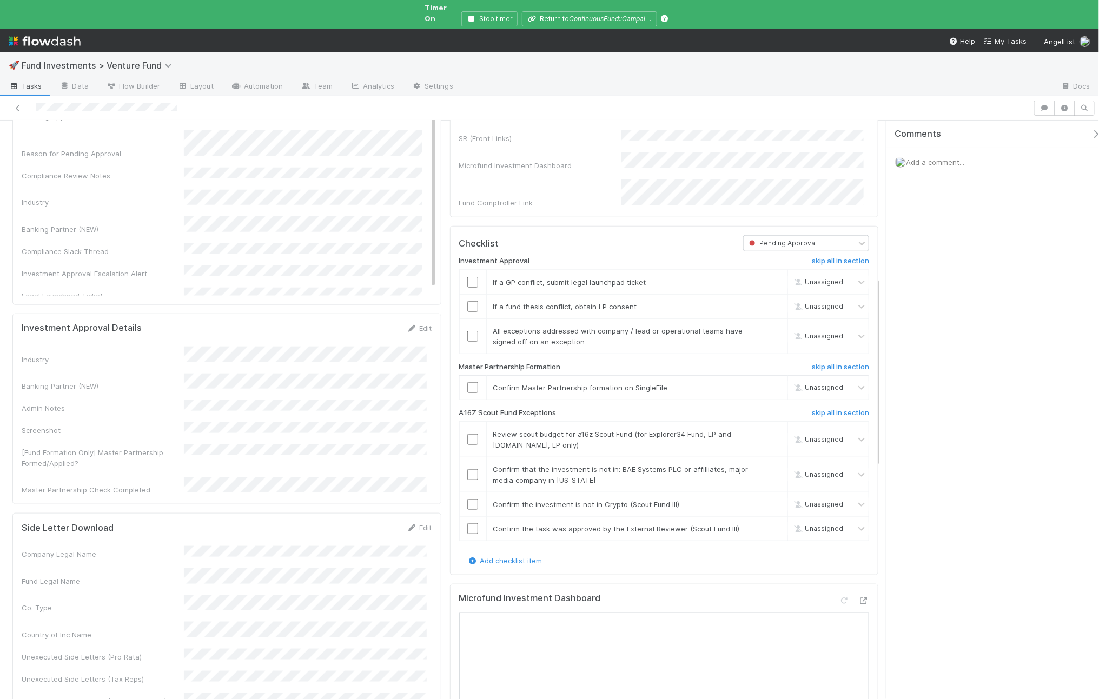
scroll to position [555, 0]
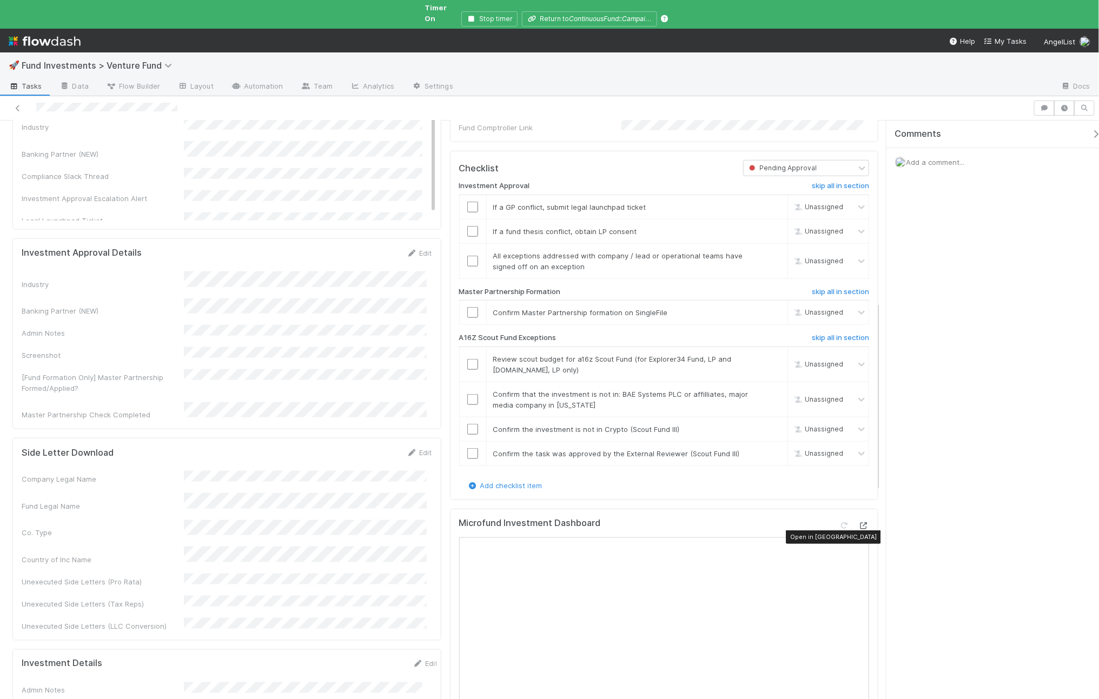
click at [858, 527] on icon at bounding box center [863, 525] width 11 height 7
click at [0, 0] on div "🚀 Fund Investments > Venture Fund Tasks Data Flow Builder Layout Automation Tea…" at bounding box center [549, 349] width 1099 height 699
click at [835, 187] on h6 "skip all in section" at bounding box center [840, 186] width 57 height 9
click at [468, 318] on input "checkbox" at bounding box center [472, 312] width 11 height 11
click at [767, 397] on link "skip" at bounding box center [774, 394] width 14 height 9
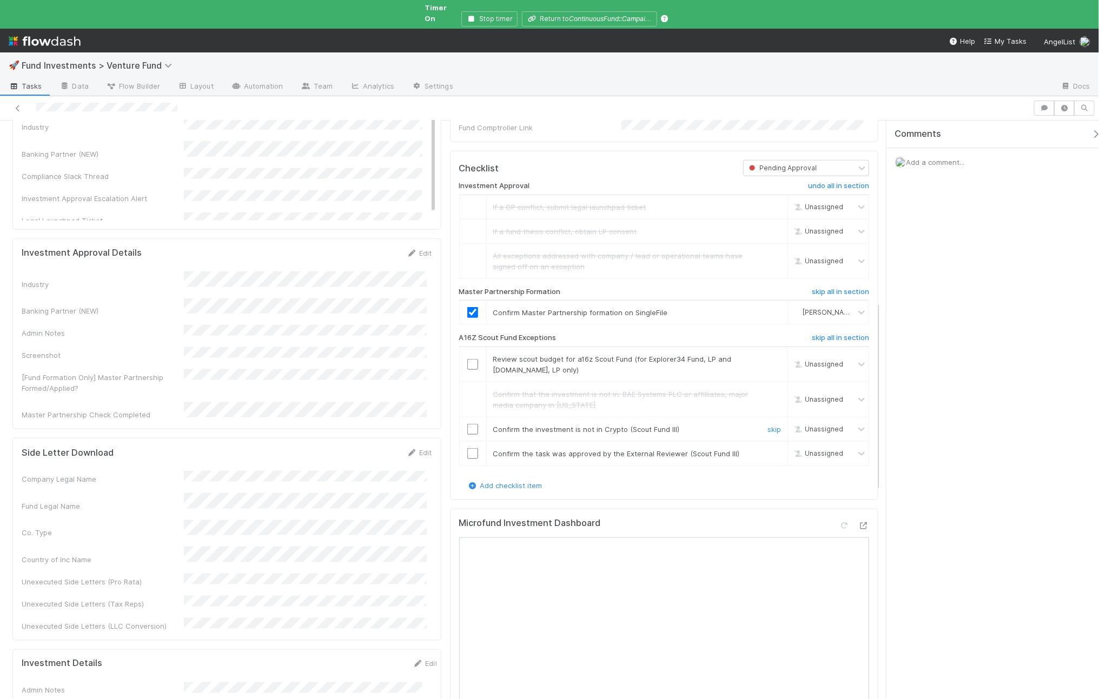
click at [765, 440] on td "Confirm the investment is not in Crypto (Scout Fund III) skip" at bounding box center [637, 429] width 302 height 24
click at [767, 434] on link "skip" at bounding box center [774, 429] width 14 height 9
click at [954, 158] on span "Add a comment..." at bounding box center [935, 162] width 58 height 9
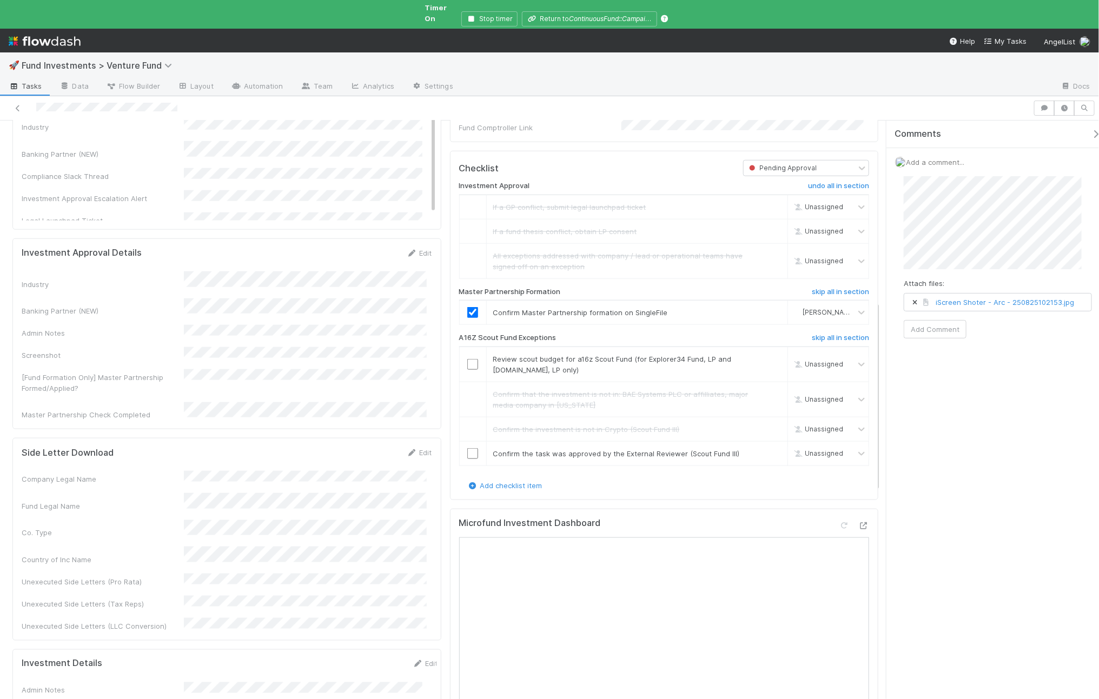
click at [1014, 381] on div "Comments Add a comment... Attach files: iScreen Shoter - Arc - 250825102153.jpg…" at bounding box center [997, 265] width 223 height 289
click at [928, 320] on button "Add Comment" at bounding box center [934, 329] width 63 height 18
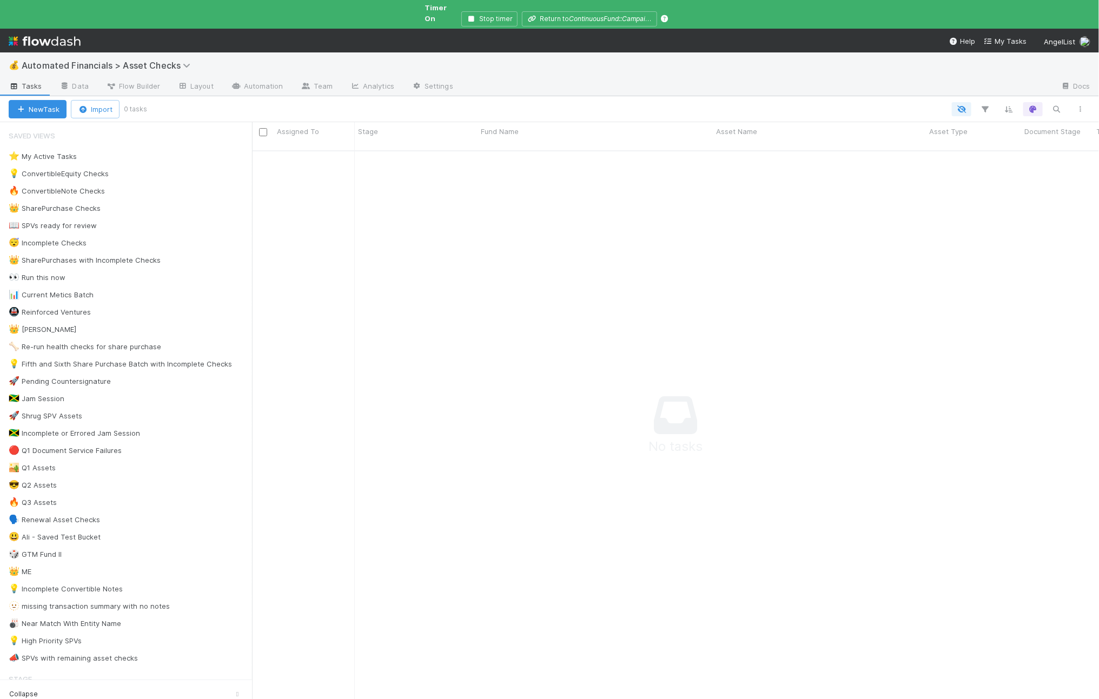
scroll to position [10, 11]
click at [61, 513] on div "🗣️ Renewal Asset Checks" at bounding box center [54, 520] width 91 height 14
click at [32, 503] on div "🔥 Q3 Assets" at bounding box center [33, 503] width 48 height 14
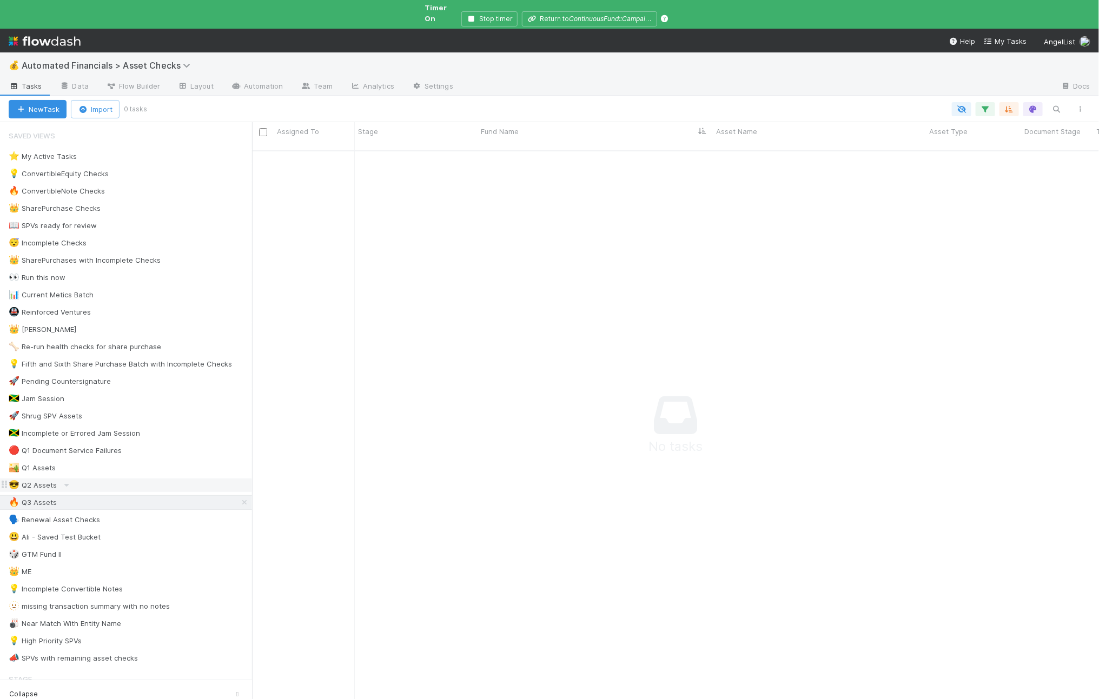
click at [31, 482] on div "😎 Q2 Assets" at bounding box center [33, 485] width 48 height 14
click at [37, 461] on div "🏜️ Q1 Assets" at bounding box center [32, 468] width 47 height 14
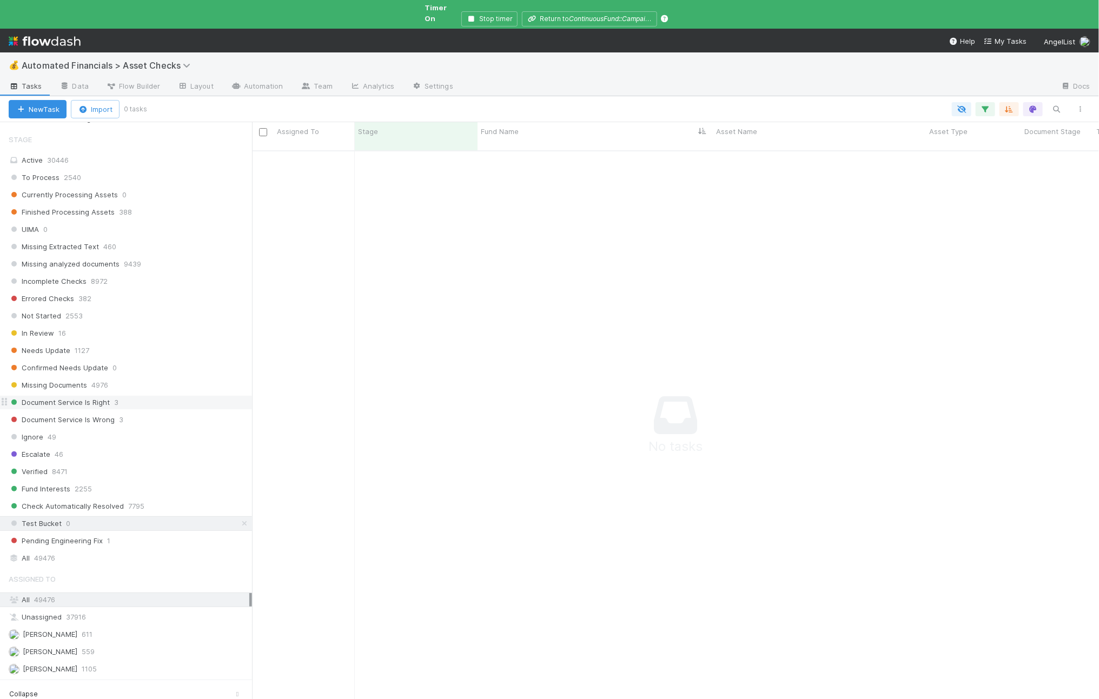
scroll to position [546, 826]
click at [78, 633] on div "Ali Al Khatib 611" at bounding box center [126, 634] width 252 height 15
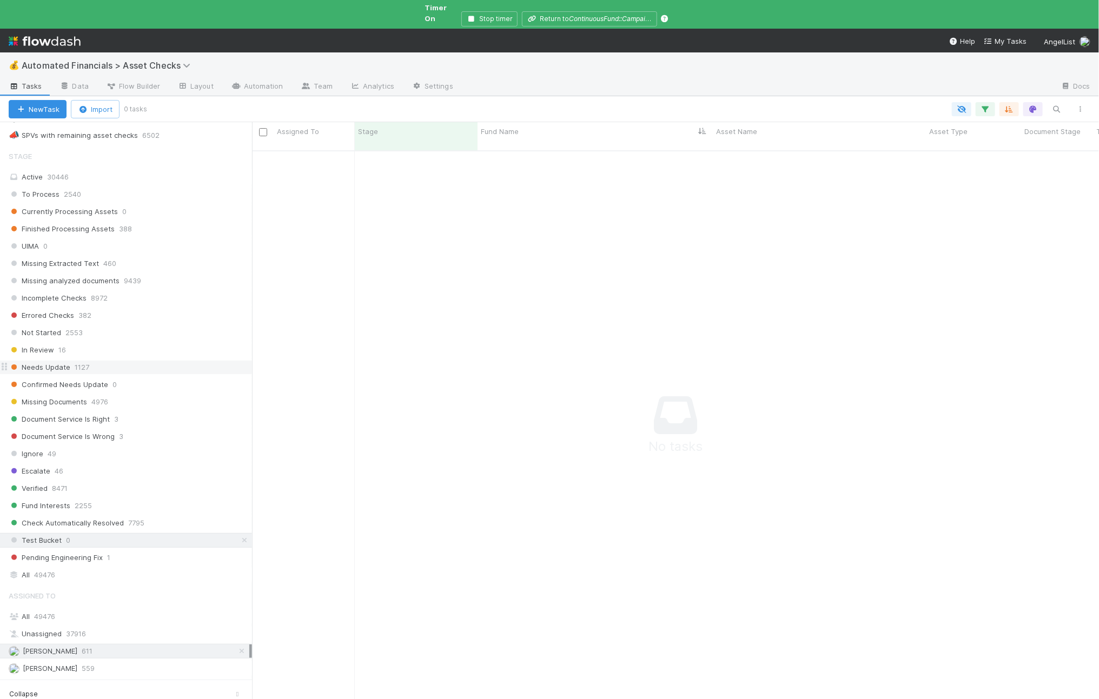
click at [75, 369] on span "1127" at bounding box center [82, 368] width 15 height 14
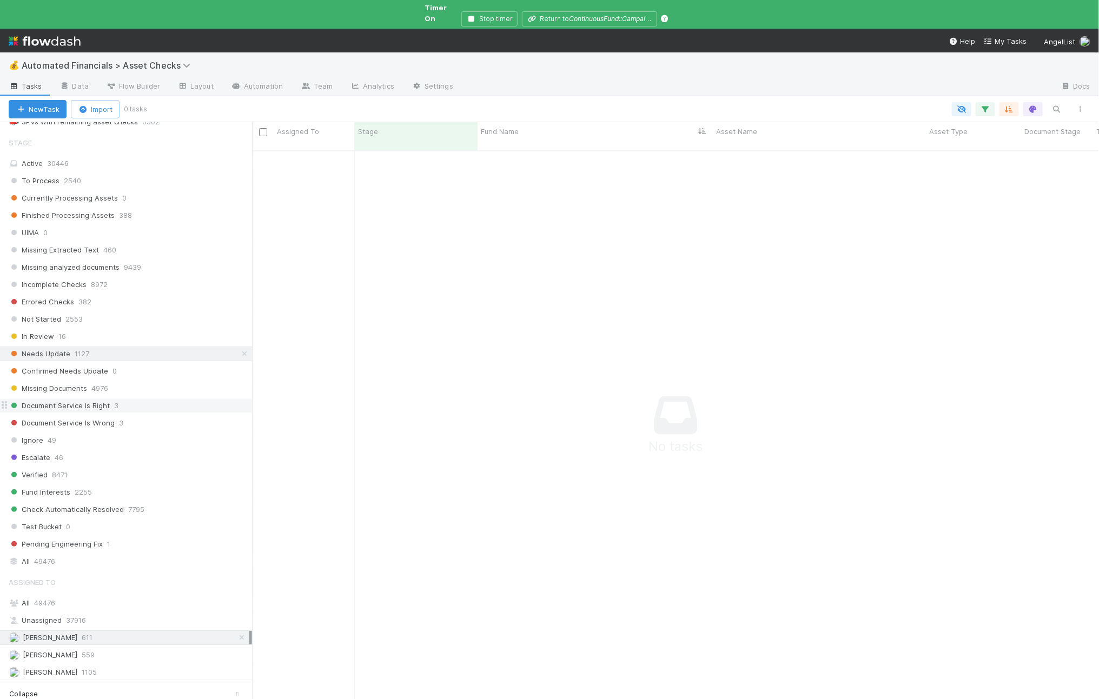
scroll to position [461, 0]
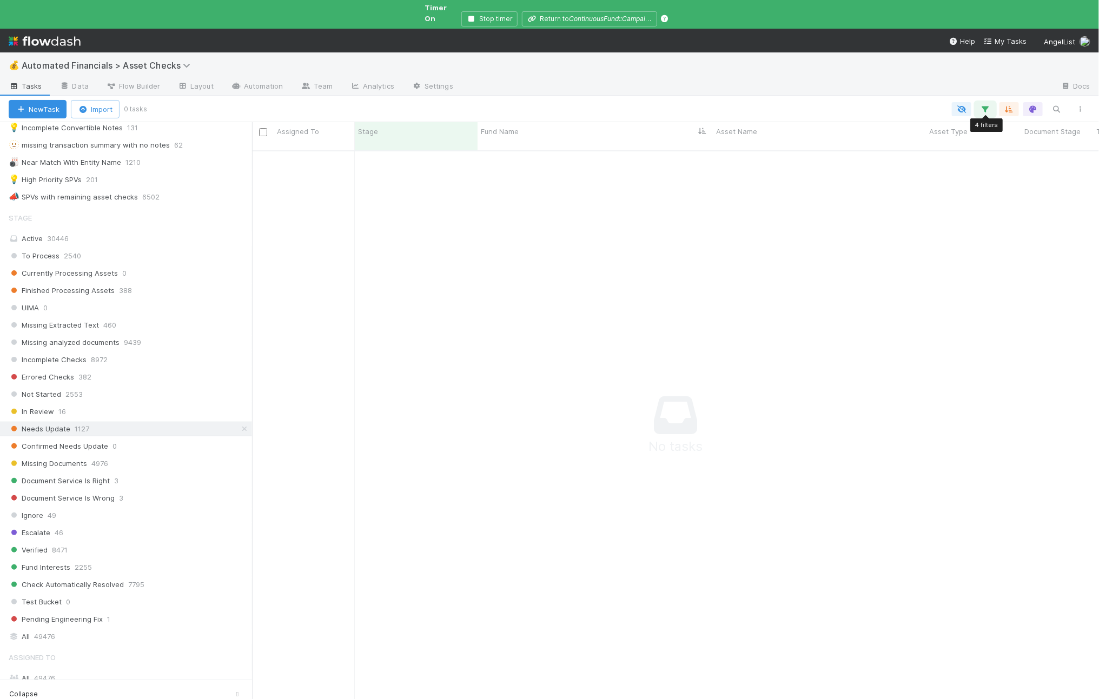
click at [986, 104] on icon "button" at bounding box center [985, 109] width 11 height 10
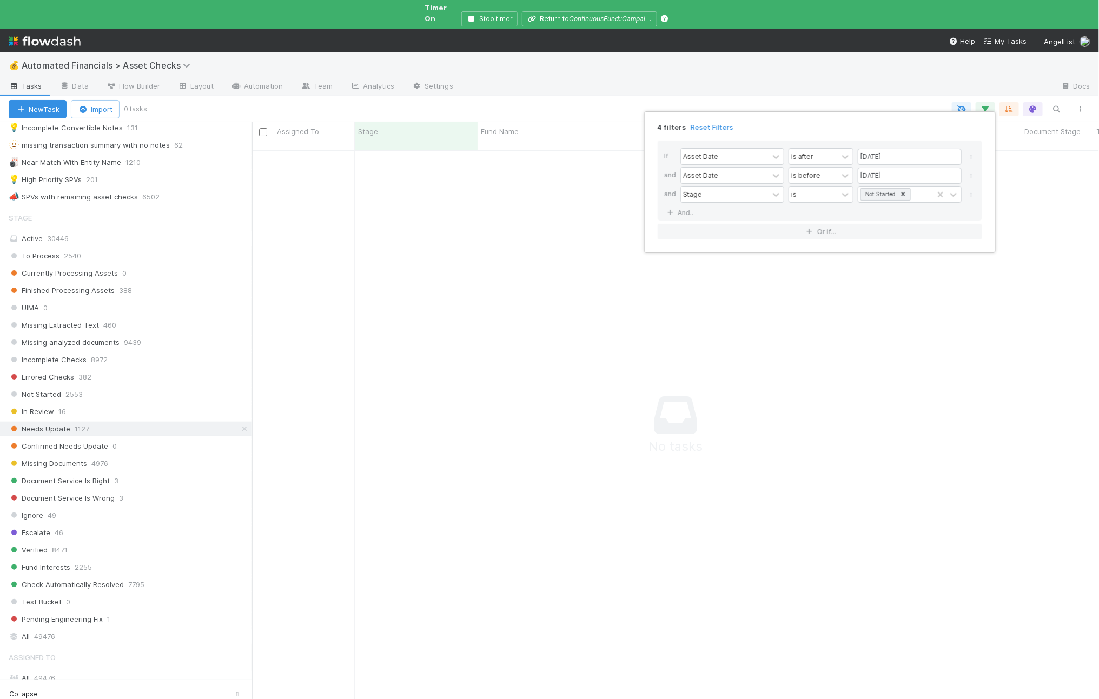
click at [368, 400] on div "4 filters Reset Filters If Asset Date is after 01/01/2025 and Asset Date is bef…" at bounding box center [549, 349] width 1099 height 699
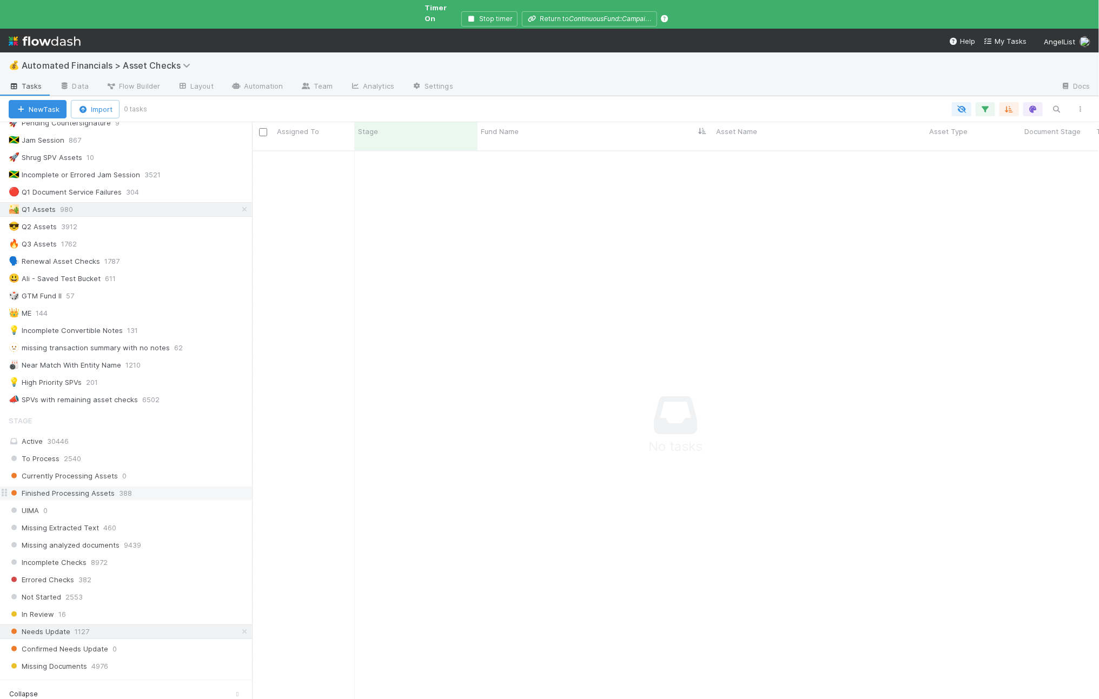
scroll to position [184, 0]
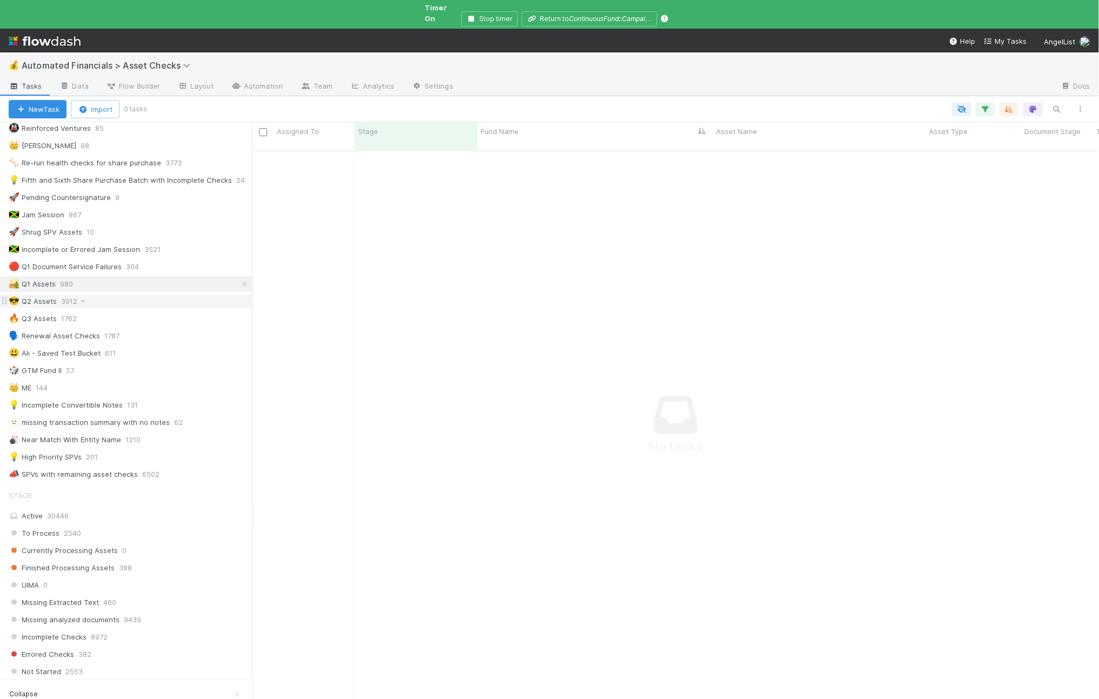
click at [77, 295] on span at bounding box center [82, 302] width 11 height 14
click at [74, 313] on span "1762" at bounding box center [74, 319] width 26 height 14
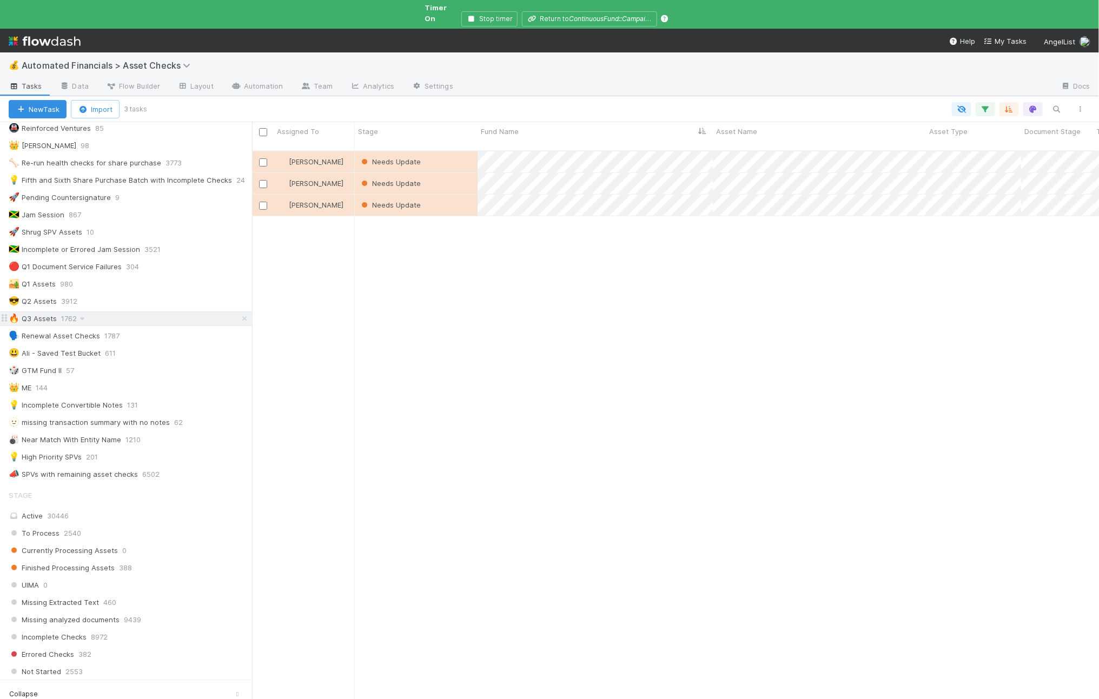
scroll to position [556, 836]
click at [84, 334] on div "🗣️ Renewal Asset Checks" at bounding box center [54, 336] width 91 height 14
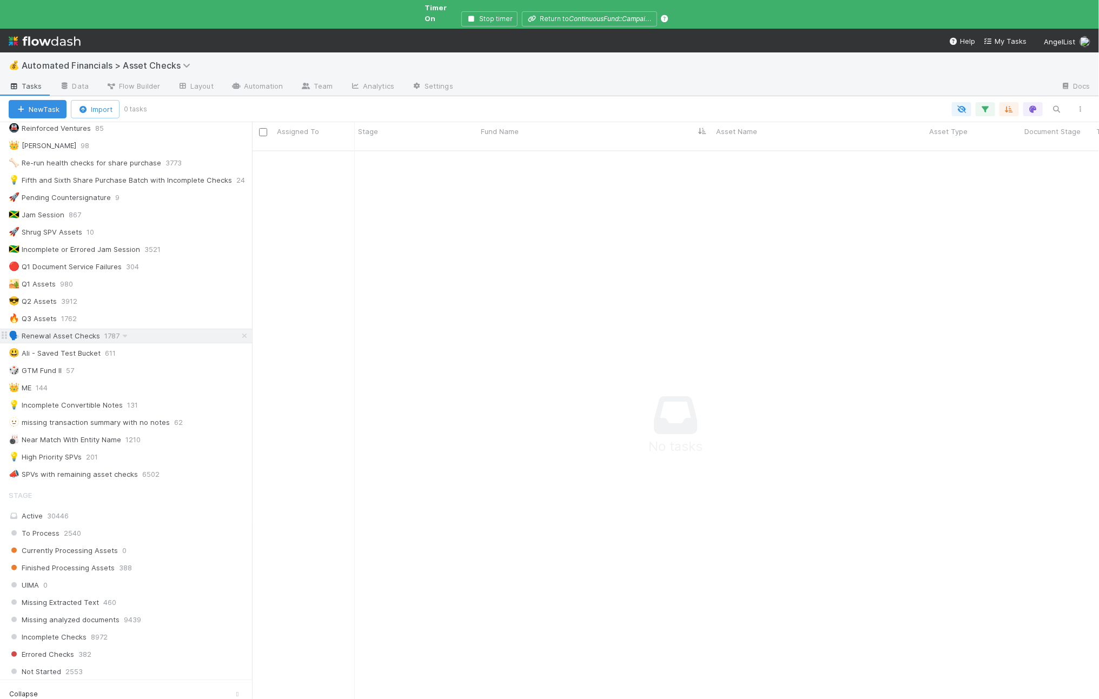
scroll to position [546, 826]
click at [77, 321] on span at bounding box center [82, 319] width 11 height 14
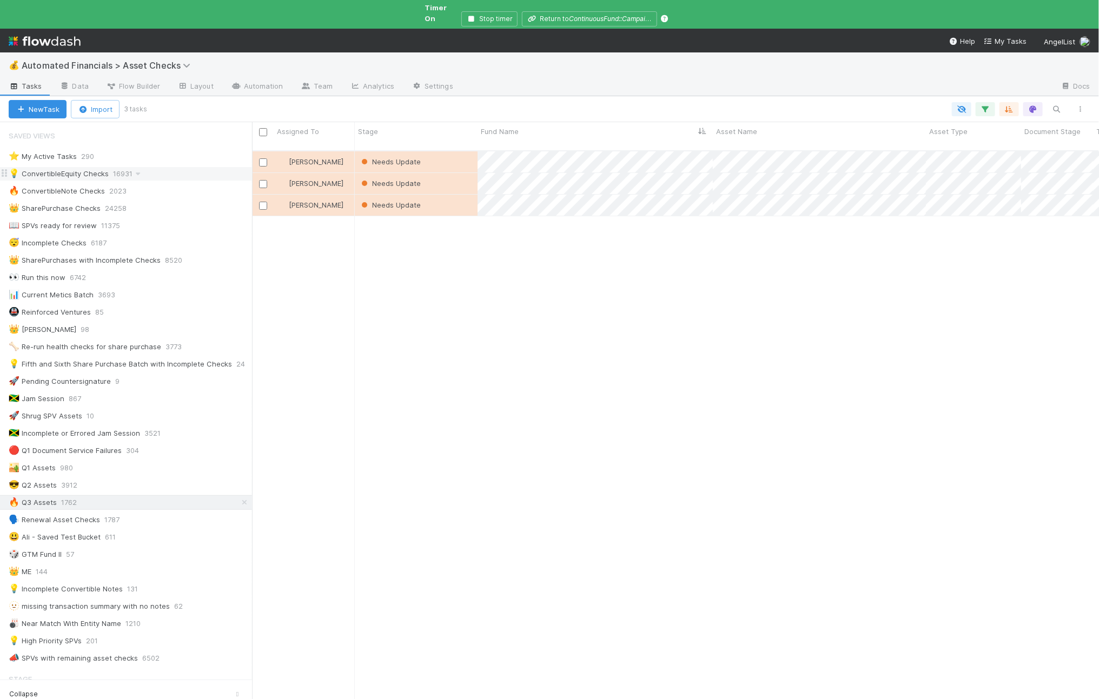
scroll to position [556, 836]
click at [537, 310] on div "Ali Al Khatib Needs Update 8/4/25, 3:48:46 PM 8/21/25, 4:32:52 PM 0 0 0 0 Ali A…" at bounding box center [675, 434] width 847 height 566
click at [104, 514] on span "1787" at bounding box center [117, 520] width 26 height 14
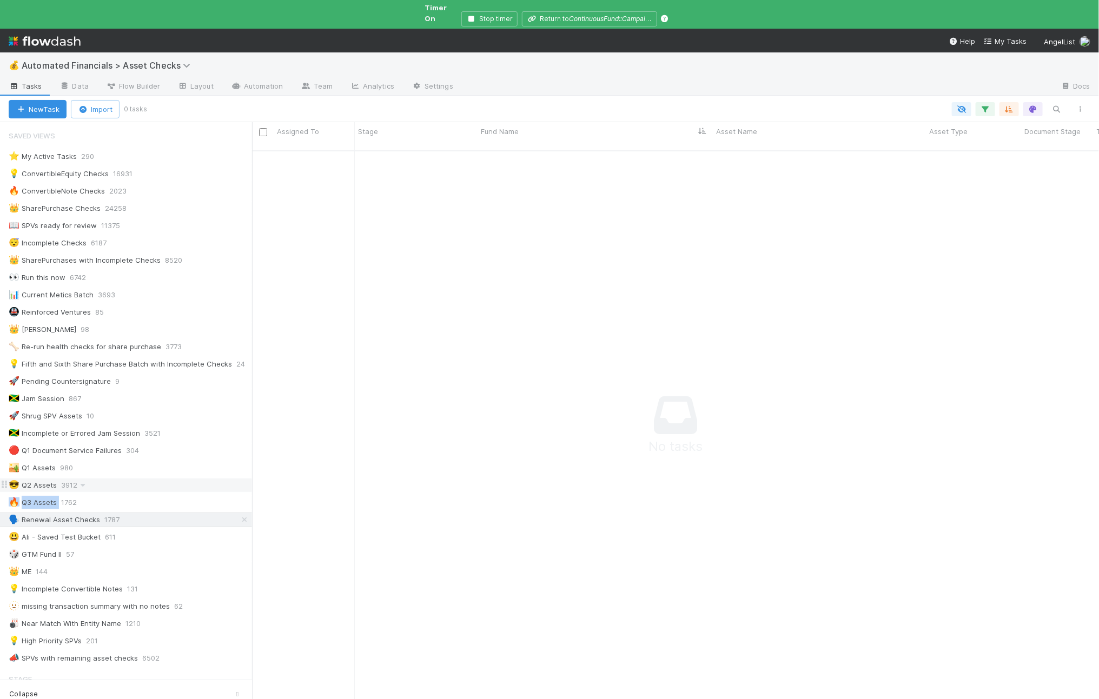
click at [82, 489] on div "⭐ My Active Tasks 290 💡 ConvertibleEquity Checks 16931 🔥 ConvertibleNote Checks…" at bounding box center [126, 407] width 252 height 516
click at [78, 481] on link at bounding box center [82, 485] width 11 height 9
click at [49, 477] on div "View Settings Default for everyone Rename this view Delete this view" at bounding box center [549, 349] width 1099 height 699
click at [48, 482] on div "😎 Q2 Assets" at bounding box center [33, 485] width 48 height 14
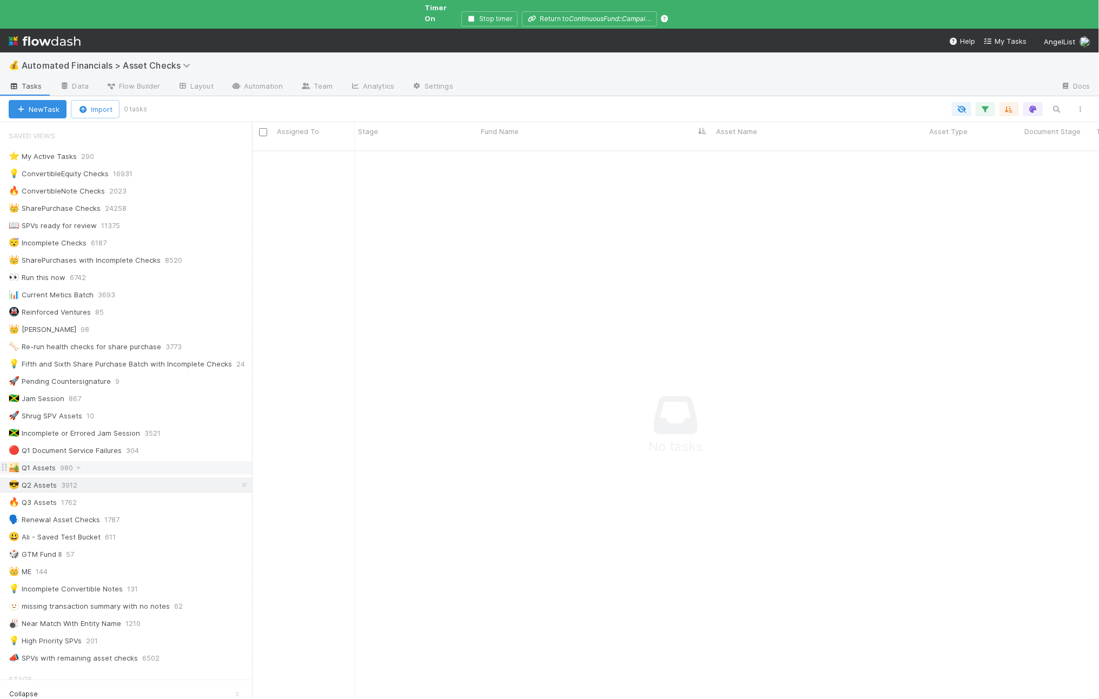
click at [50, 463] on div "🏜️ Q1 Assets" at bounding box center [32, 468] width 47 height 14
click at [85, 482] on icon at bounding box center [82, 485] width 11 height 7
click at [63, 474] on div "View Settings Default for everyone Rename this view Delete this view" at bounding box center [549, 349] width 1099 height 699
click at [44, 478] on div "😎 Q2 Assets" at bounding box center [33, 485] width 48 height 14
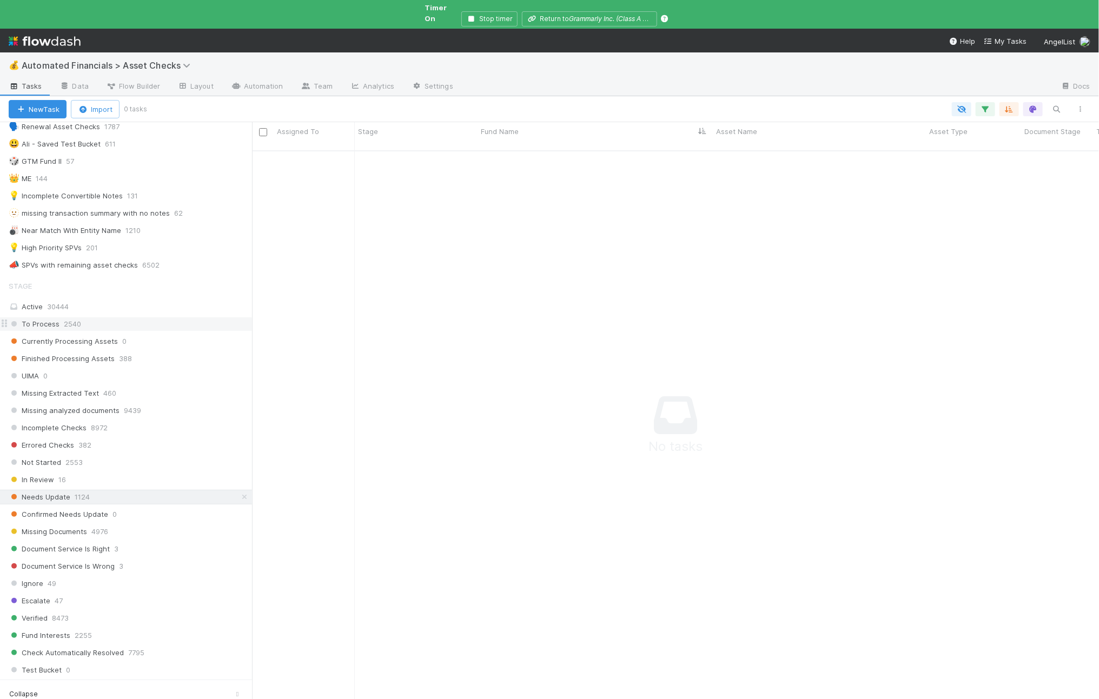
scroll to position [546, 826]
click at [42, 303] on div "Active 30444" at bounding box center [129, 307] width 241 height 14
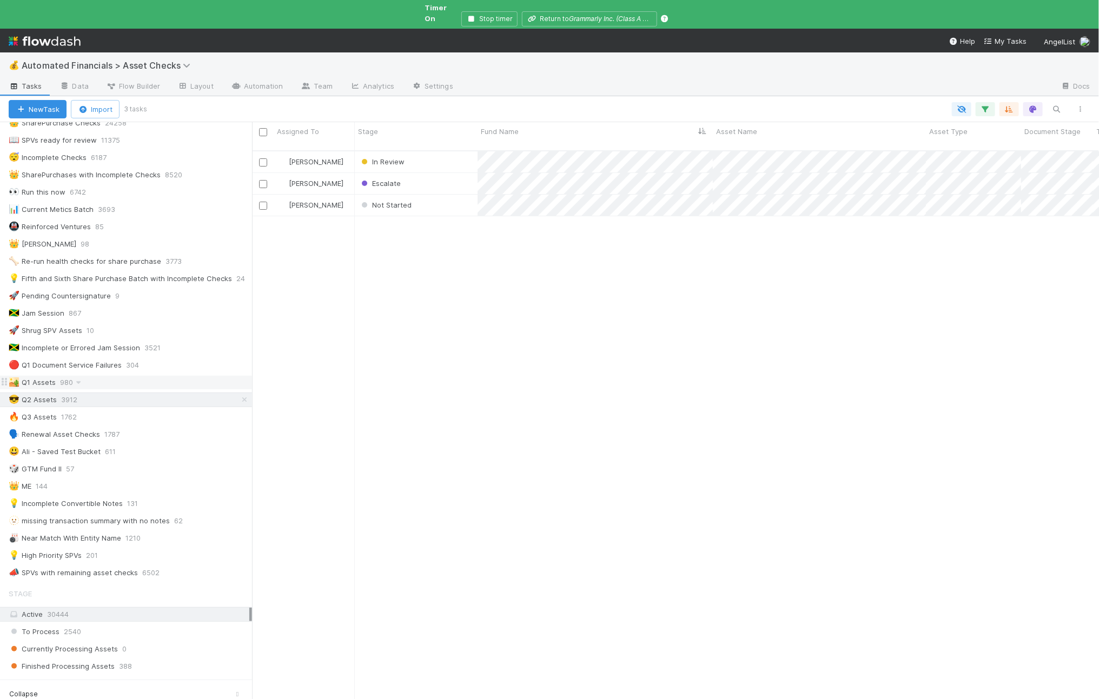
scroll to position [556, 836]
click at [45, 376] on div "🏜️ Q1 Assets" at bounding box center [32, 383] width 47 height 14
click at [57, 411] on div "🔥 Q3 Assets 1762" at bounding box center [130, 417] width 243 height 14
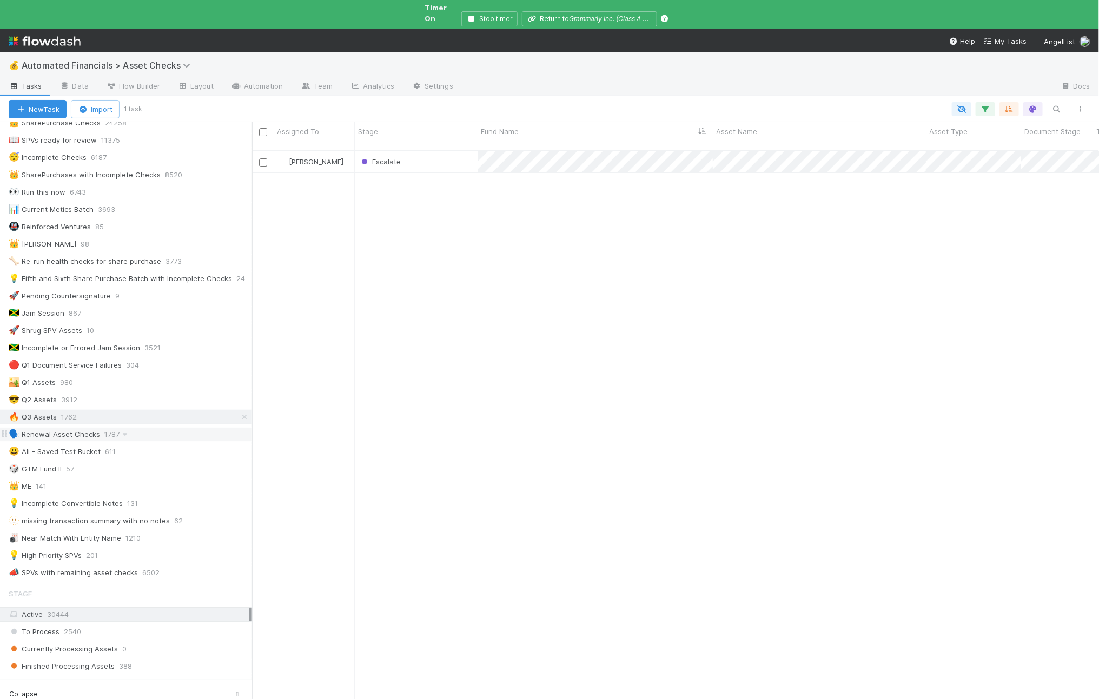
scroll to position [556, 836]
click at [67, 431] on div "🗣️ Renewal Asset Checks" at bounding box center [54, 435] width 91 height 14
click at [44, 413] on div "🔥 Q3 Assets" at bounding box center [33, 417] width 48 height 14
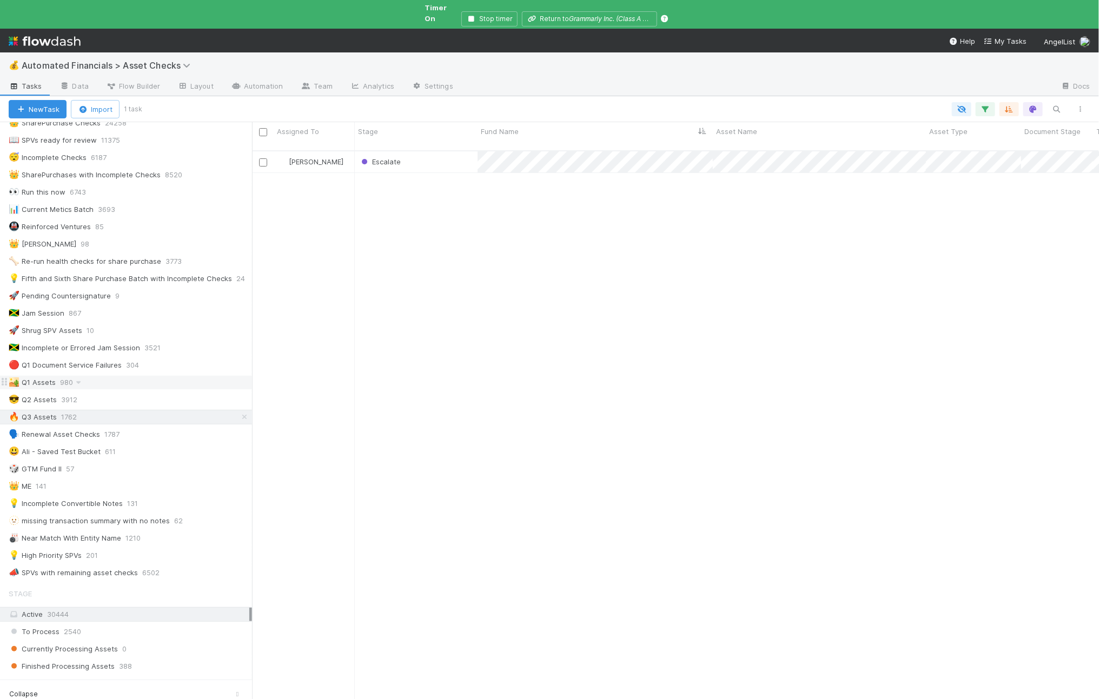
click at [48, 376] on div "🏜️ Q1 Assets" at bounding box center [32, 383] width 47 height 14
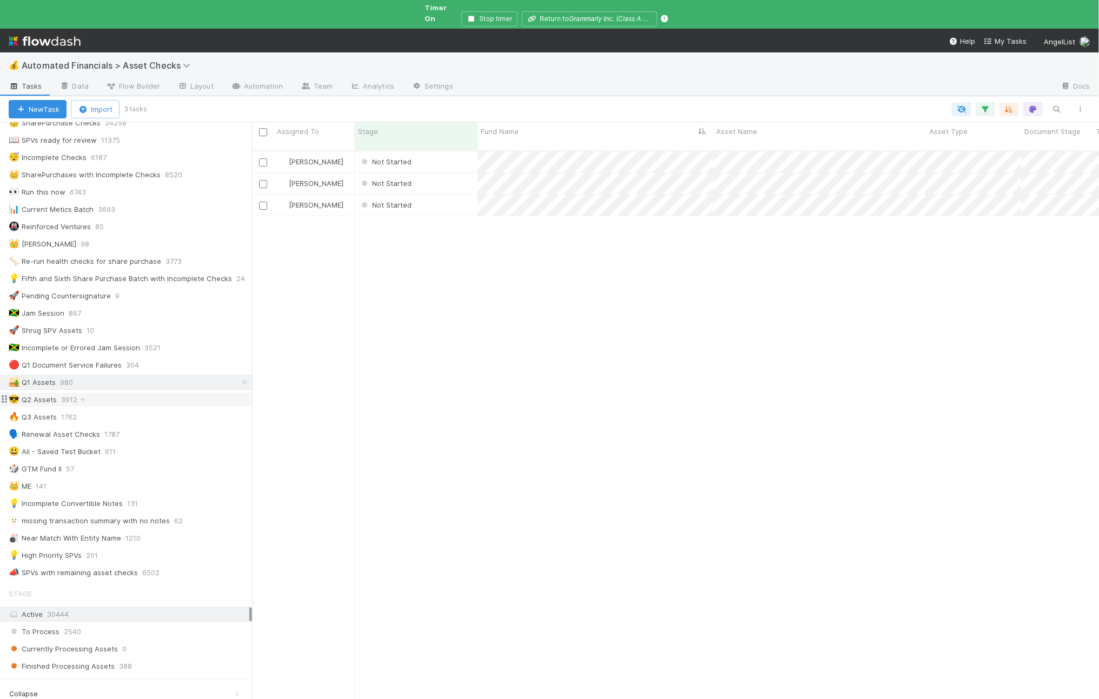
scroll to position [556, 836]
click at [550, 255] on div "Ali Al Khatib Not Started 4/2/25, 8:58:09 PM 8/21/25, 2:00:47 AM 0 0 0 0 Ali Al…" at bounding box center [675, 434] width 847 height 566
click at [65, 393] on span "3912" at bounding box center [74, 400] width 27 height 14
click at [527, 295] on div "Ali Al Khatib In Review 5/15/25, 1:16:19 PM 8/7/25, 5:20:23 PM 0 0 0 1 Ali Al K…" at bounding box center [675, 434] width 847 height 566
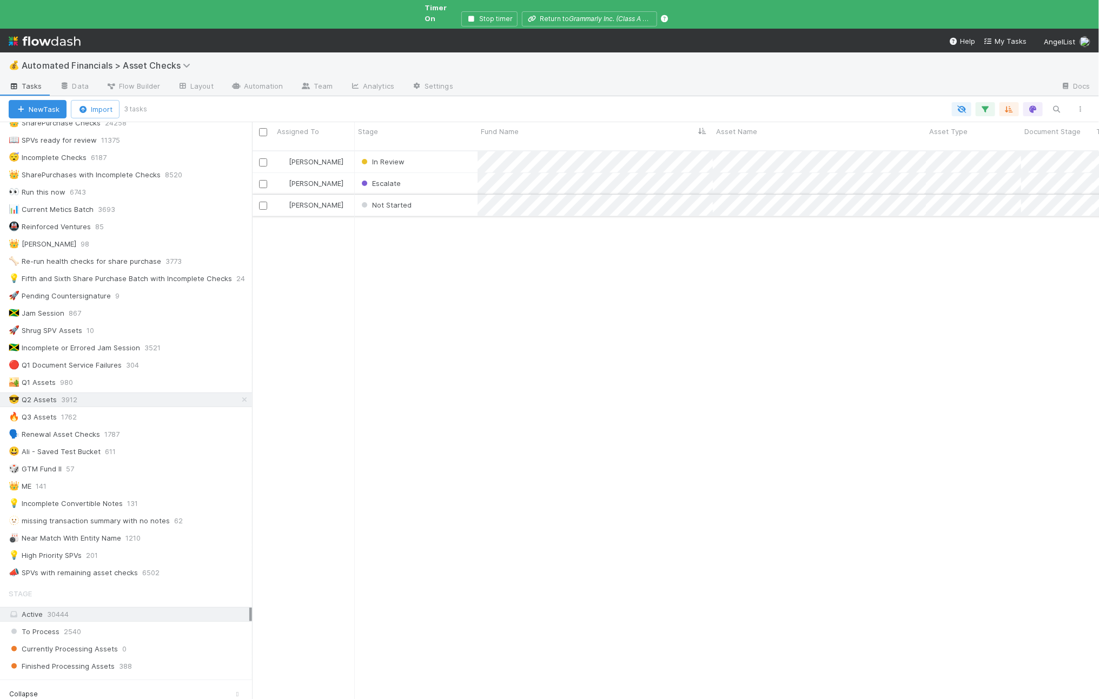
click at [456, 195] on div "Not Started" at bounding box center [416, 205] width 123 height 21
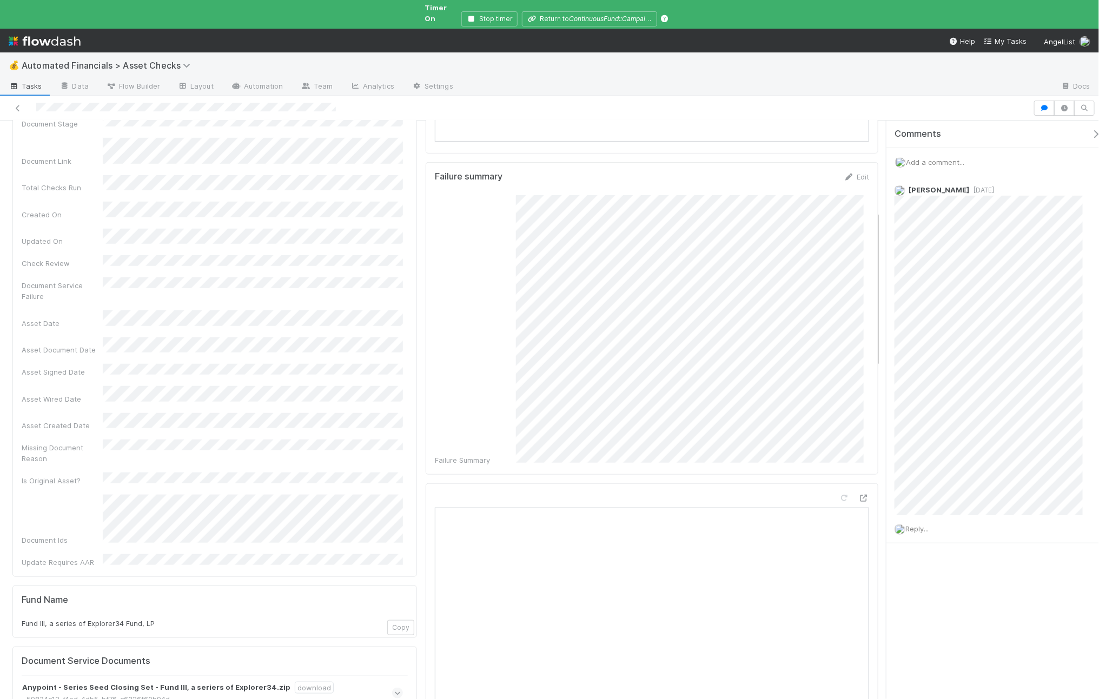
scroll to position [487, 0]
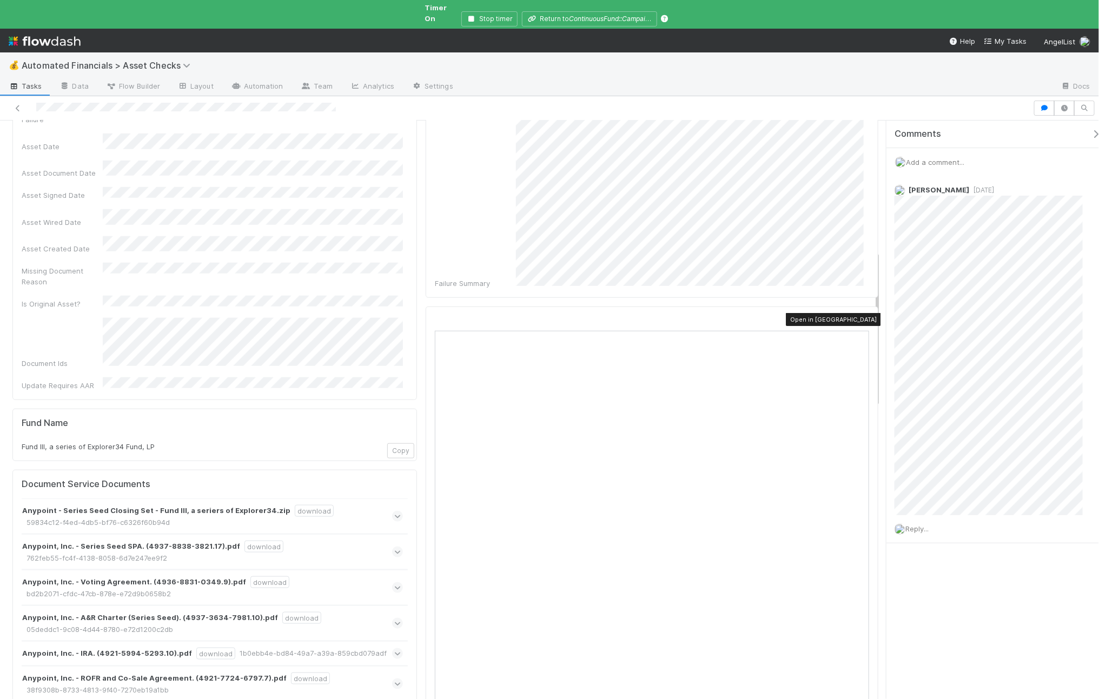
click at [858, 318] on icon at bounding box center [863, 321] width 11 height 7
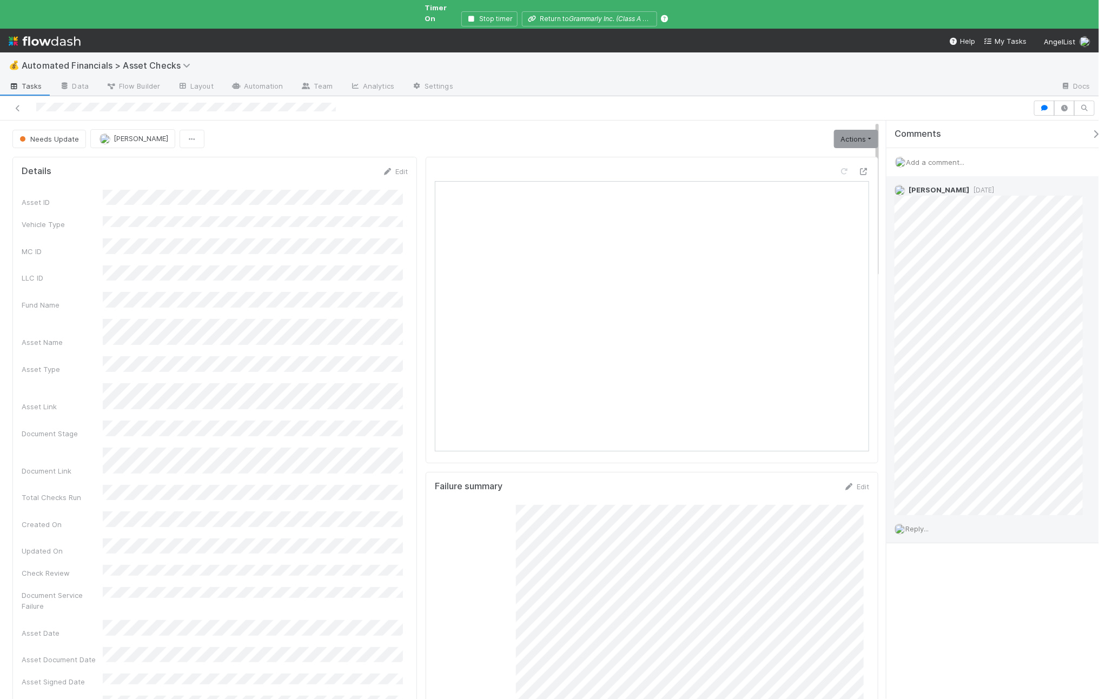
click at [879, 515] on div "Reply..." at bounding box center [993, 528] width 215 height 27
click at [879, 524] on span "Reply..." at bounding box center [916, 528] width 23 height 9
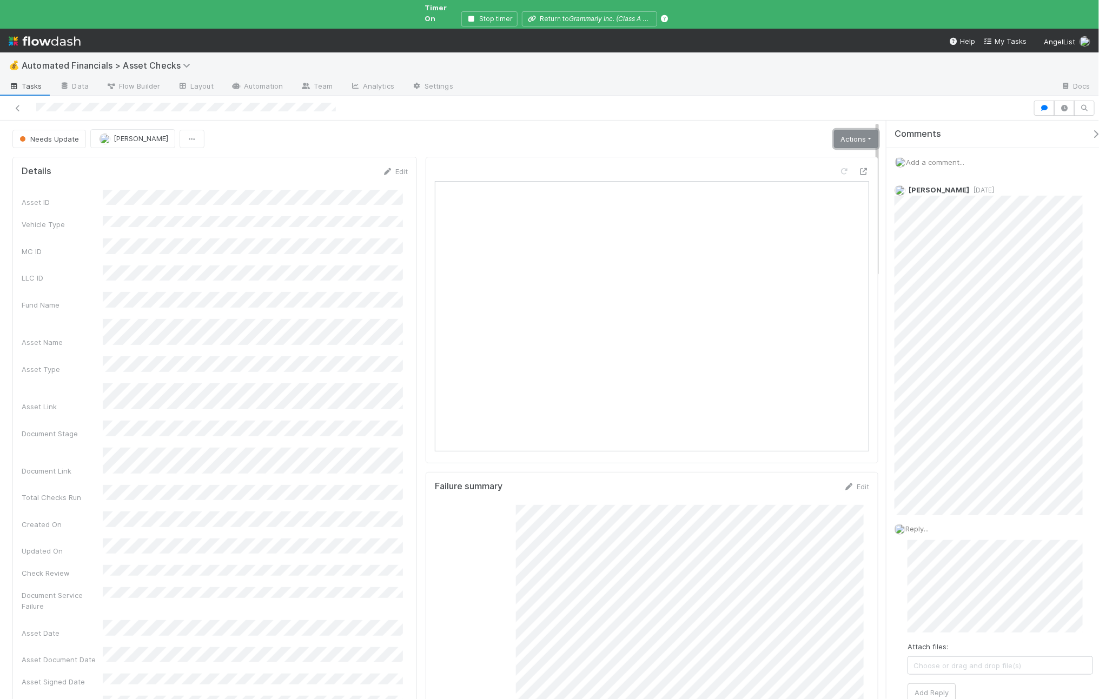
click at [834, 130] on link "Actions" at bounding box center [856, 139] width 44 height 18
click at [806, 155] on button "Manually Verified" at bounding box center [819, 162] width 121 height 15
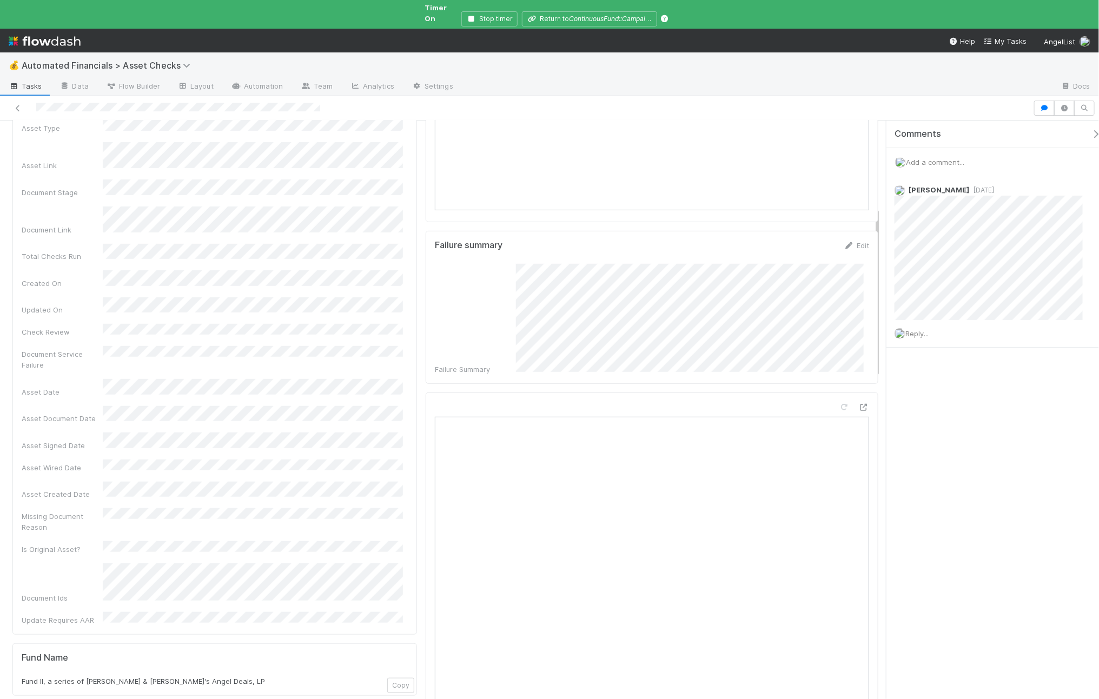
scroll to position [297, 0]
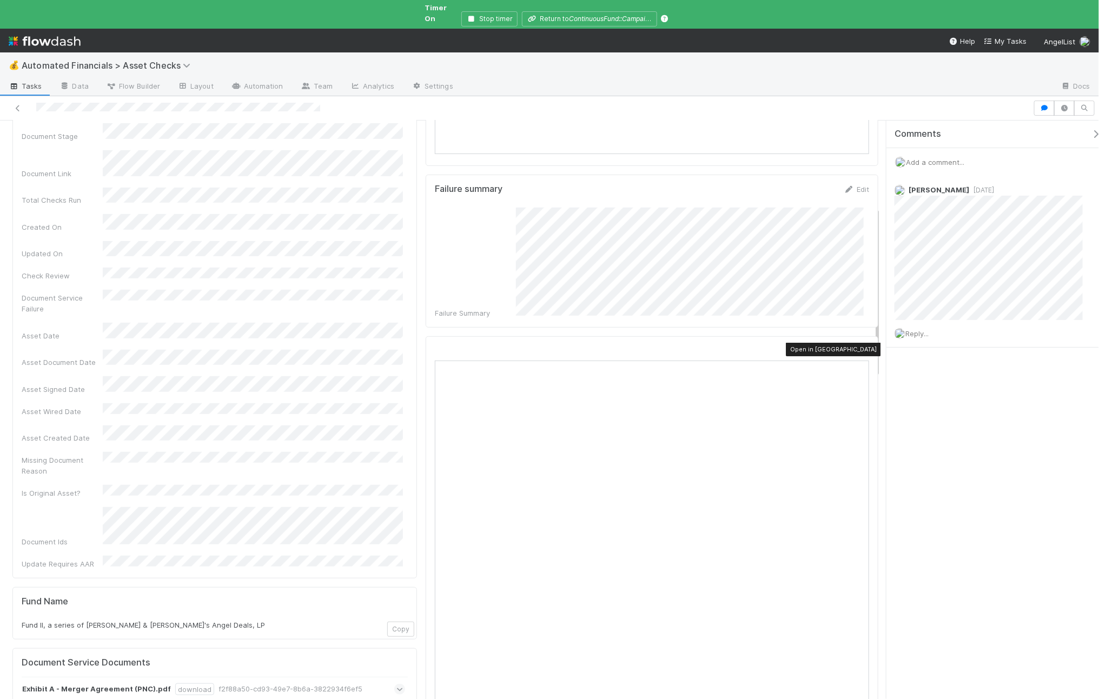
click at [858, 348] on icon at bounding box center [863, 351] width 11 height 7
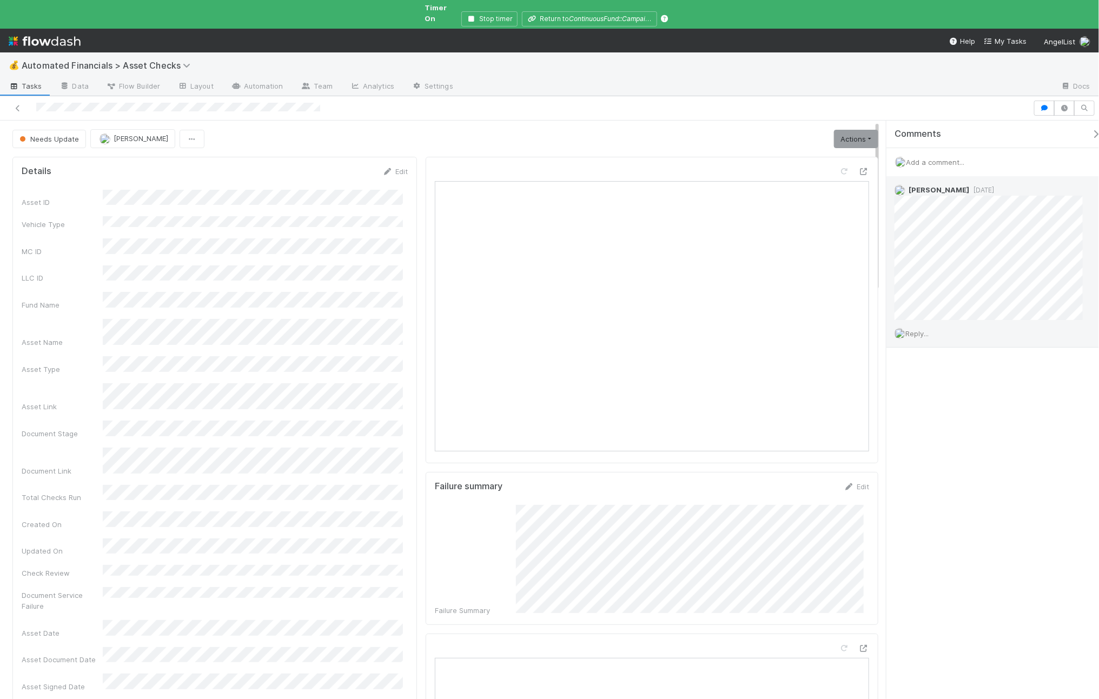
click at [879, 329] on div "Reply..." at bounding box center [993, 333] width 215 height 27
click at [879, 322] on div "Reply..." at bounding box center [993, 333] width 215 height 27
click at [879, 329] on span "Reply..." at bounding box center [916, 333] width 23 height 9
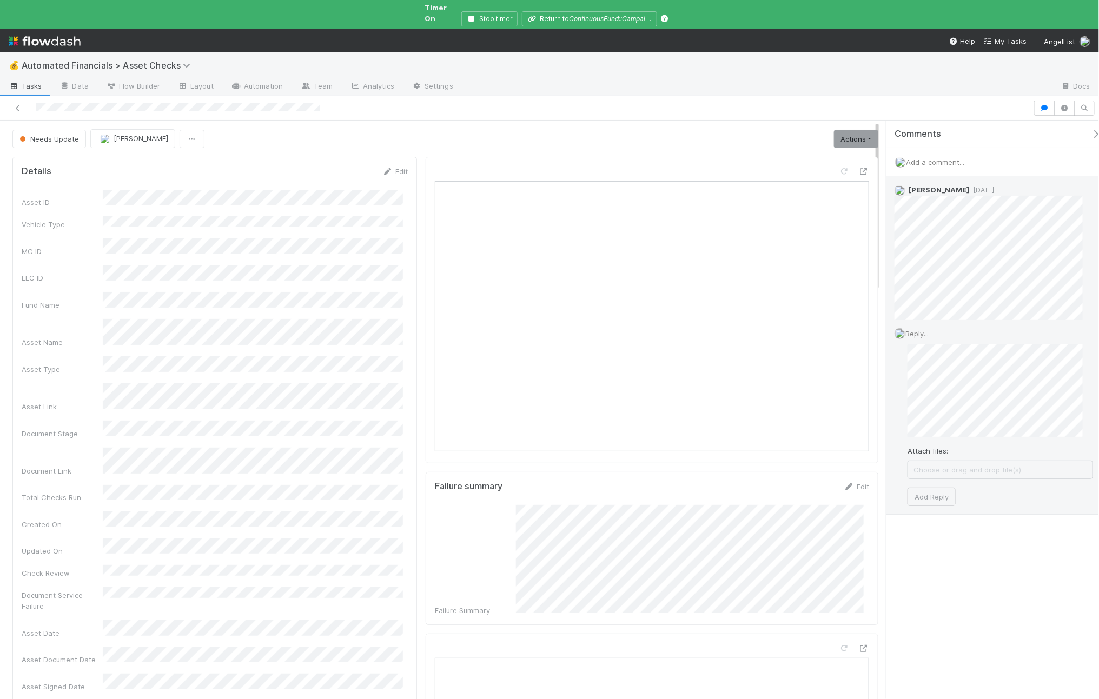
click at [879, 500] on div "Reply... Attach files: Choose or drag and drop file(s) Add Reply" at bounding box center [993, 417] width 215 height 195
click at [879, 488] on button "Add Reply" at bounding box center [931, 497] width 48 height 18
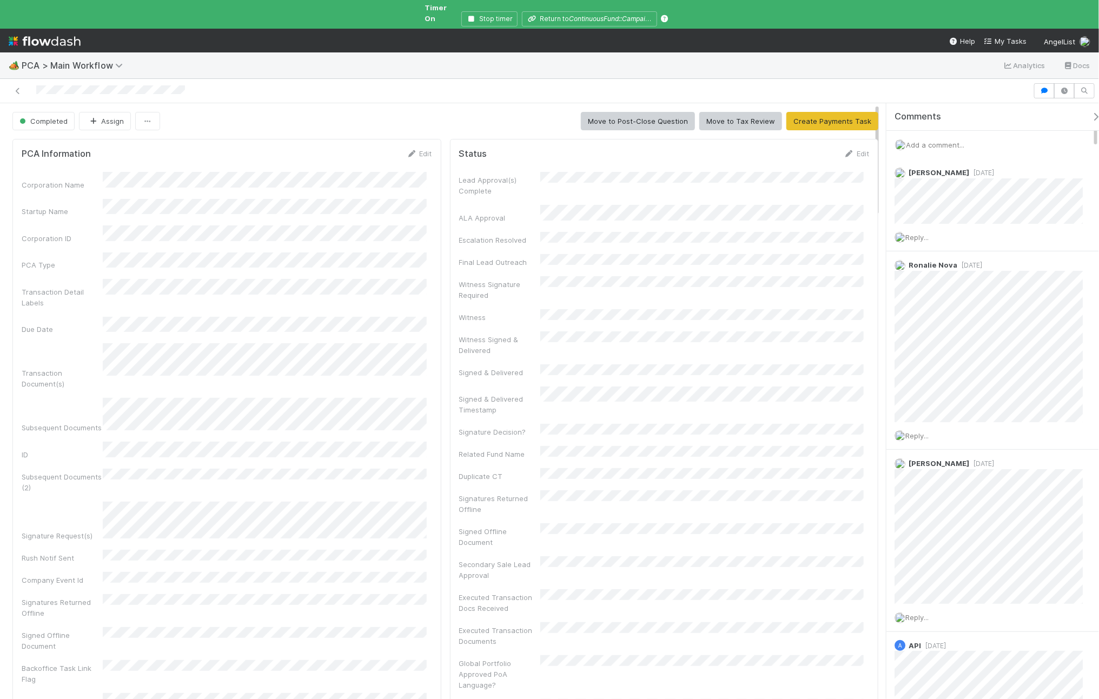
click at [947, 141] on span "Add a comment..." at bounding box center [935, 145] width 58 height 9
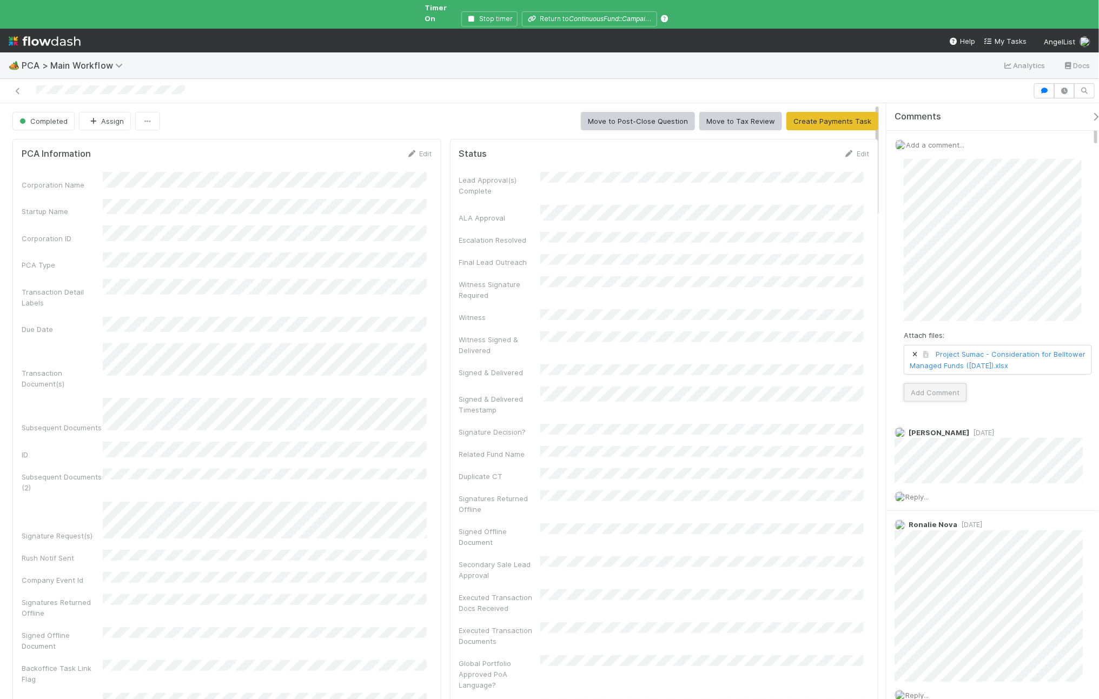
click at [935, 384] on button "Add Comment" at bounding box center [934, 392] width 63 height 18
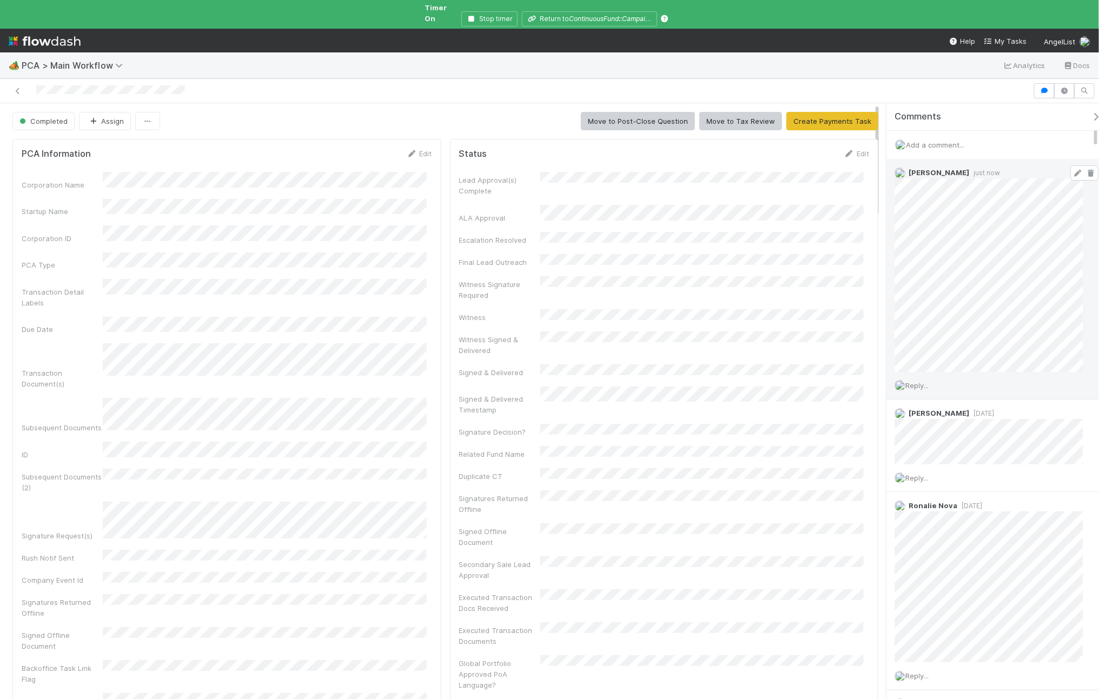
click at [1072, 170] on icon at bounding box center [1077, 173] width 11 height 7
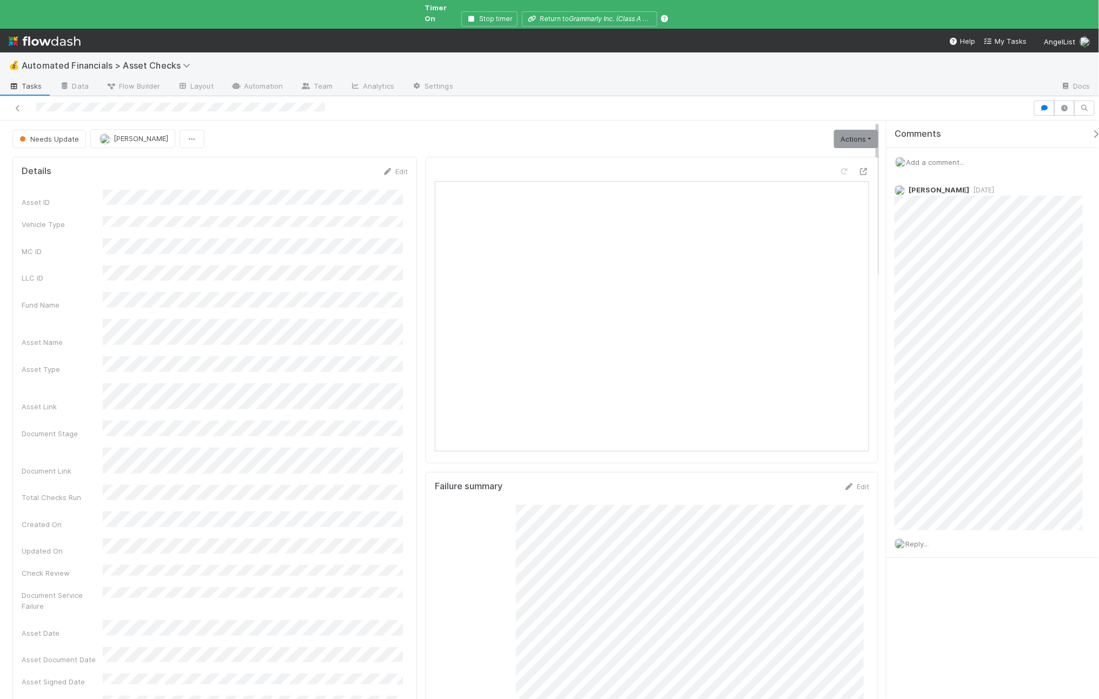
click at [837, 136] on link "Actions" at bounding box center [856, 139] width 44 height 18
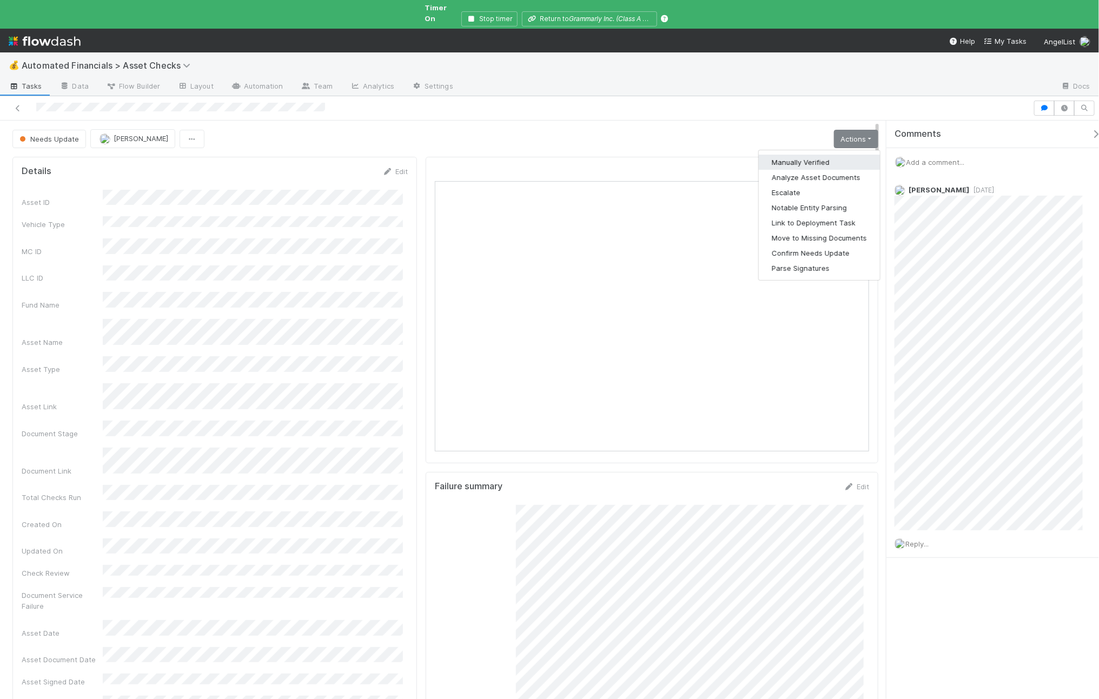
click at [807, 155] on button "Manually Verified" at bounding box center [819, 162] width 121 height 15
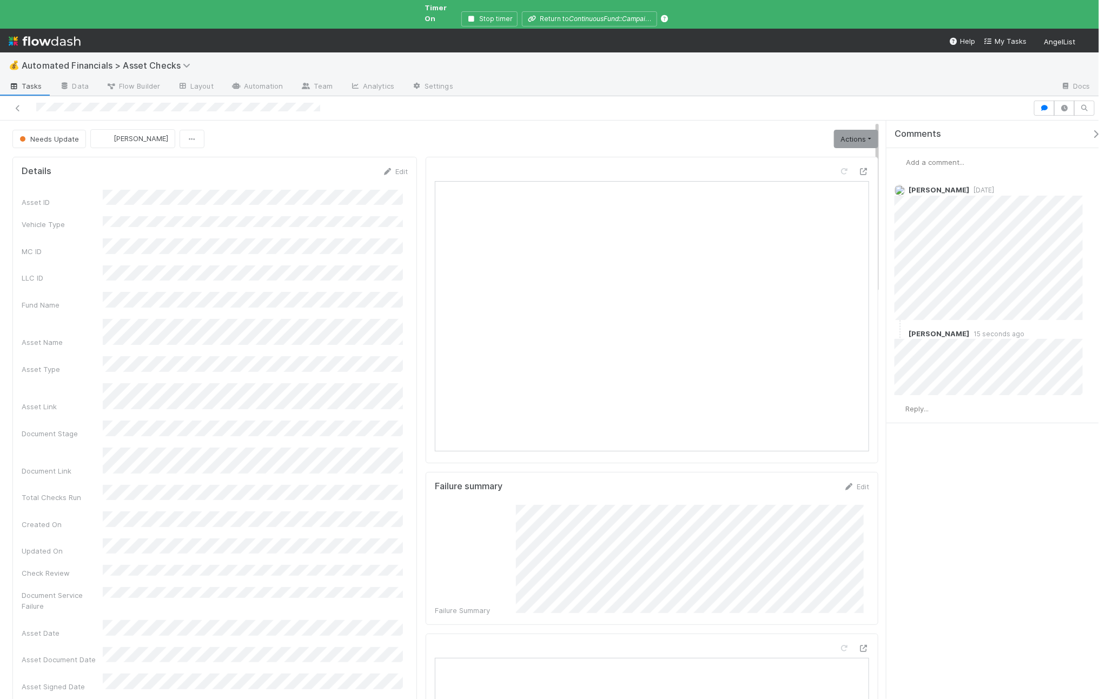
click at [52, 130] on button "Needs Update" at bounding box center [49, 139] width 74 height 18
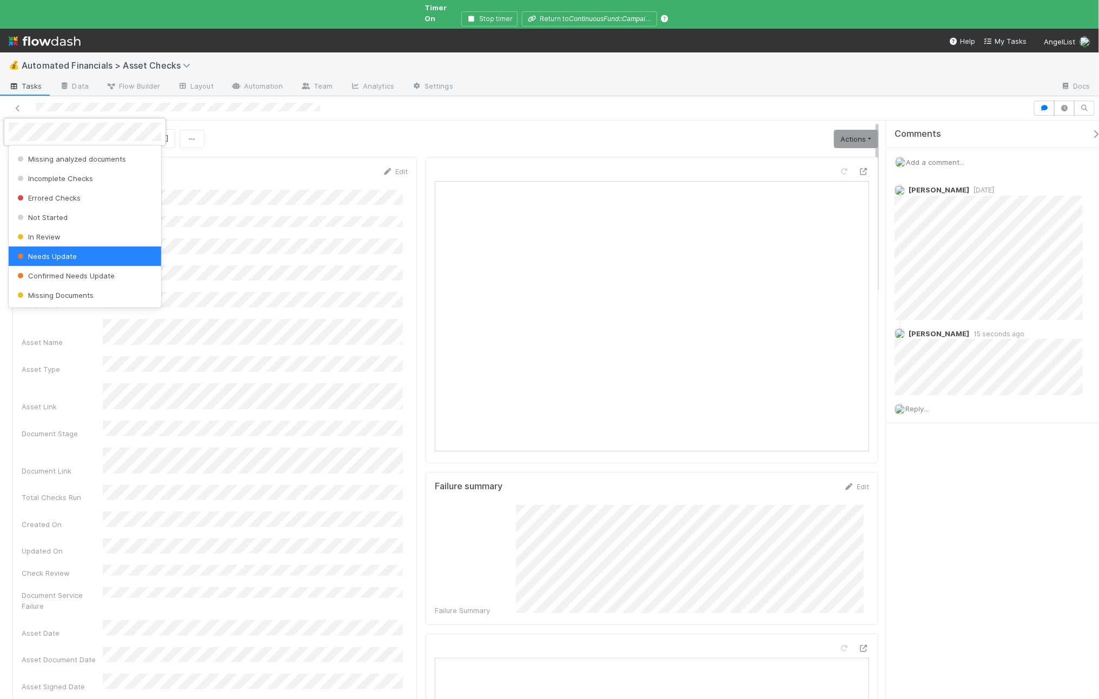
scroll to position [220, 0]
click at [102, 249] on div "Escalate" at bounding box center [85, 248] width 152 height 19
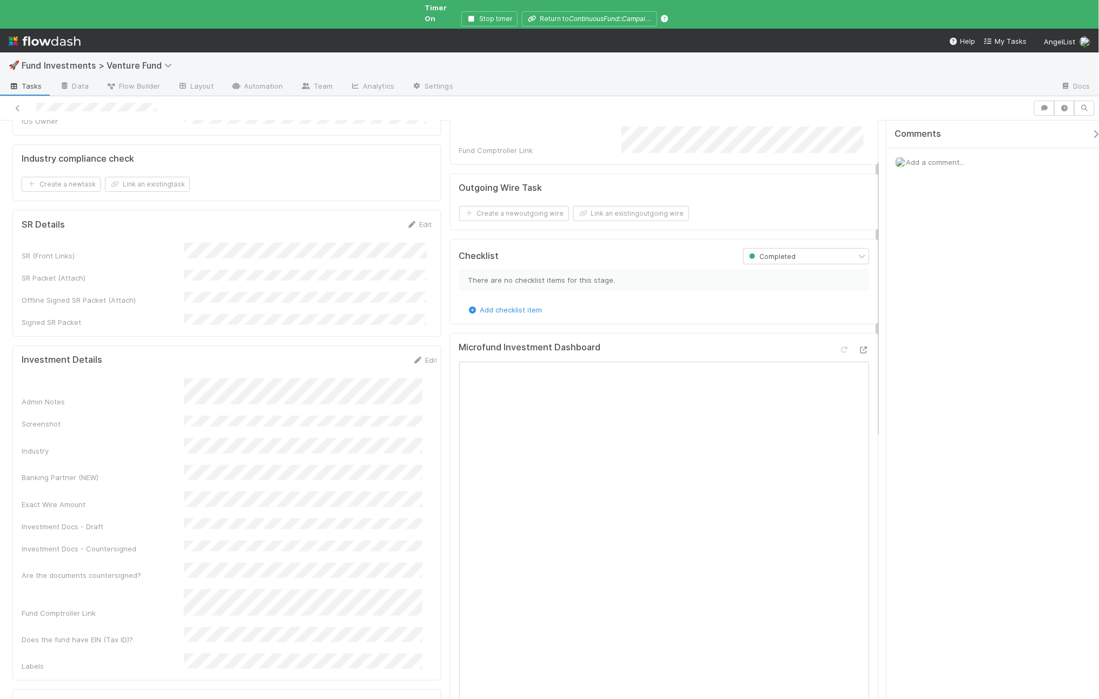
scroll to position [77, 0]
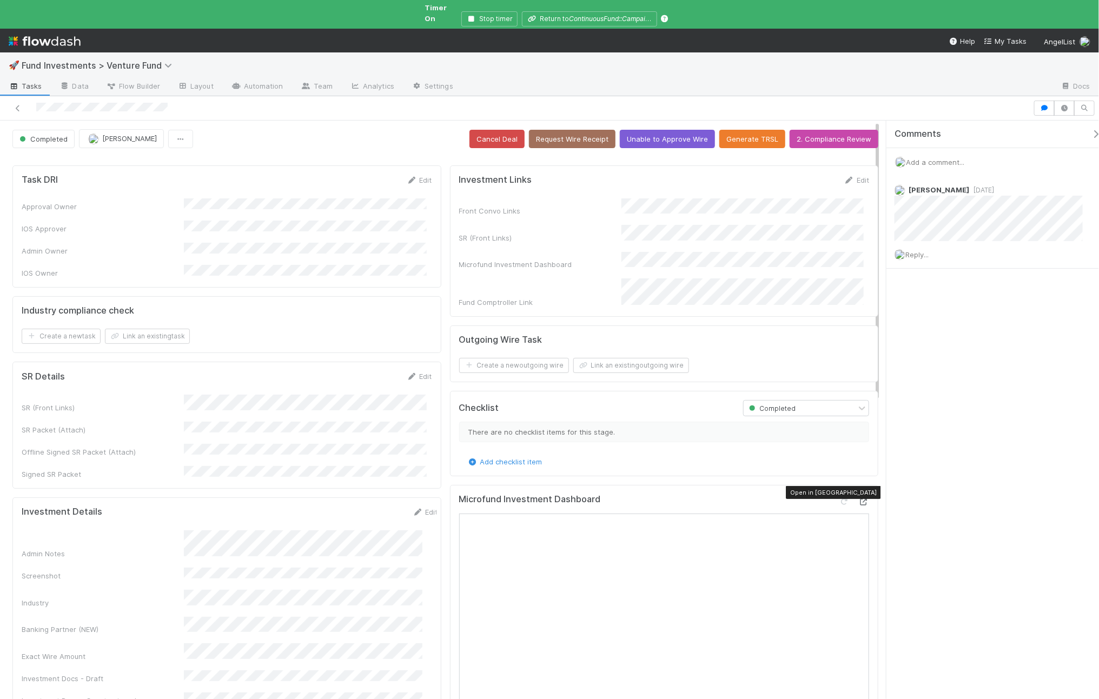
click at [858, 498] on icon at bounding box center [863, 501] width 11 height 7
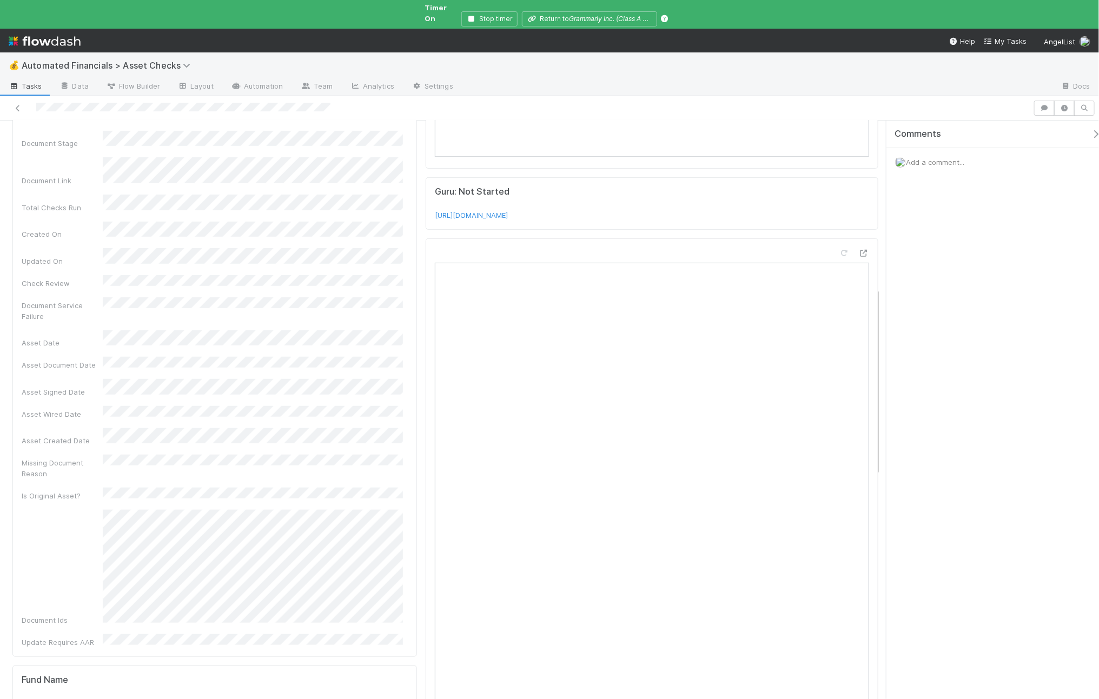
scroll to position [520, 0]
